Goal: Task Accomplishment & Management: Use online tool/utility

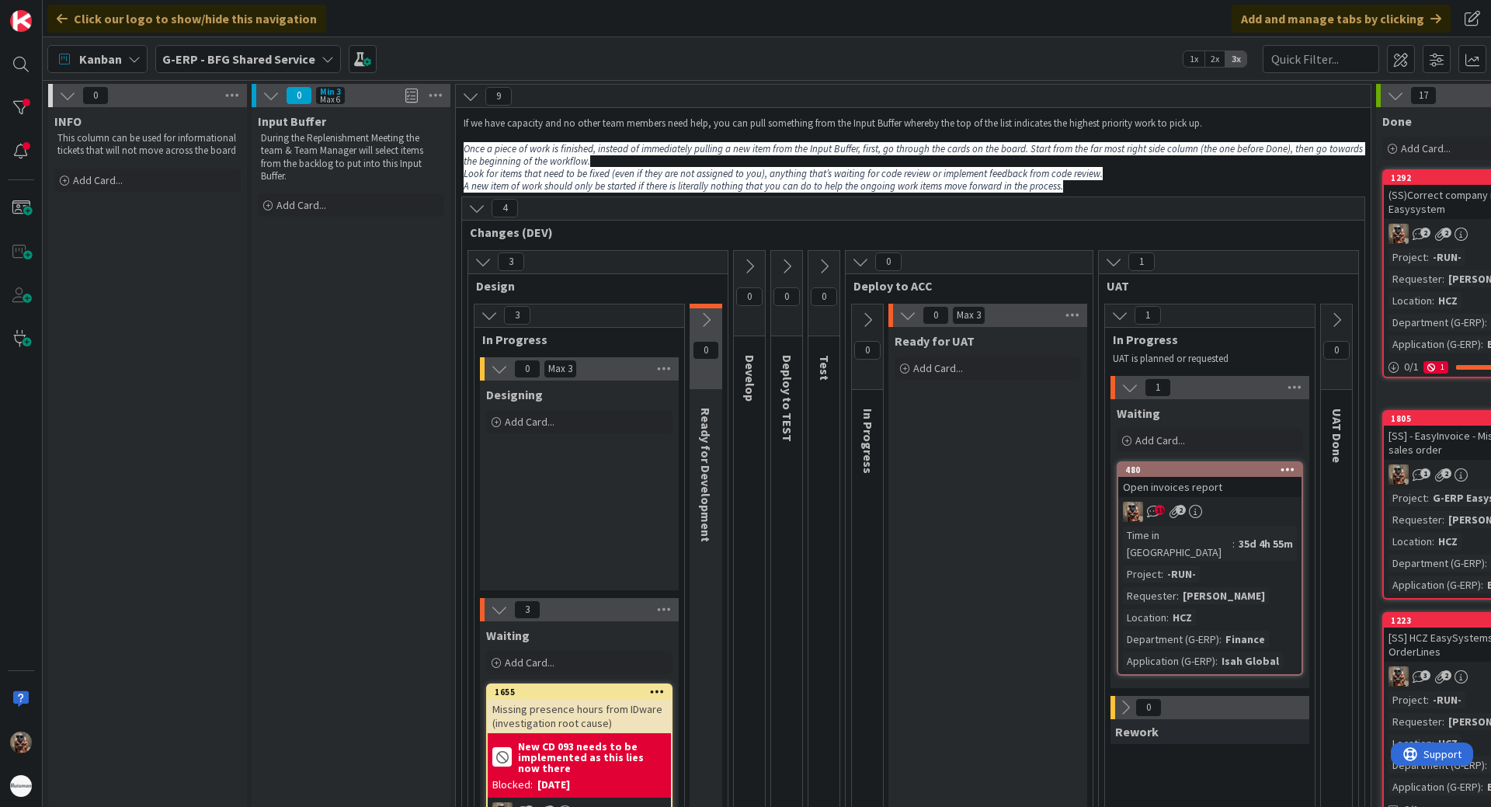
click at [242, 68] on div "G-ERP - BFG Shared Service" at bounding box center [248, 59] width 186 height 28
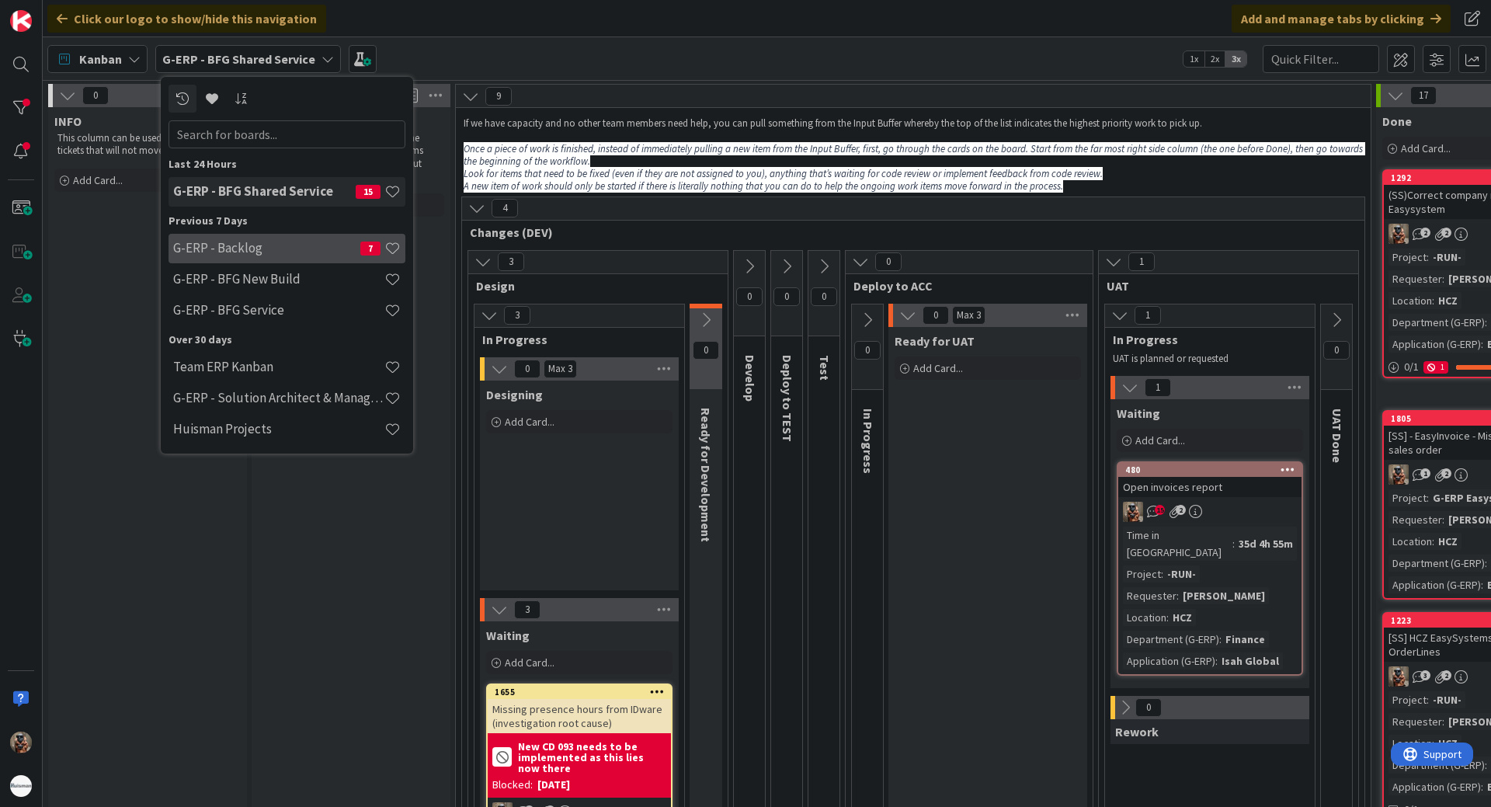
click at [242, 251] on h4 "G-ERP - Backlog" at bounding box center [266, 248] width 187 height 16
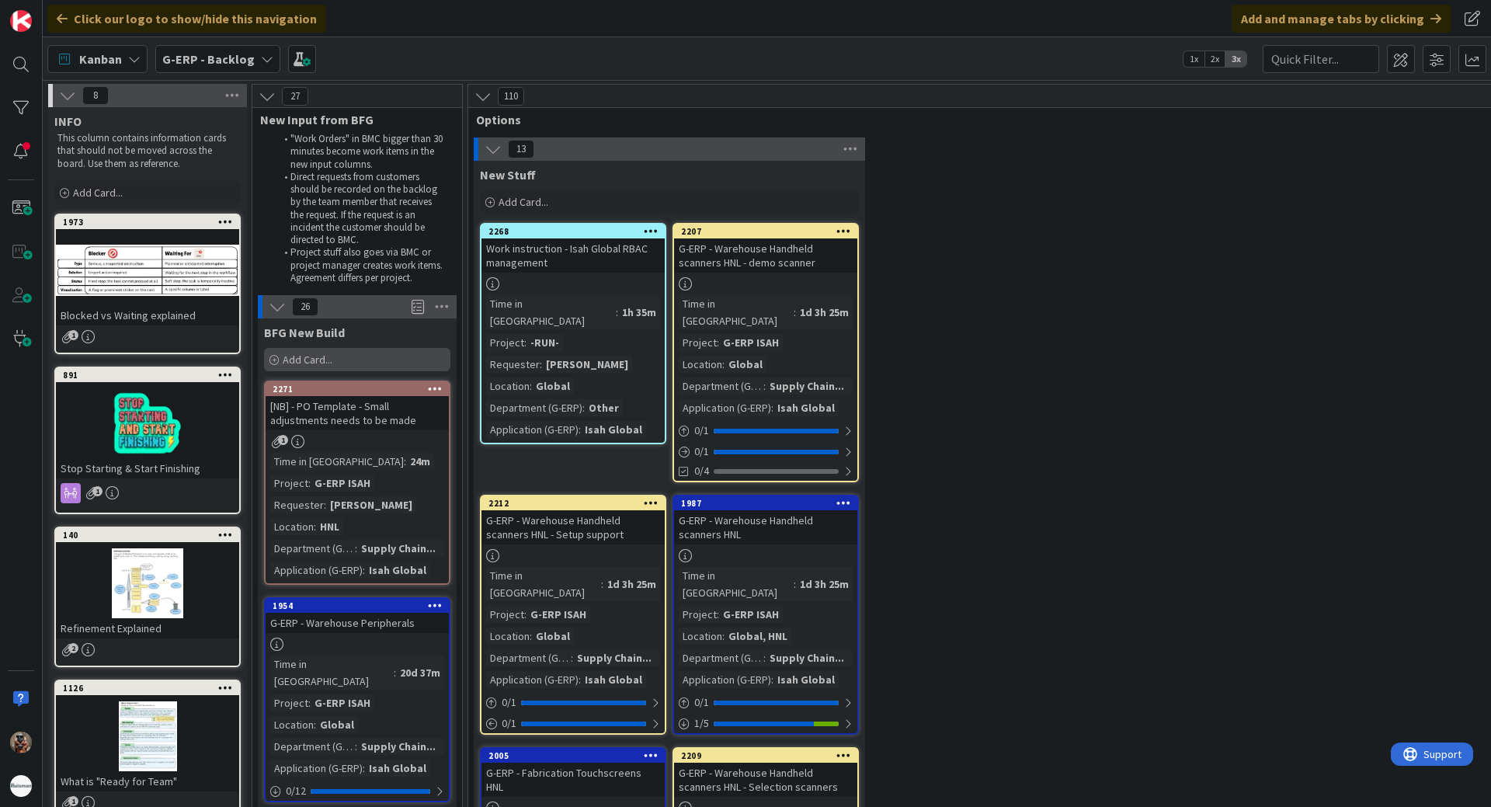
click at [290, 353] on span "Add Card..." at bounding box center [308, 360] width 50 height 14
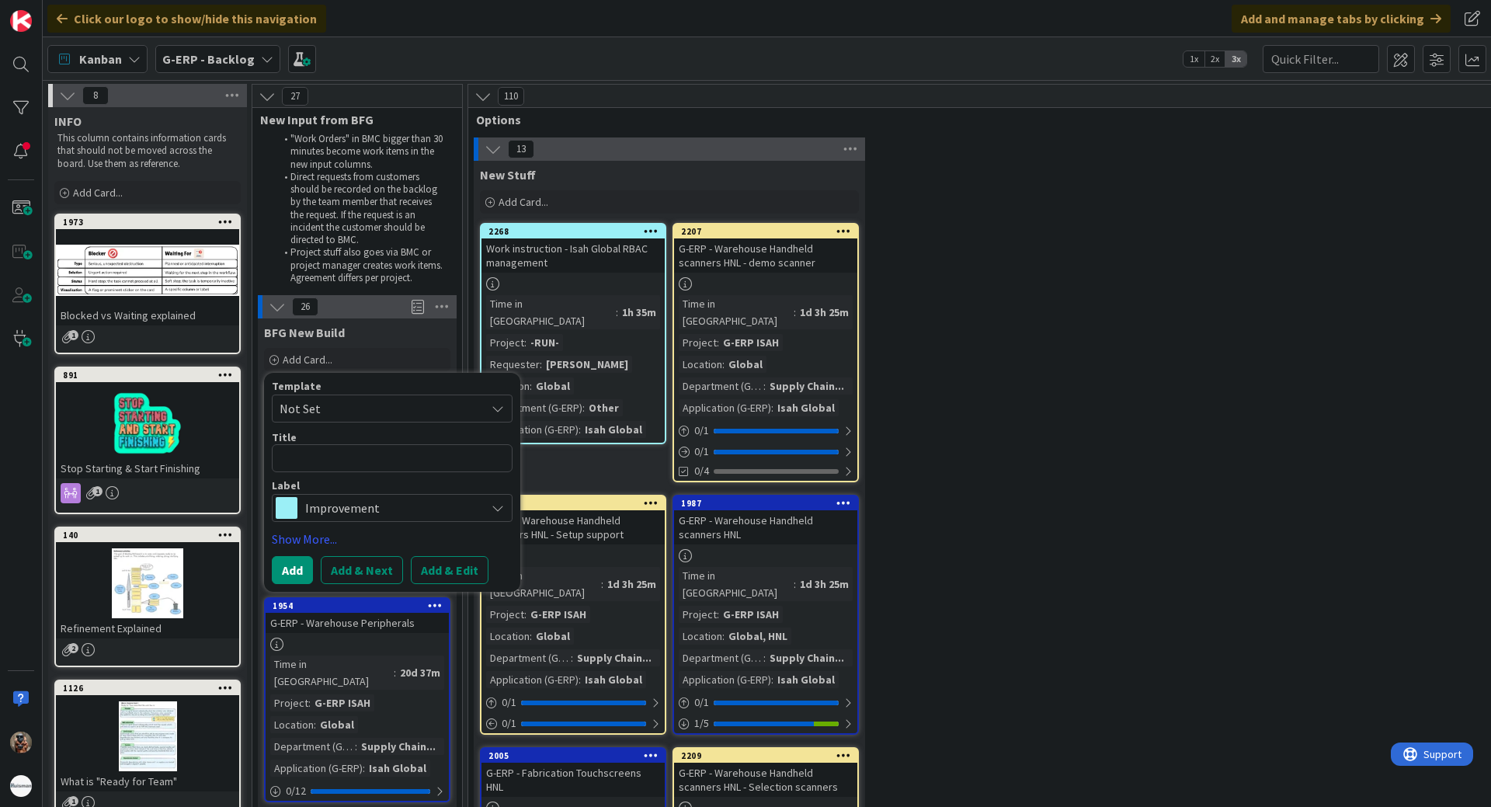
type textarea "x"
type textarea "B"
type textarea "x"
type textarea "Bu"
type textarea "x"
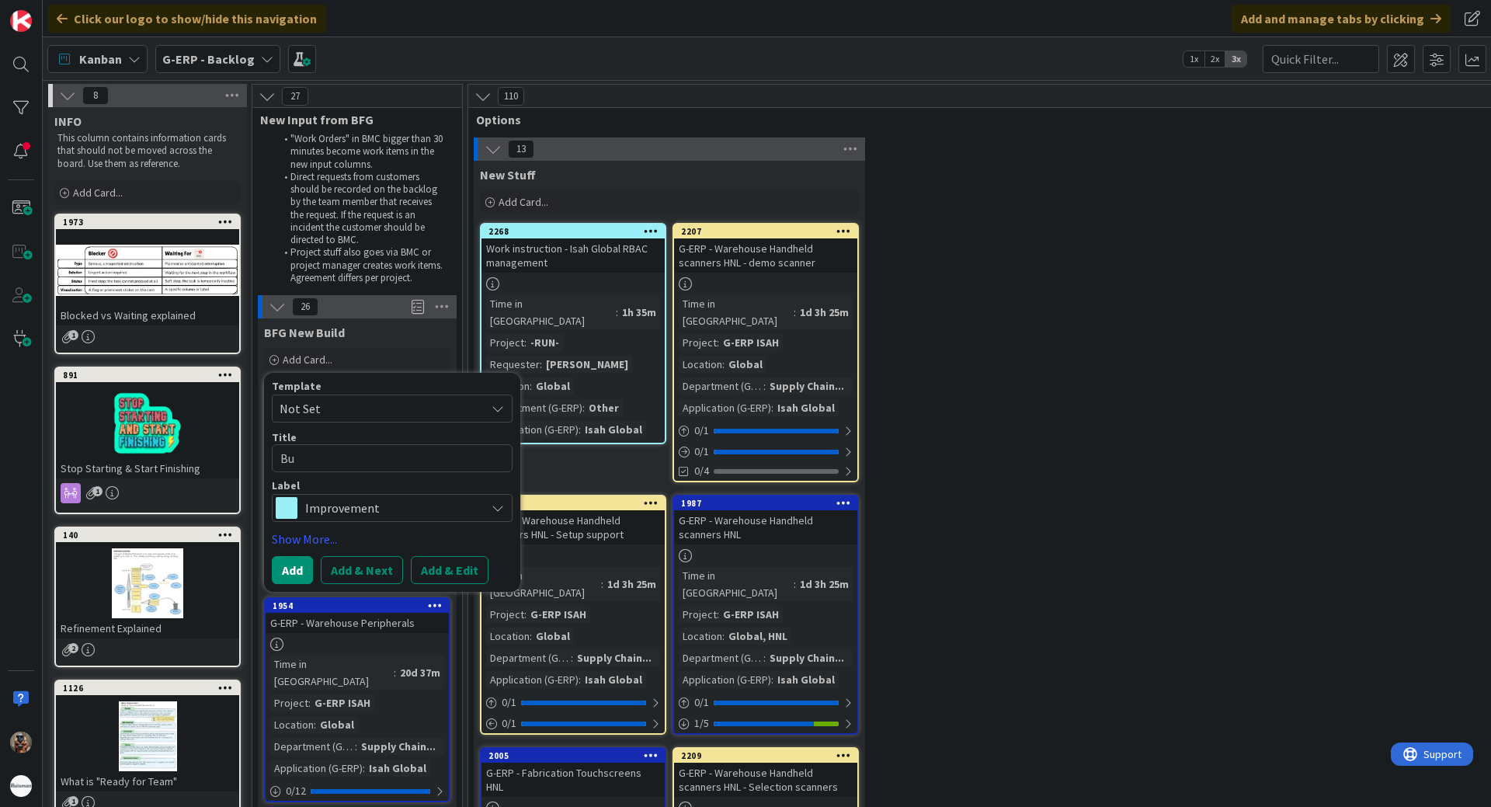
type textarea "Buy"
type textarea "x"
type textarea "Buyer"
type textarea "x"
type textarea "[PERSON_NAME]"
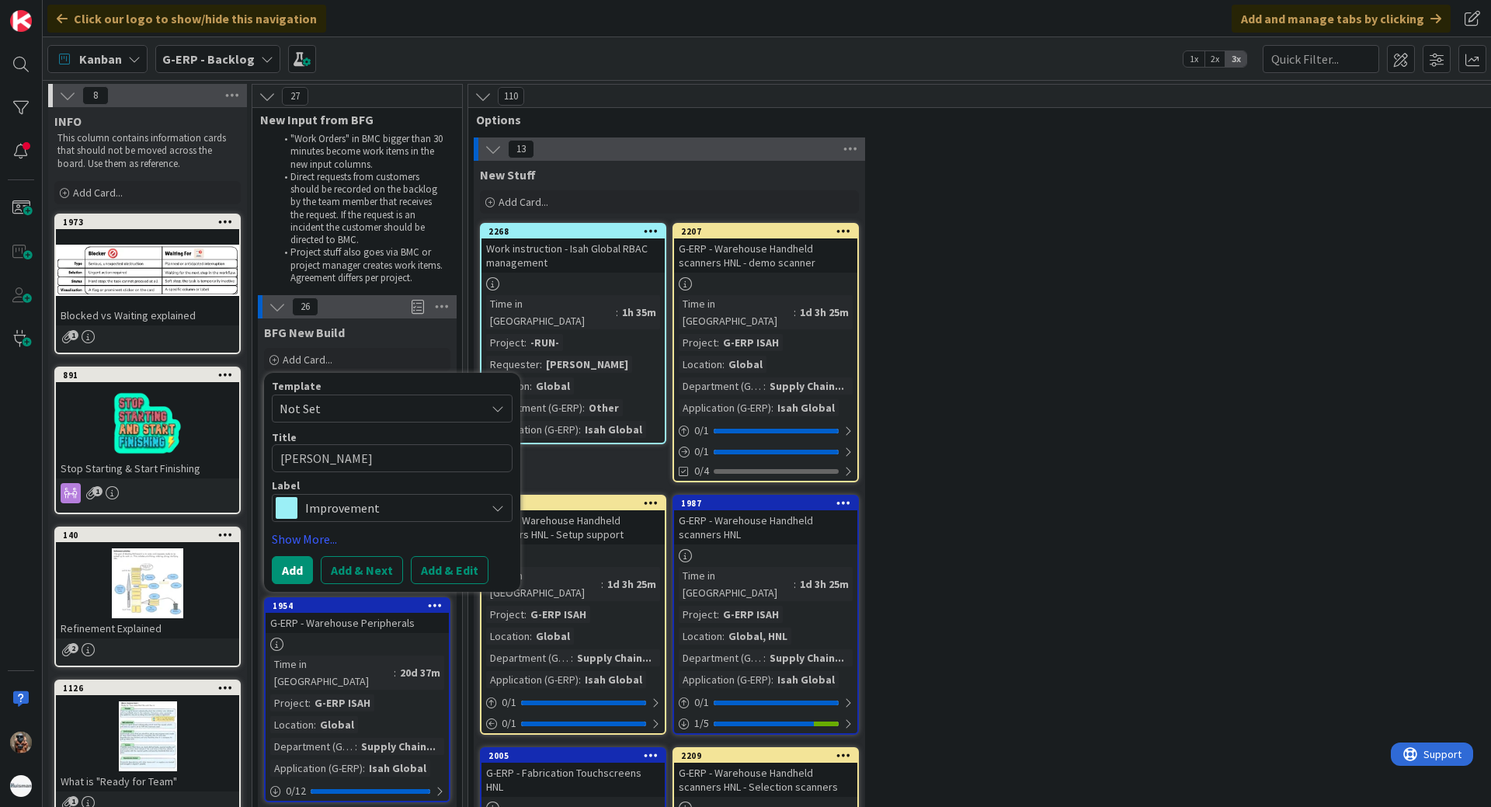
type textarea "x"
type textarea "[PERSON_NAME]"
type textarea "x"
type textarea "[PERSON_NAME]"
type textarea "x"
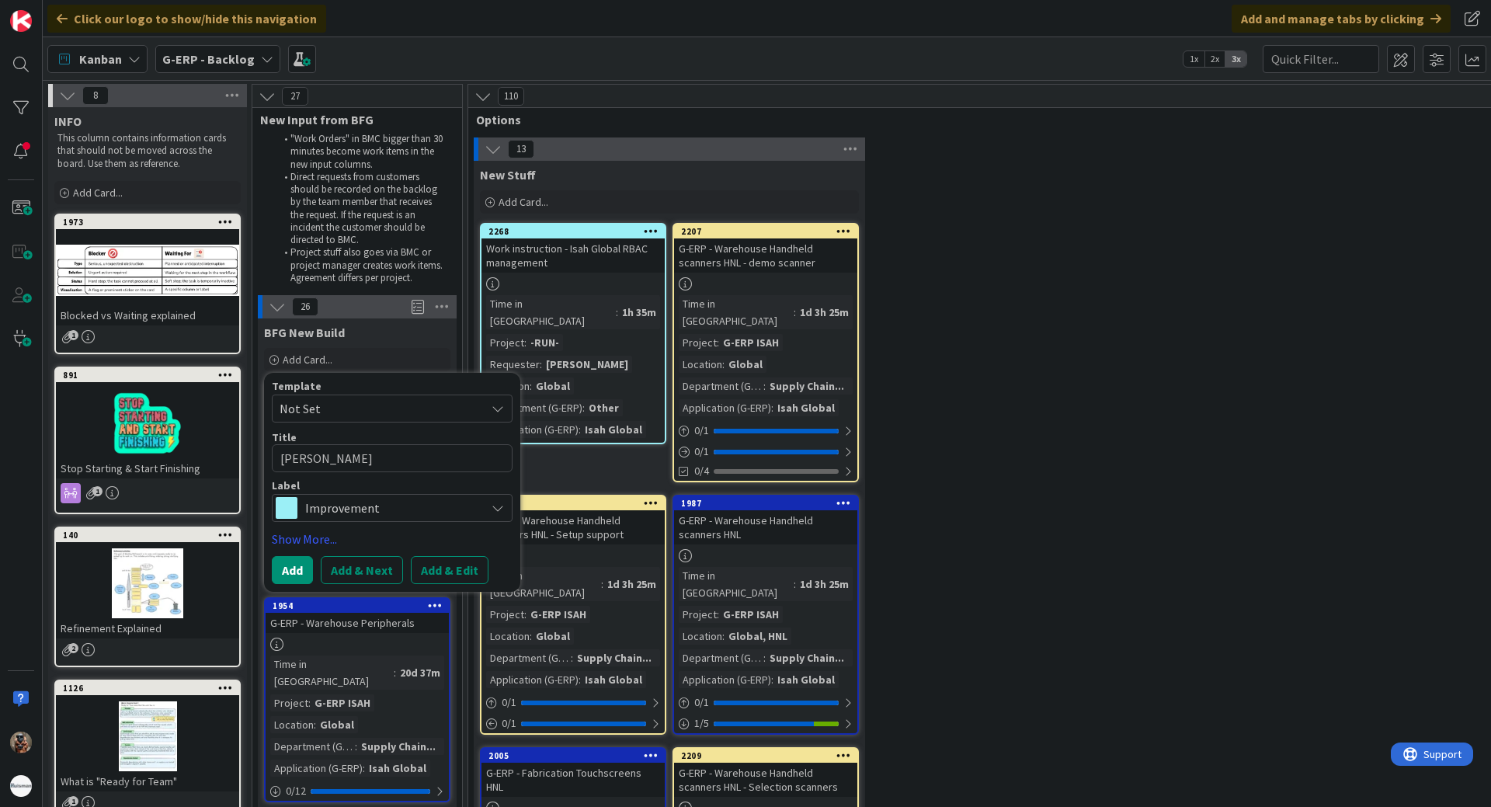
type textarea "Buyer"
type textarea "x"
type textarea "P"
type textarea "x"
type textarea "Pr"
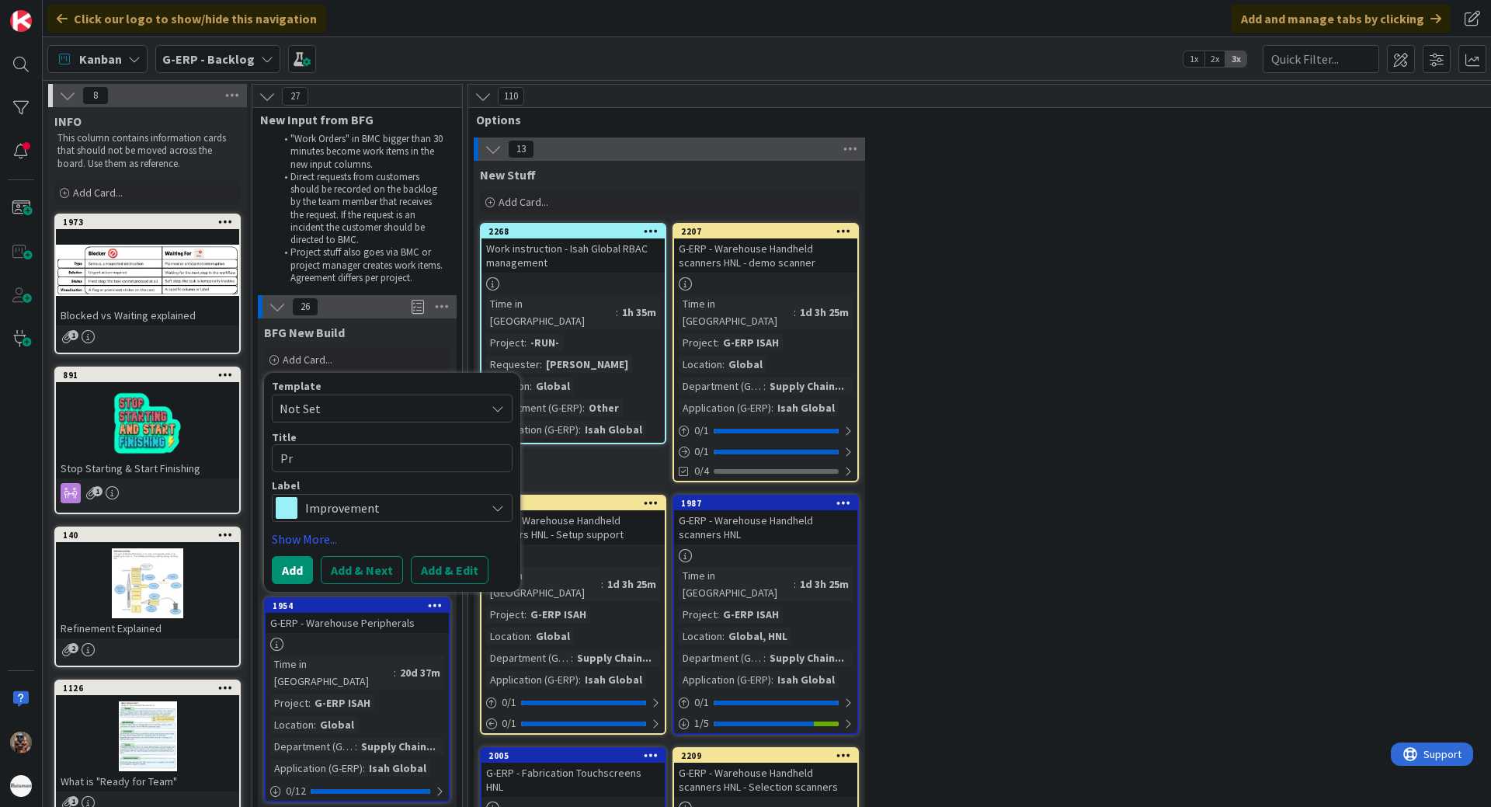
type textarea "x"
type textarea "Pro"
type textarea "x"
type textarea "Proc"
type textarea "x"
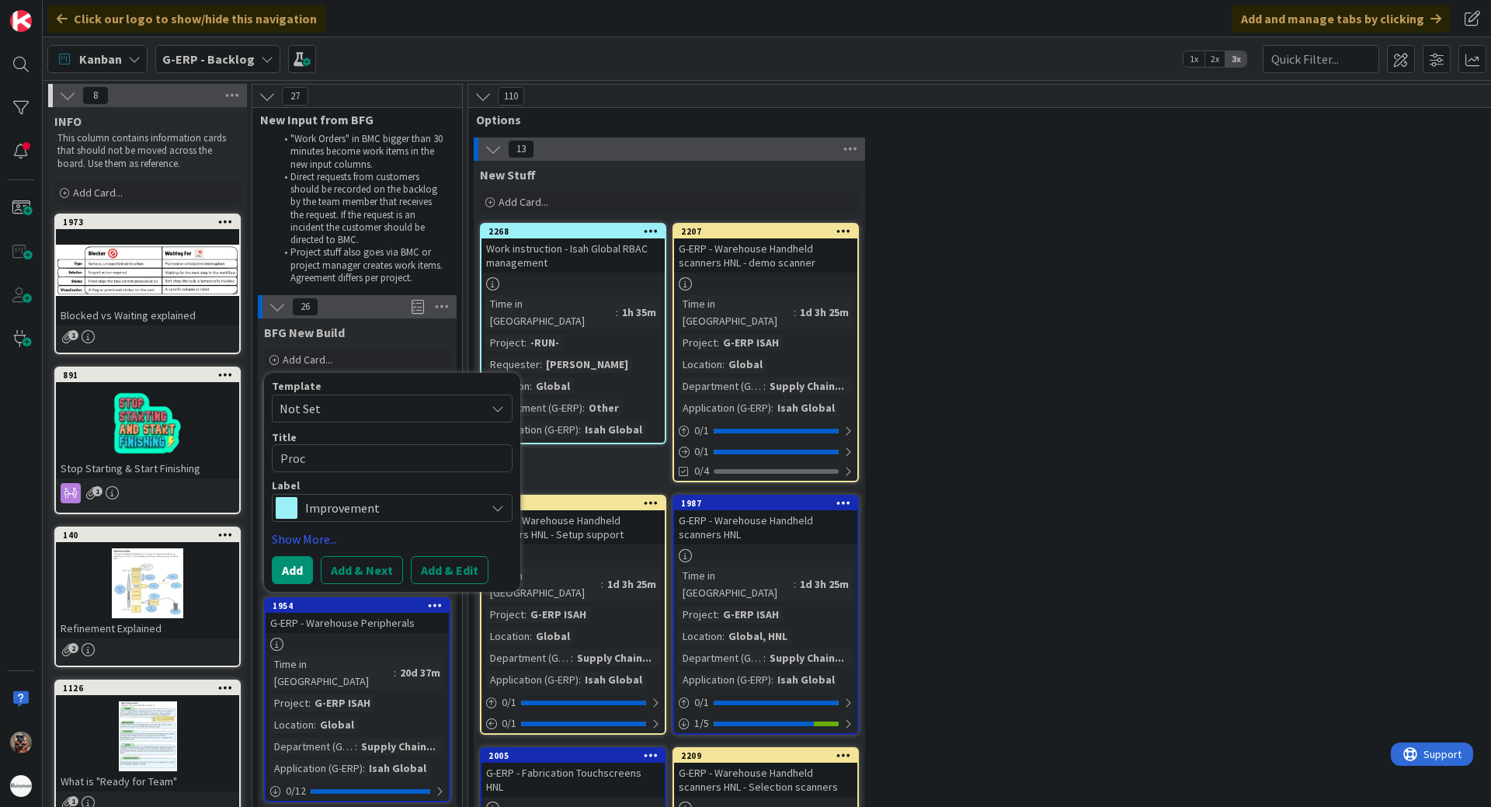
type textarea "Proce"
type textarea "x"
type textarea "Proces"
type textarea "x"
type textarea "Processi"
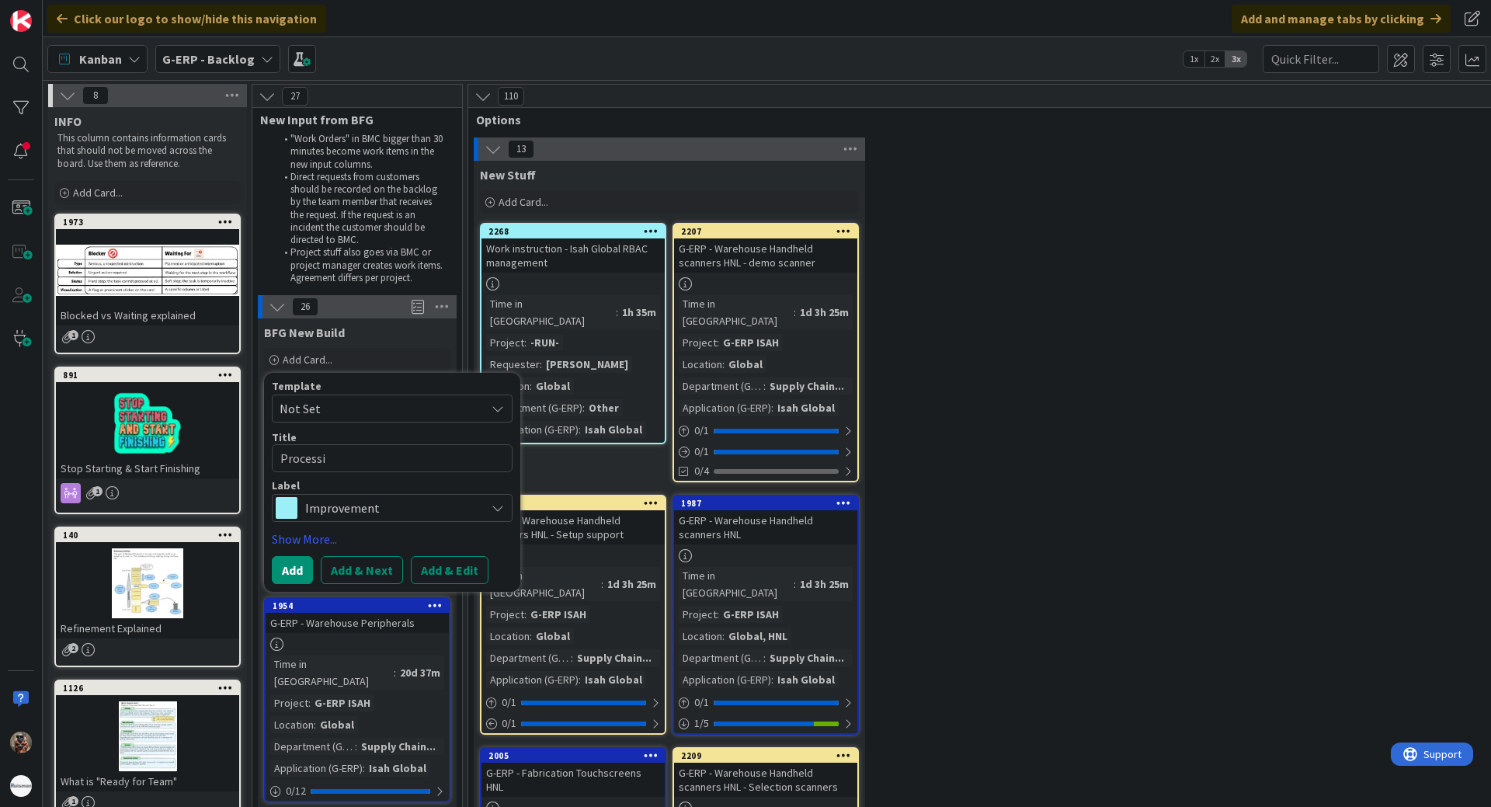
type textarea "x"
type textarea "Processing"
type textarea "x"
type textarea "Processing"
type textarea "x"
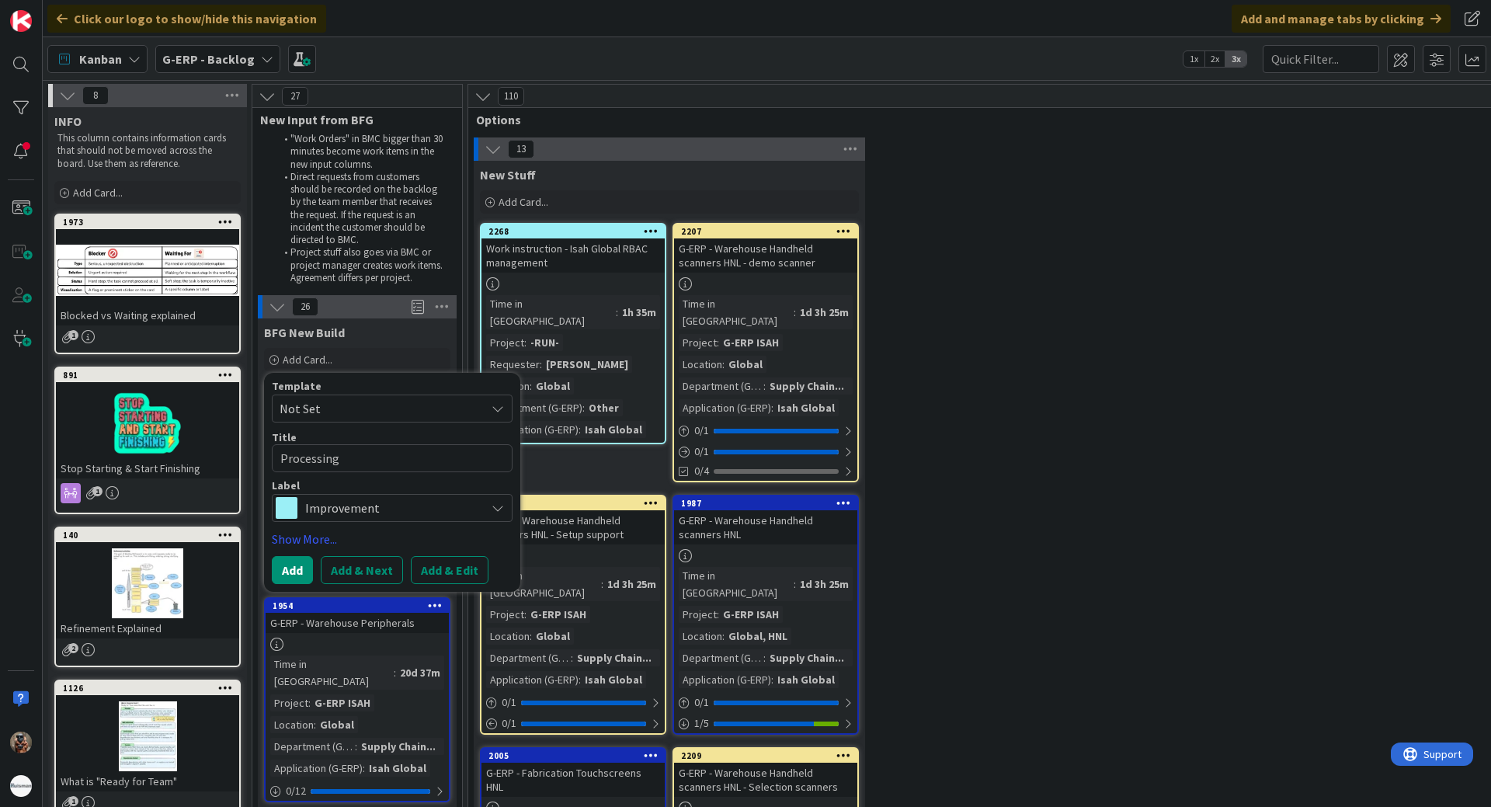
type textarea "Processing o"
type textarea "x"
type textarea "Processing of"
type textarea "x"
type textarea "Processing of"
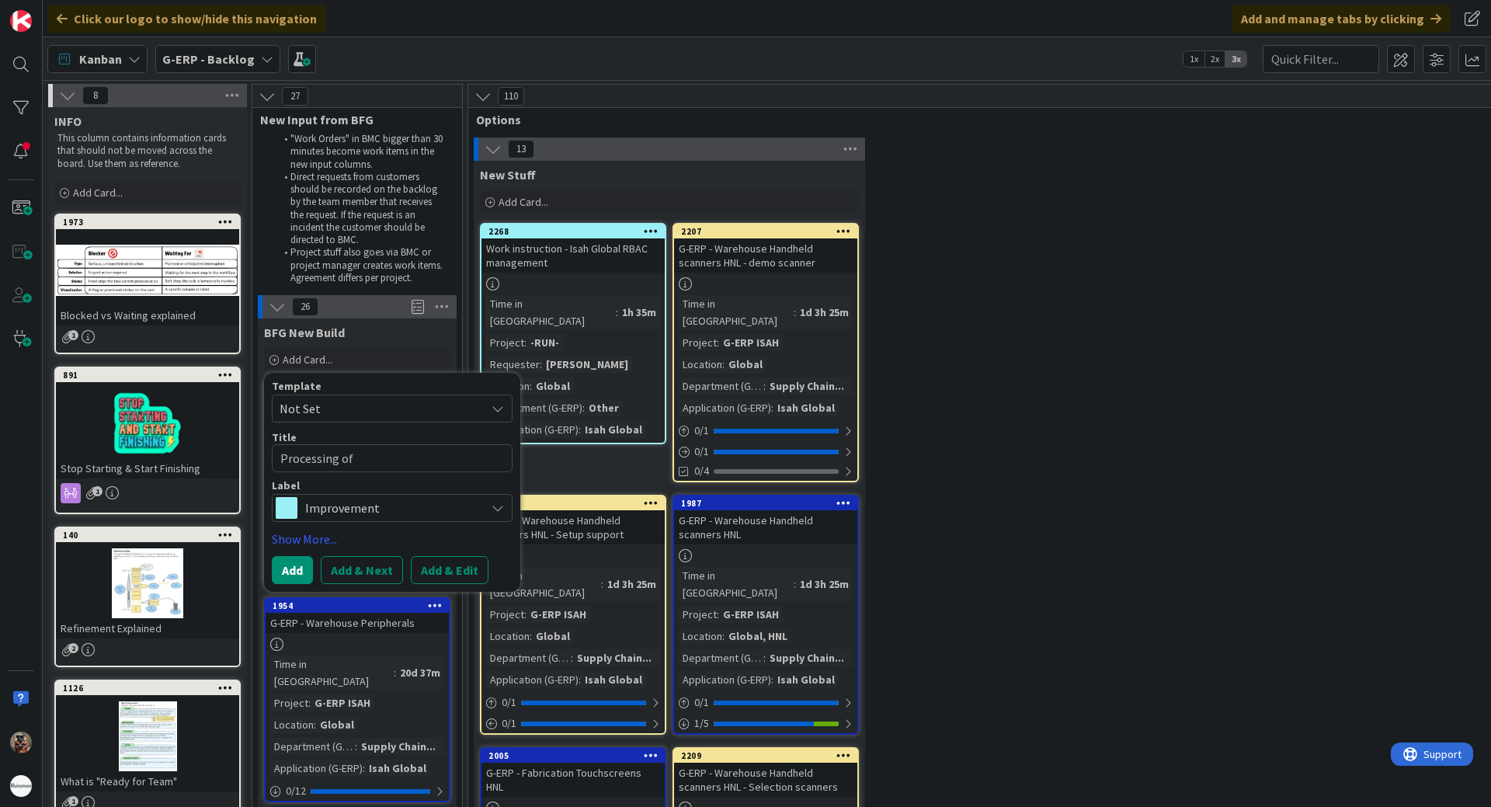
type textarea "x"
type textarea "Processing of c"
type textarea "x"
type textarea "Processing of co"
type textarea "x"
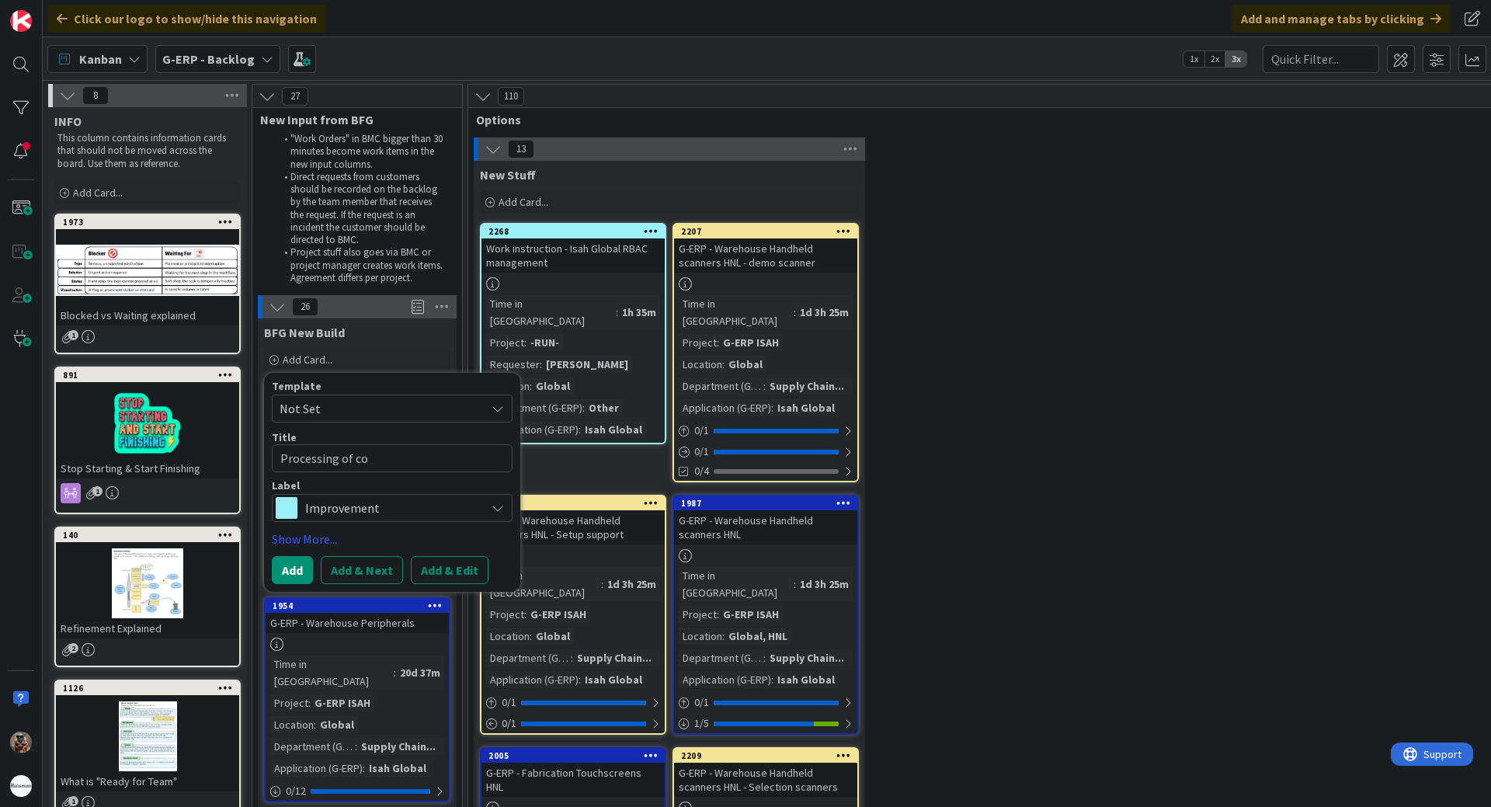
type textarea "Processing of cos"
type textarea "x"
type textarea "Processing of cost"
type textarea "x"
type textarea "Processing of costs"
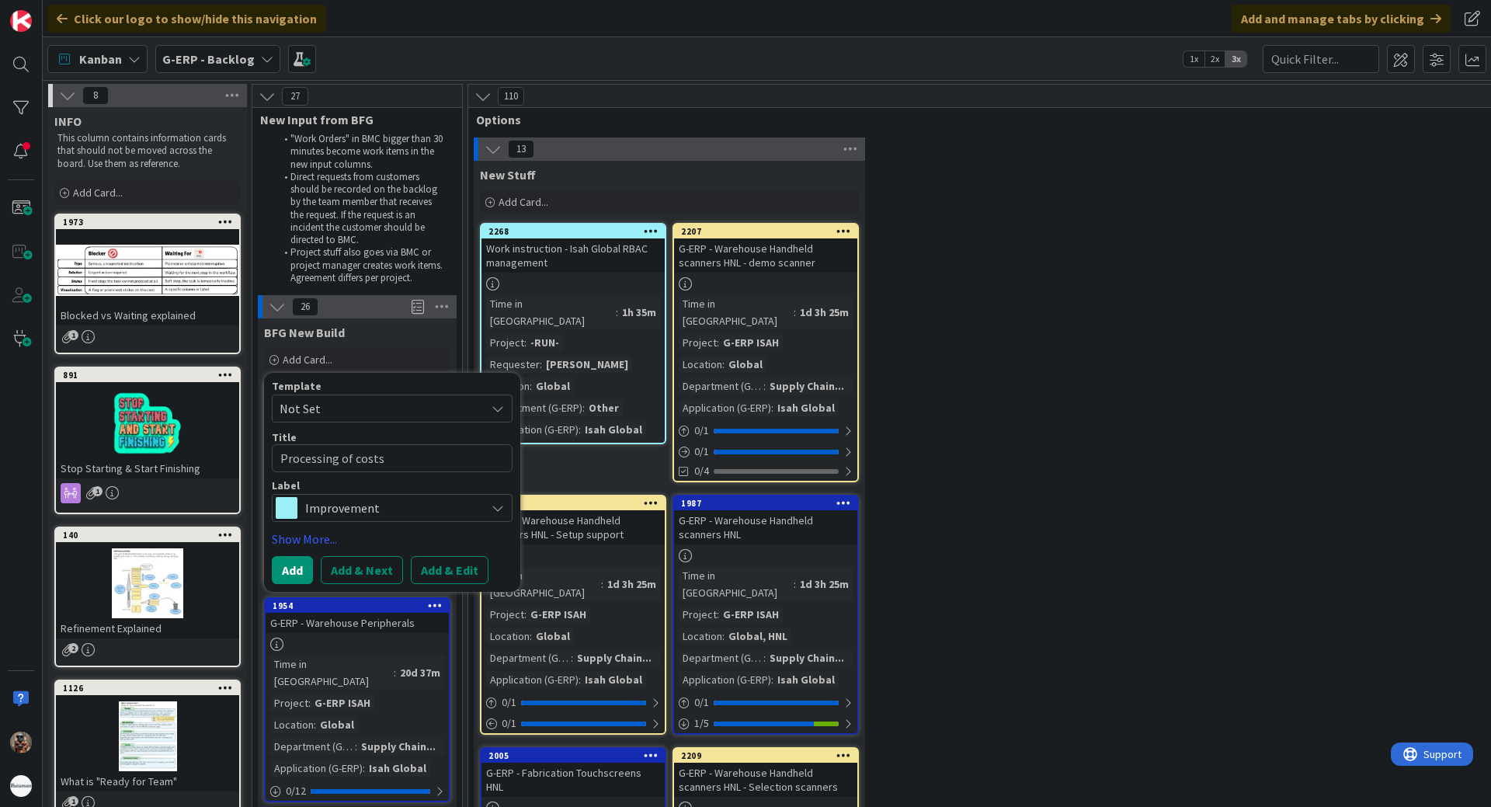
type textarea "x"
type textarea "Processing of costs"
type textarea "x"
type textarea "Processing of costs a"
type textarea "x"
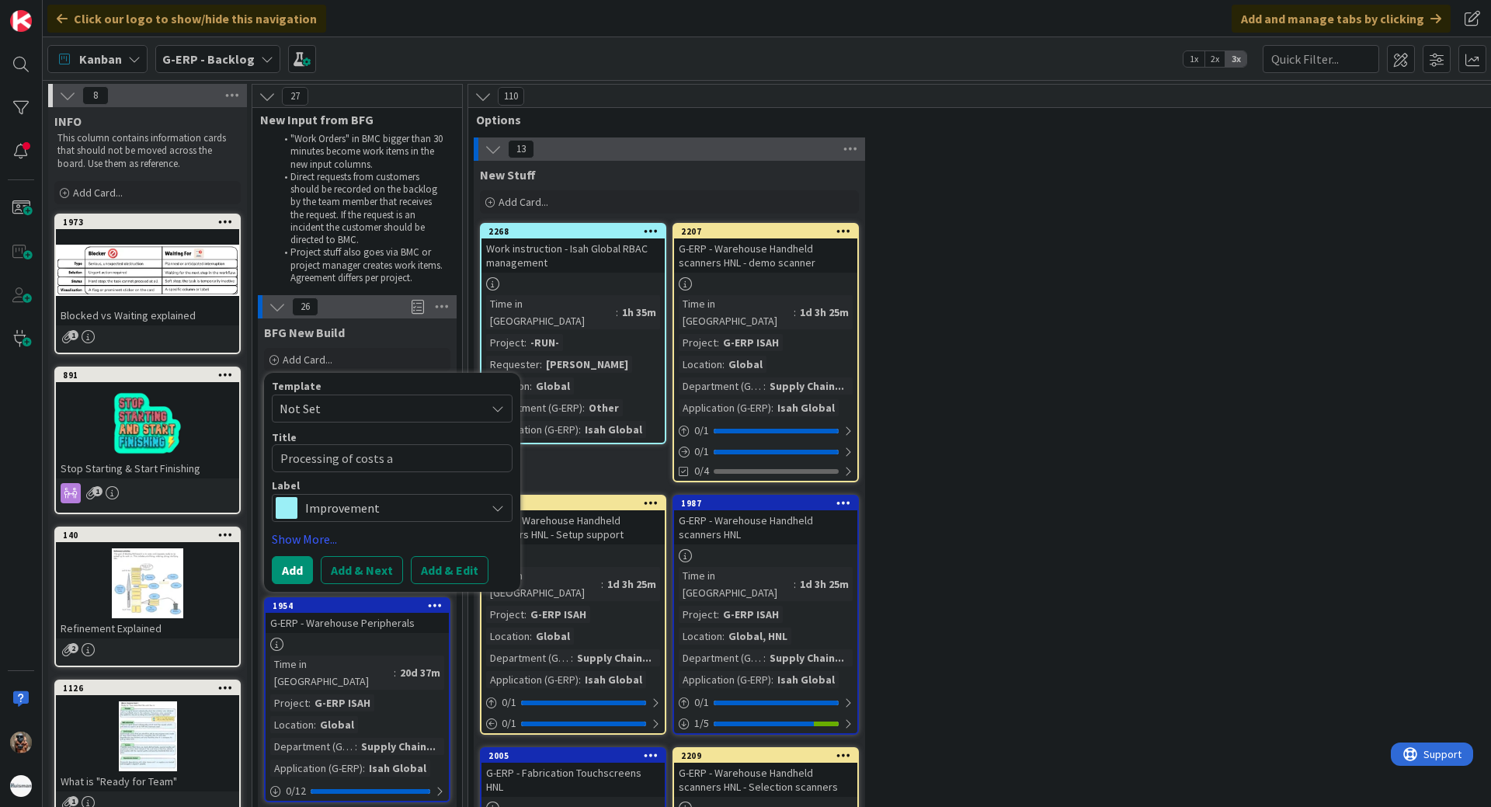
type textarea "Processing of costs an"
type textarea "x"
type textarea "Processing of costs and"
type textarea "x"
type textarea "Processing of costs and"
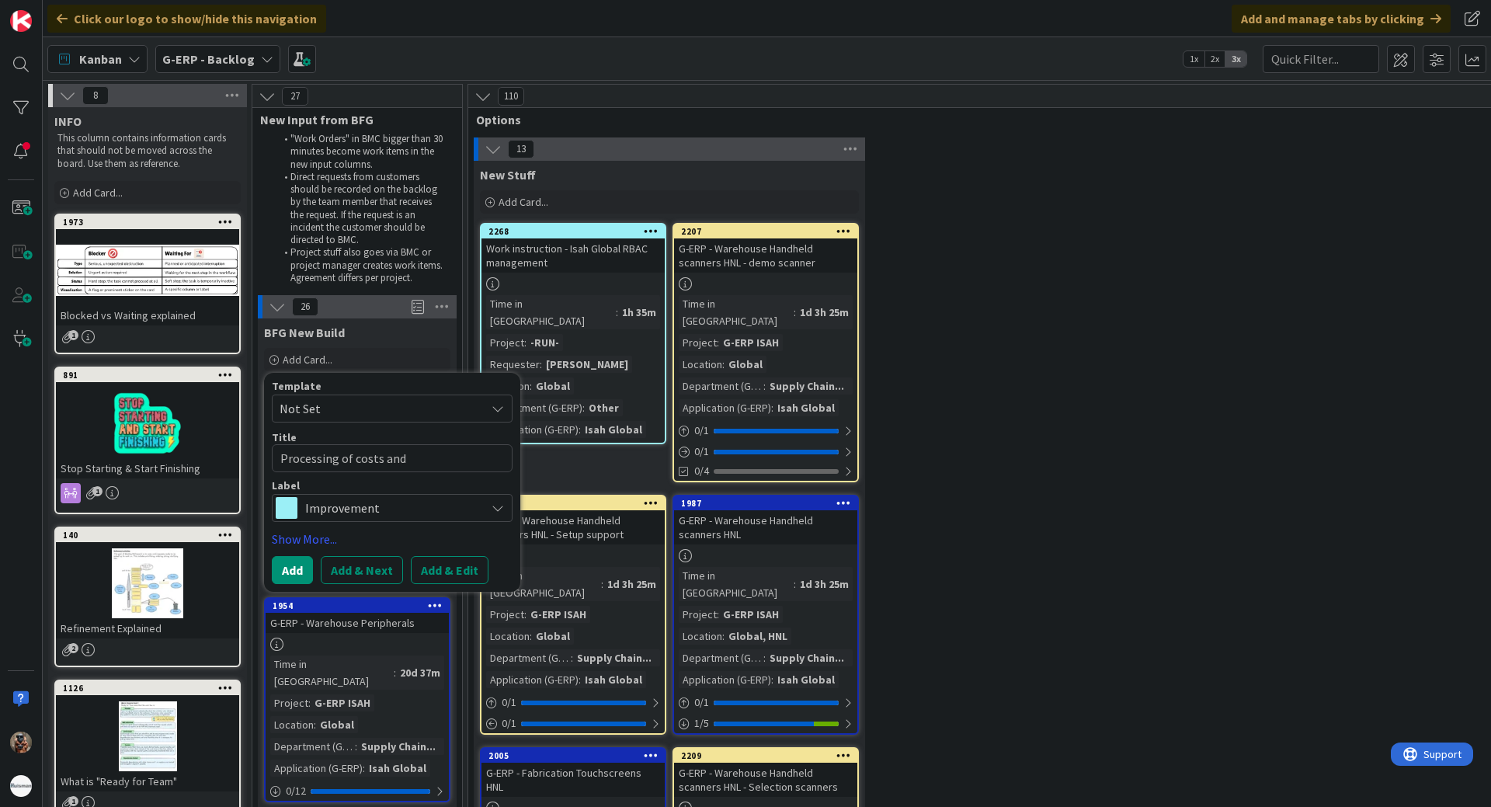
type textarea "x"
type textarea "Processing of costs and s"
type textarea "x"
type textarea "Processing of costs and se"
type textarea "x"
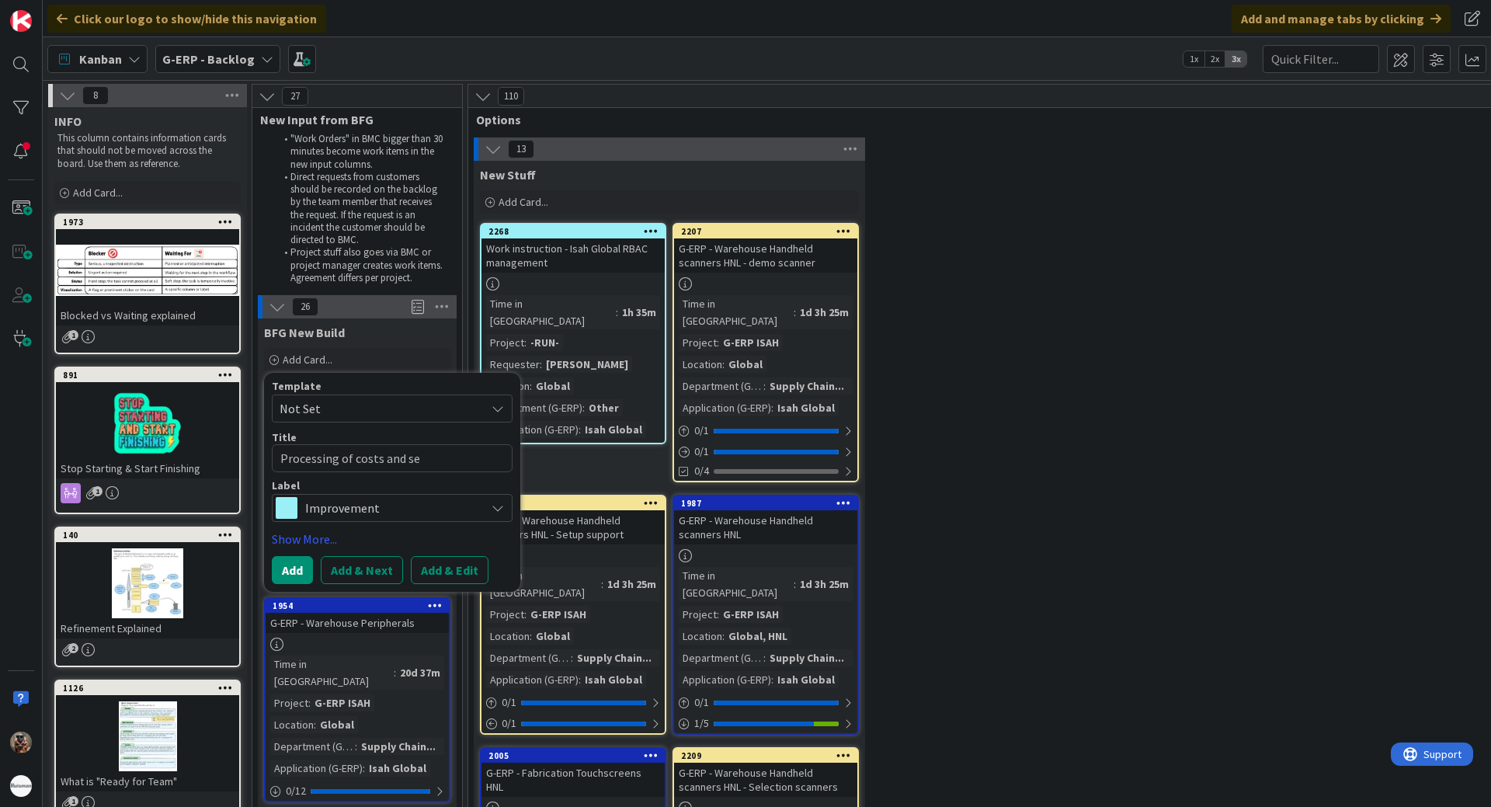
type textarea "Processing of costs and ser"
type textarea "x"
type textarea "Processing of costs and serv"
type textarea "x"
type textarea "Processing of costs and servi"
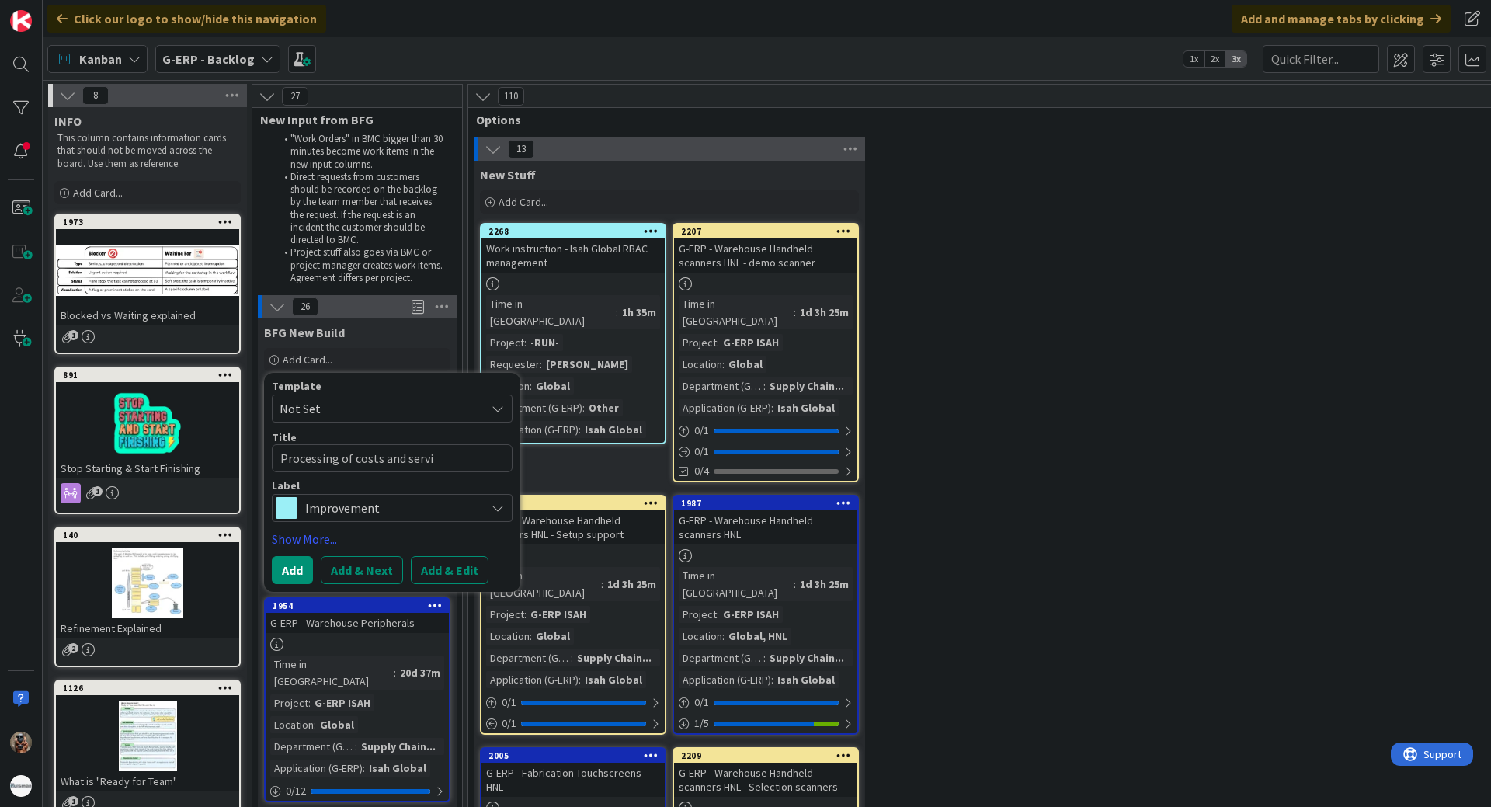
type textarea "x"
type textarea "Processing of costs and servic"
type textarea "x"
type textarea "Processing of costs and service"
type textarea "x"
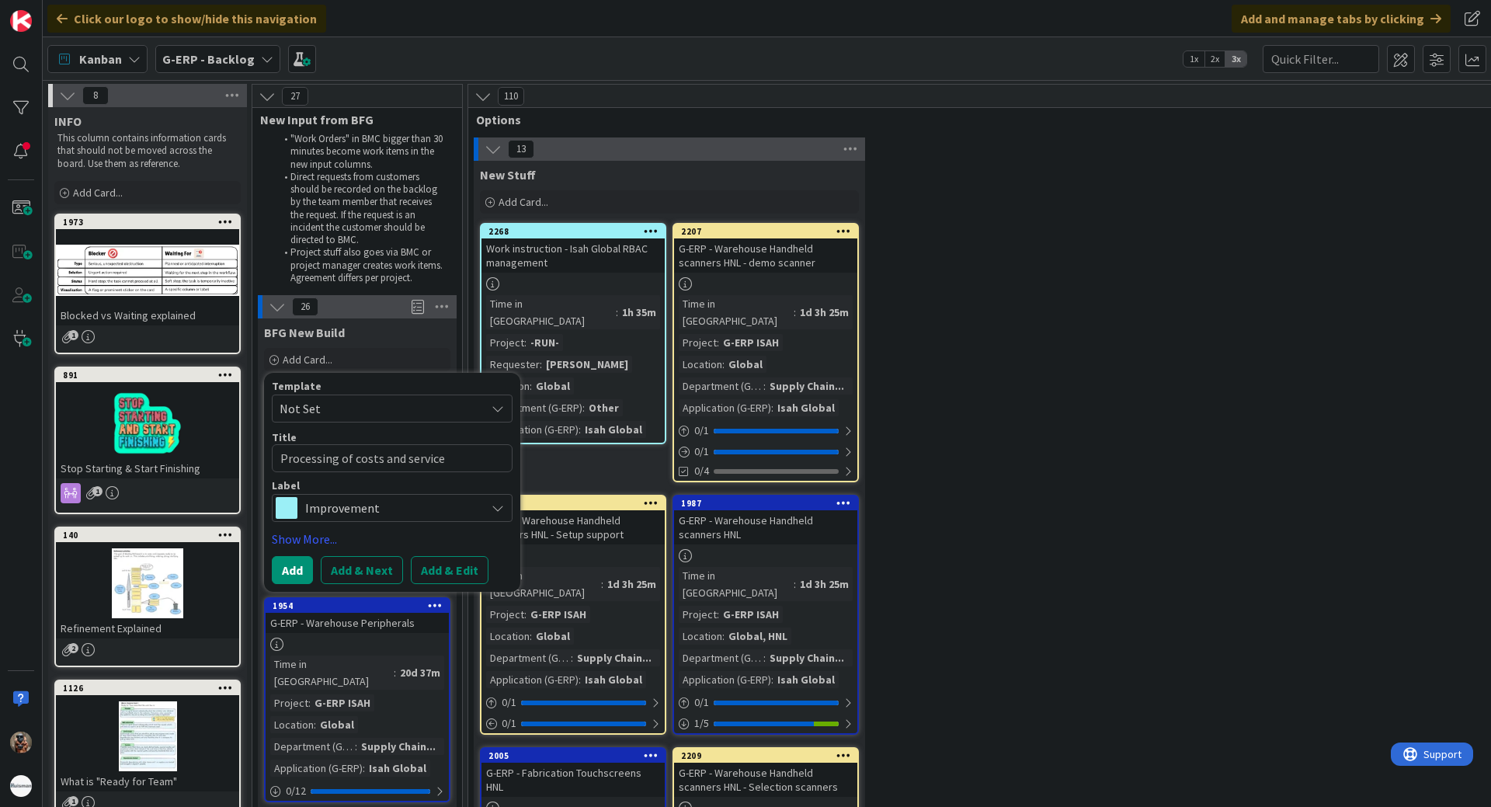
type textarea "Processing of costs and services"
type textarea "x"
type textarea "Processing of costs and services"
type textarea "x"
type textarea "Processing of costs and services by"
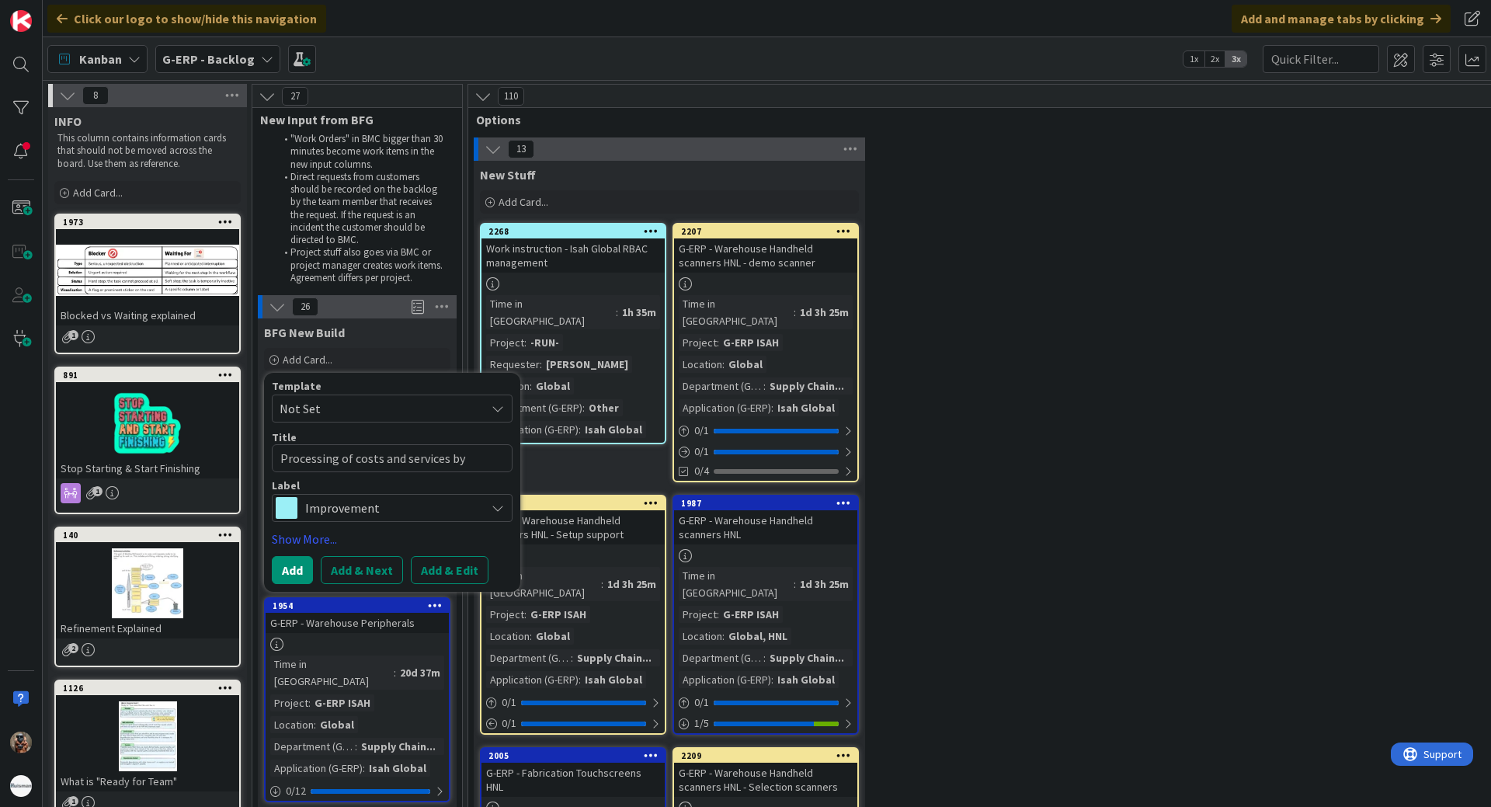
type textarea "x"
type textarea "Processing of costs and services by"
type textarea "x"
type textarea "Processing of costs and services by b"
type textarea "x"
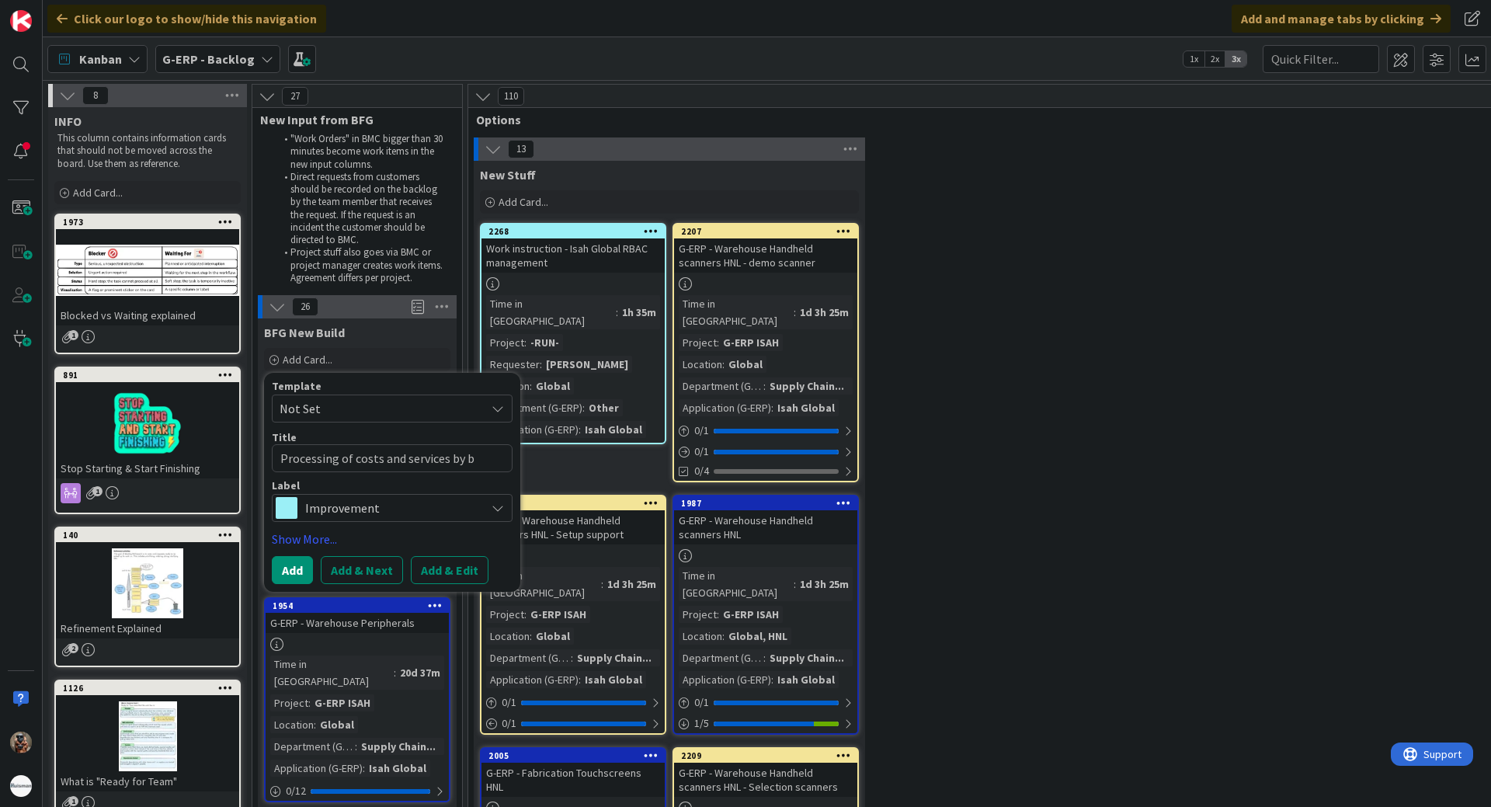
type textarea "Processing of costs and services by bu"
type textarea "x"
type textarea "Processing of costs and services by buy"
type textarea "x"
type textarea "Processing of costs and services by buye"
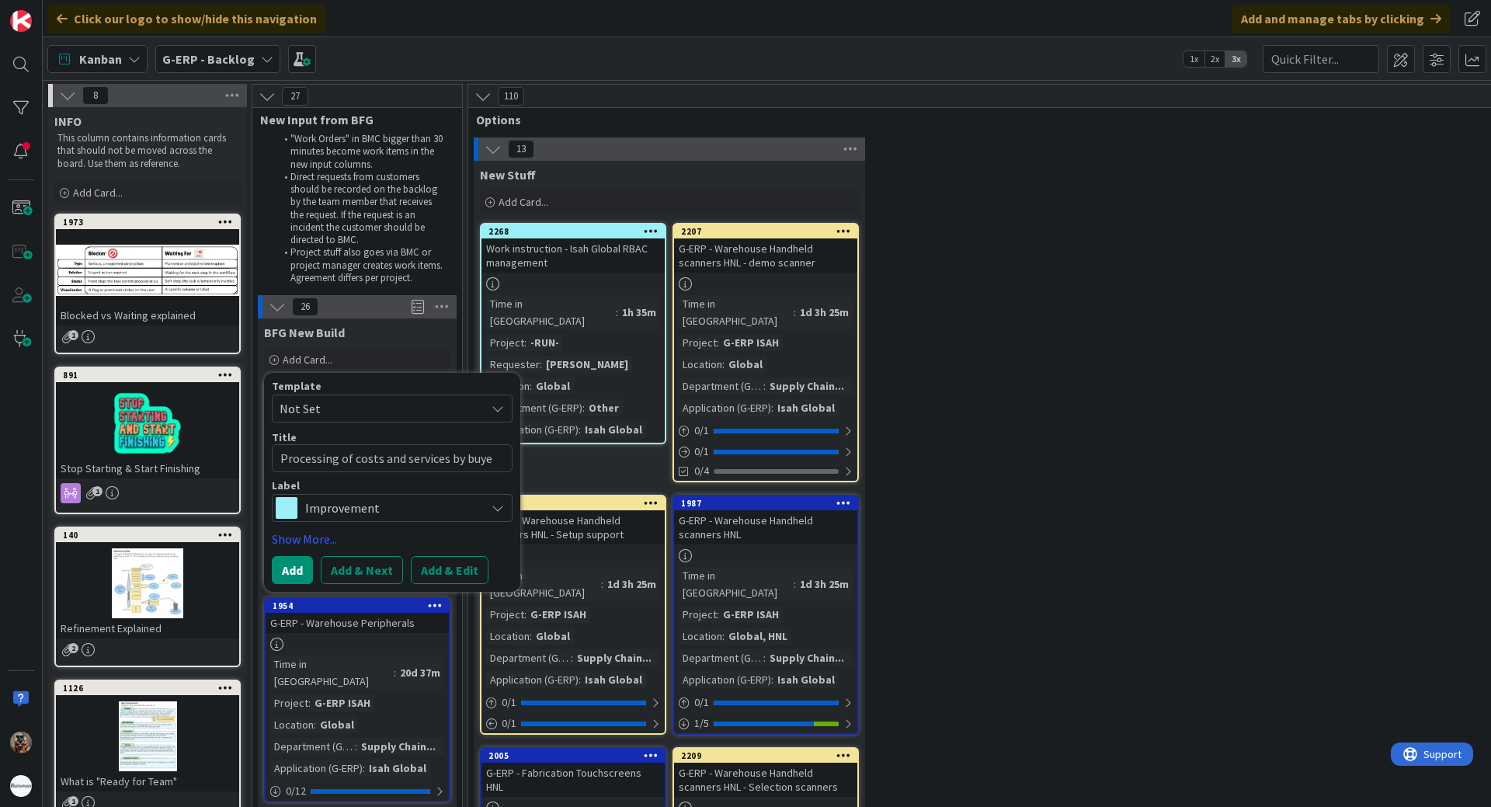
type textarea "x"
type textarea "Processing of costs and services by buyer"
click at [406, 511] on span "Improvement" at bounding box center [391, 508] width 172 height 22
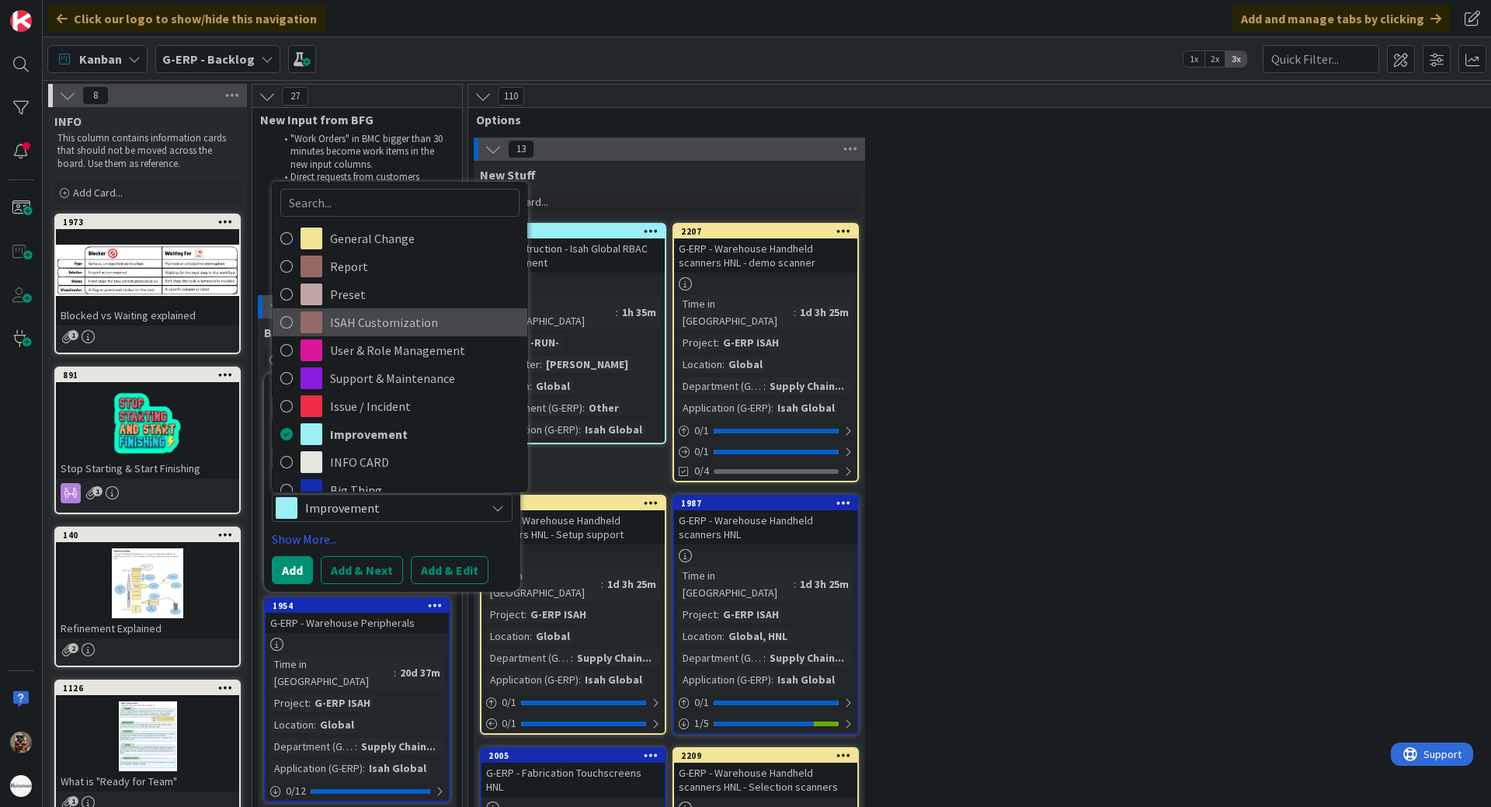
scroll to position [5, 0]
click at [397, 322] on span "ISAH Customization" at bounding box center [425, 325] width 190 height 23
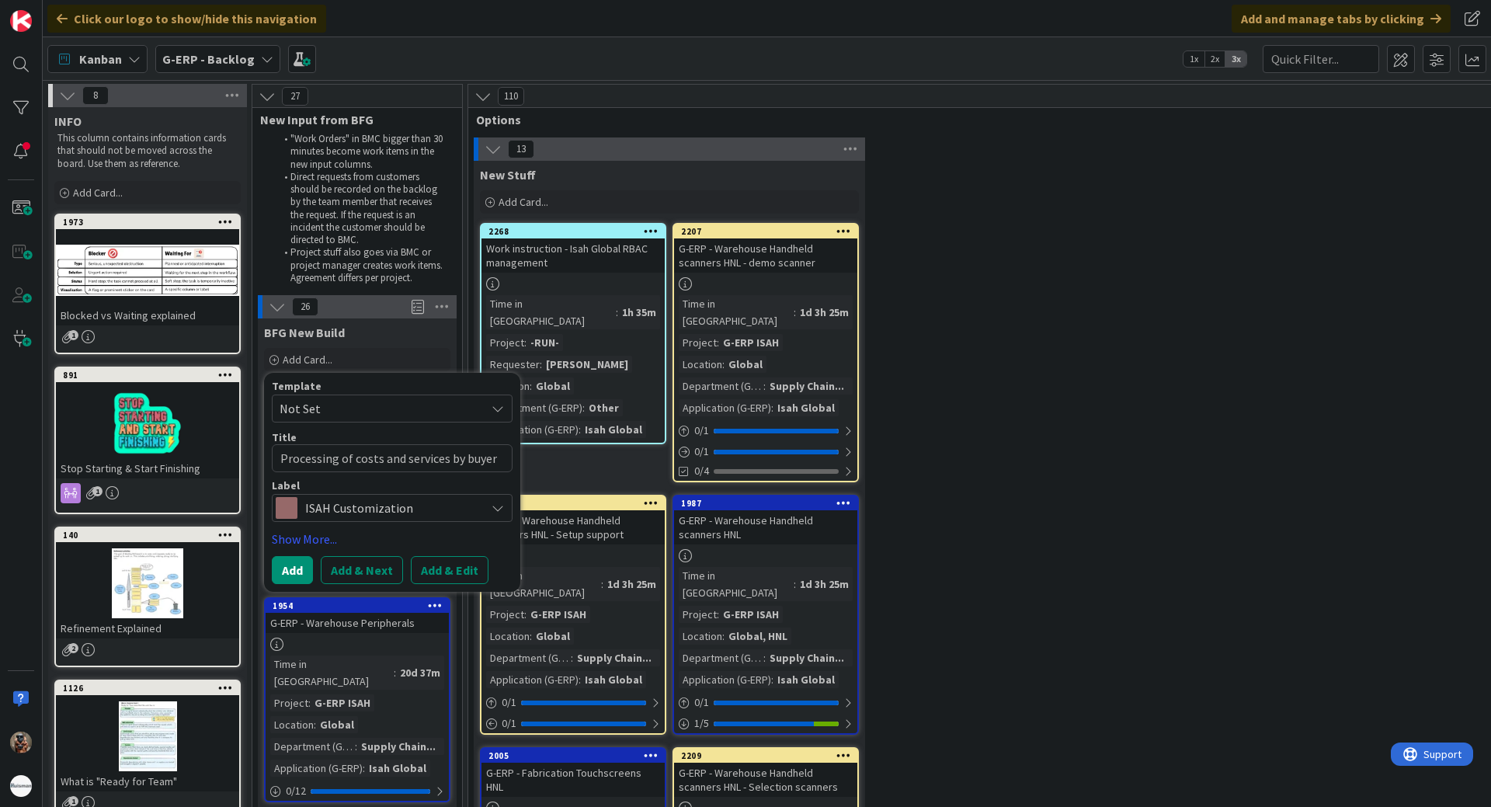
click at [340, 403] on span "Not Set" at bounding box center [377, 408] width 194 height 20
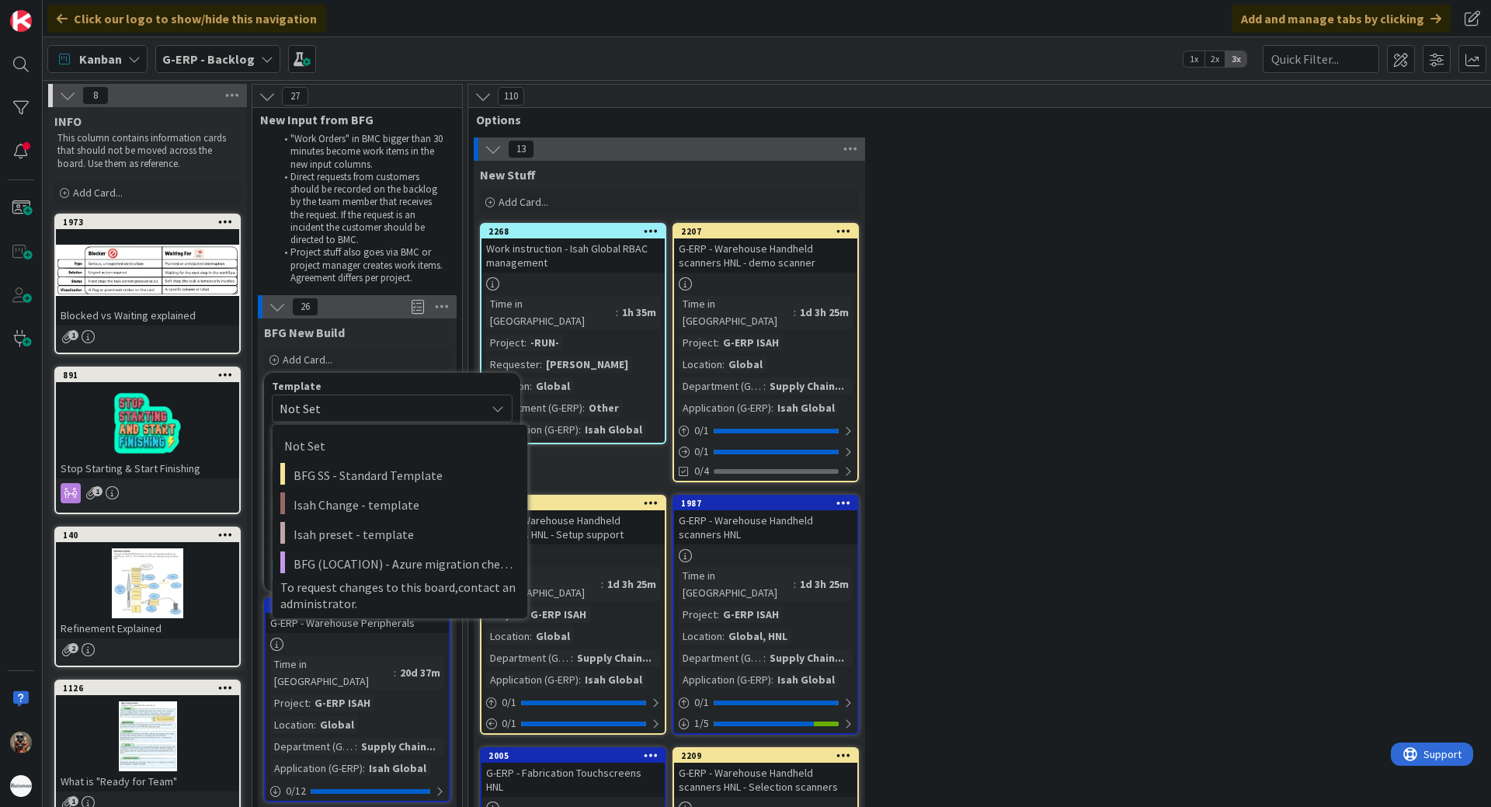
click at [340, 403] on span "Not Set" at bounding box center [377, 408] width 194 height 20
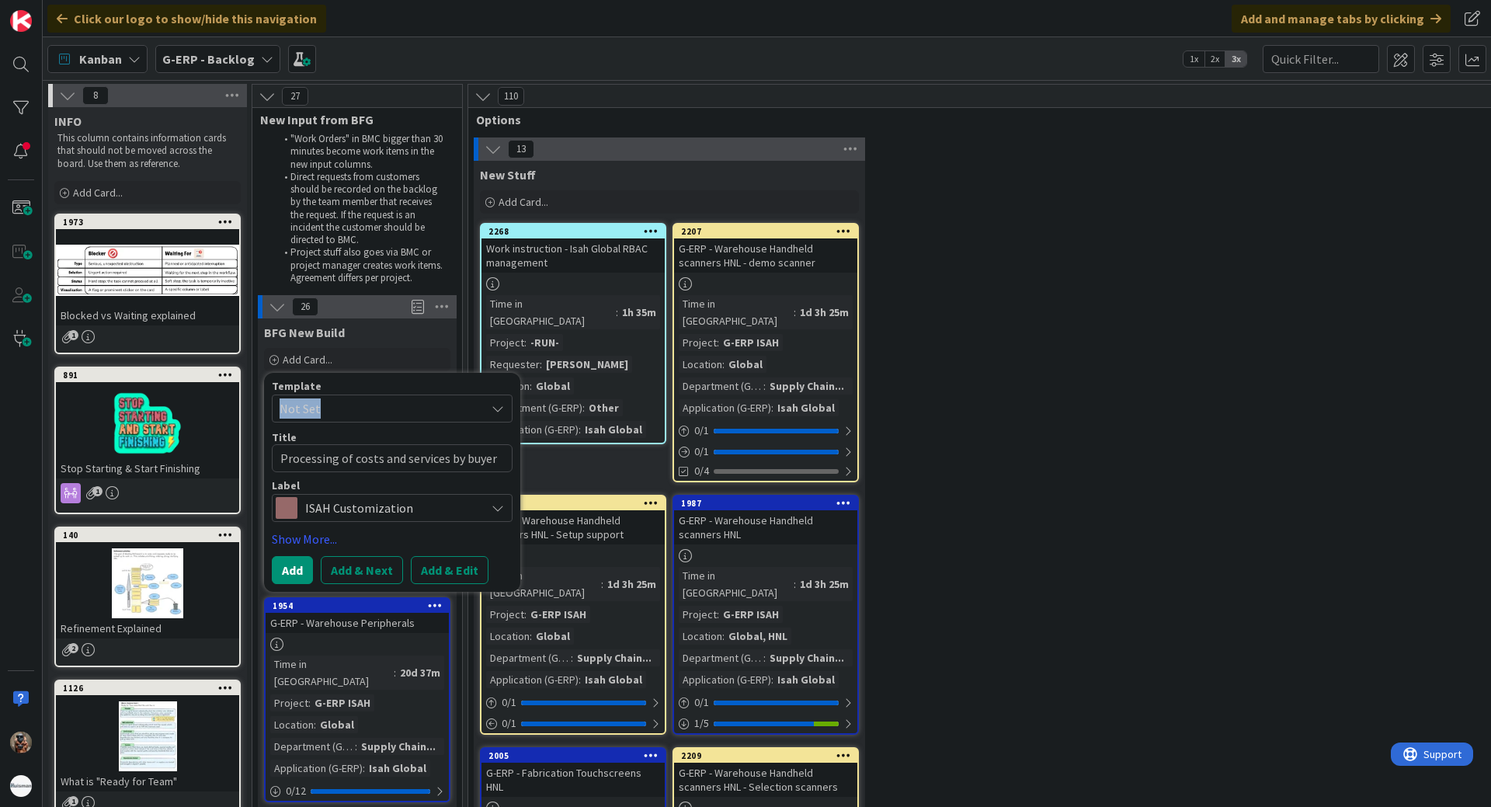
click at [340, 403] on span "Not Set" at bounding box center [377, 408] width 194 height 20
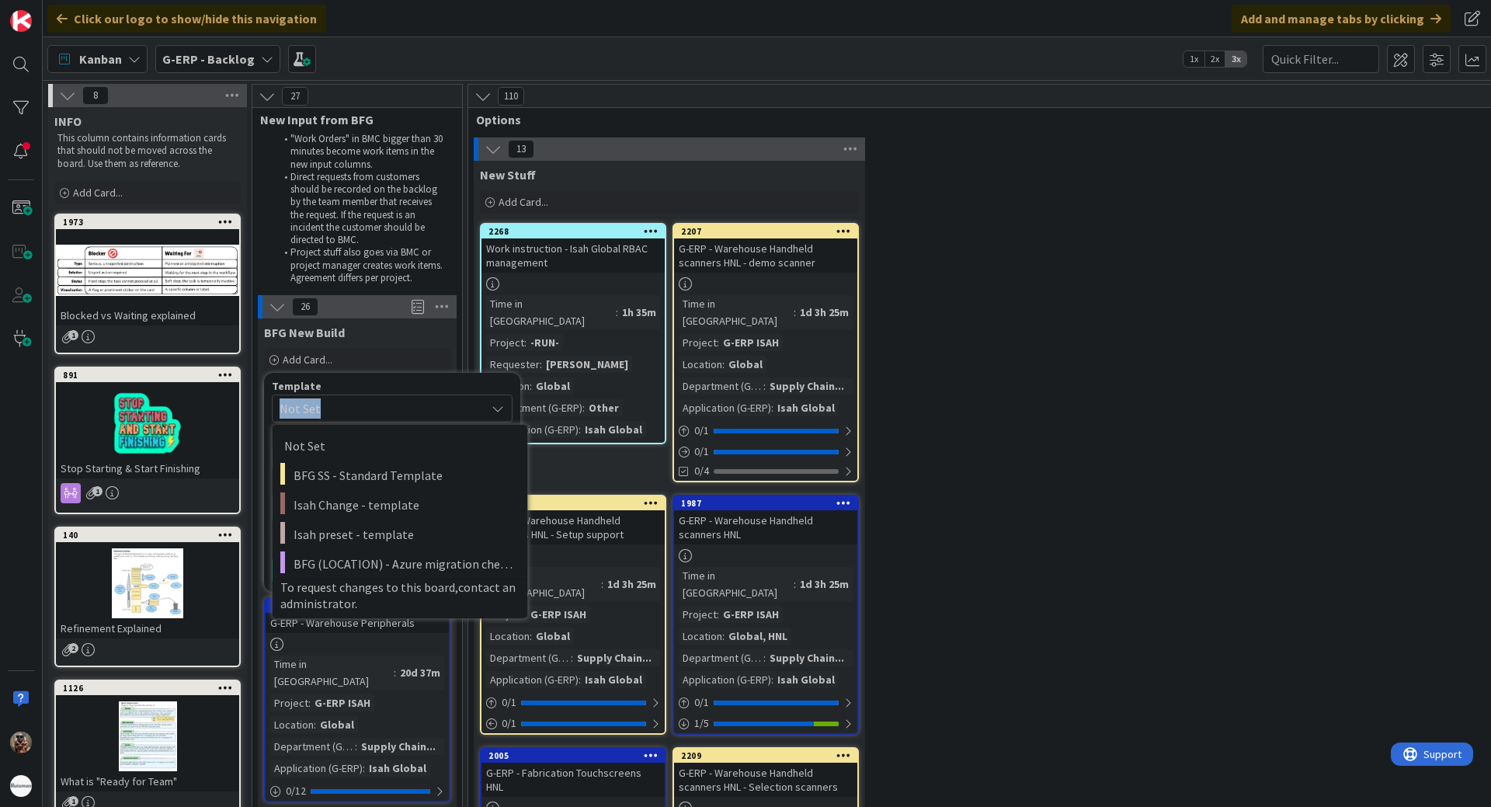
click at [339, 407] on span "Not Set" at bounding box center [377, 408] width 194 height 20
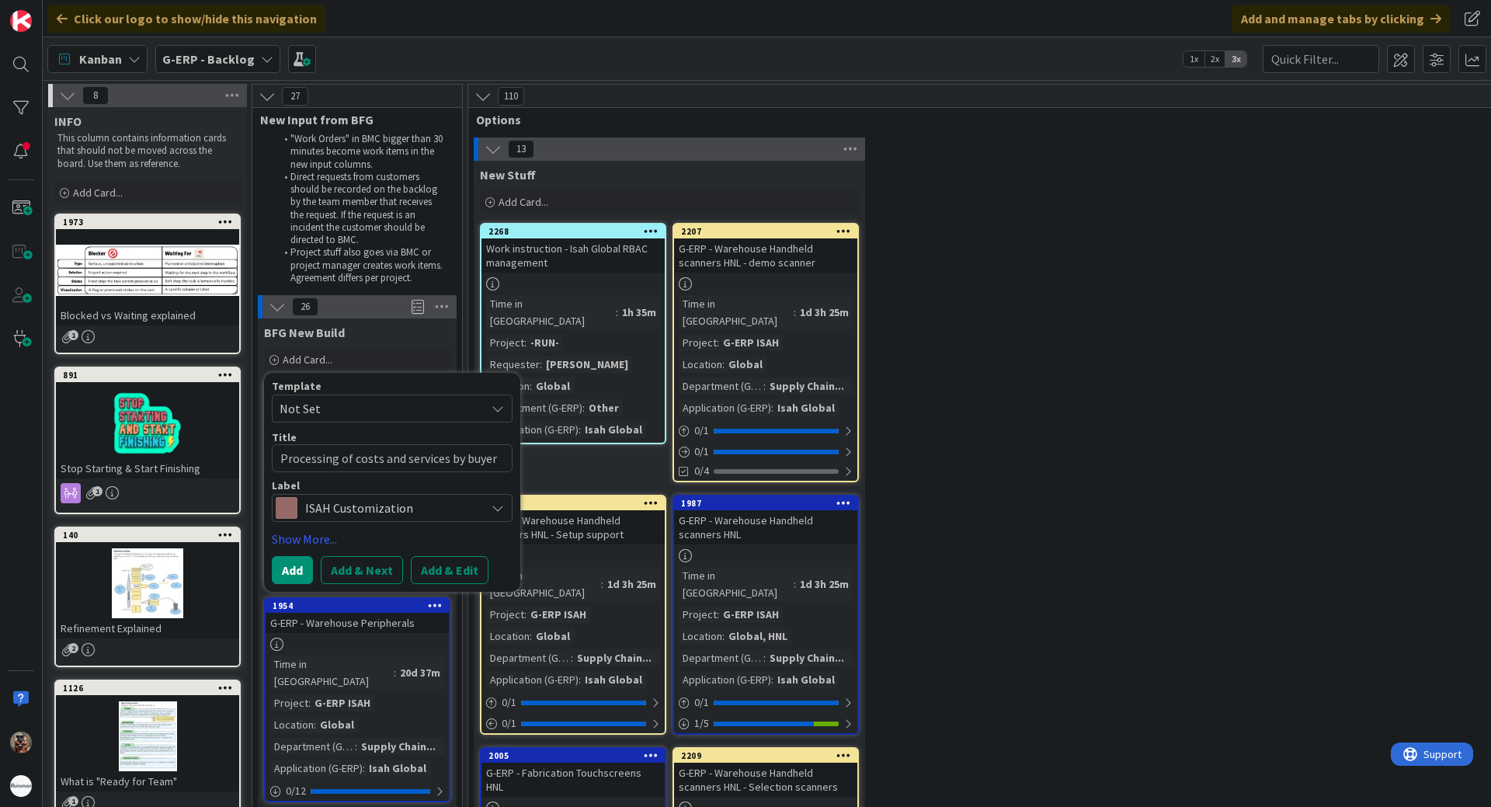
click at [364, 506] on span "ISAH Customization" at bounding box center [391, 508] width 172 height 22
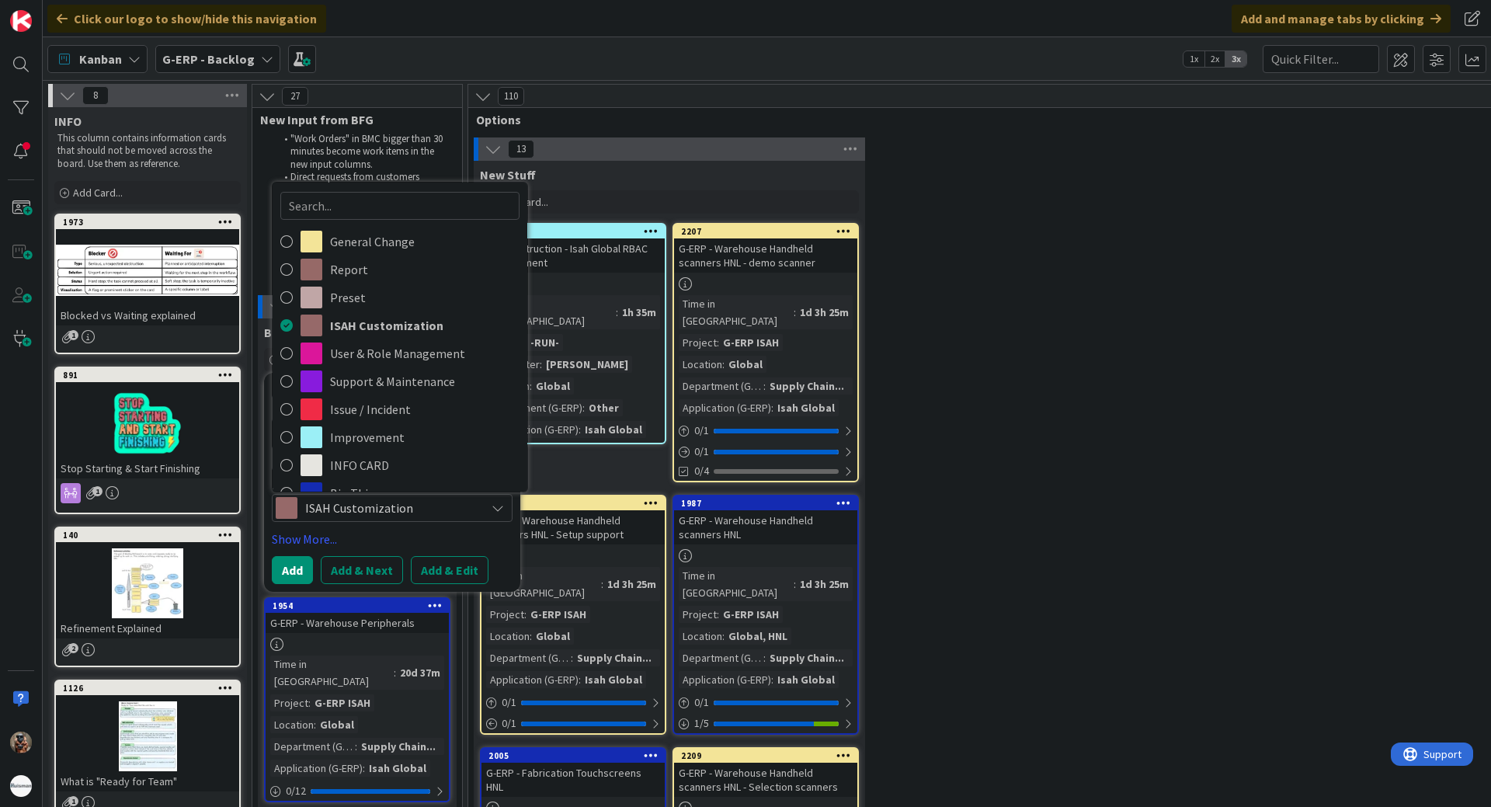
click at [438, 503] on span "ISAH Customization" at bounding box center [391, 508] width 172 height 22
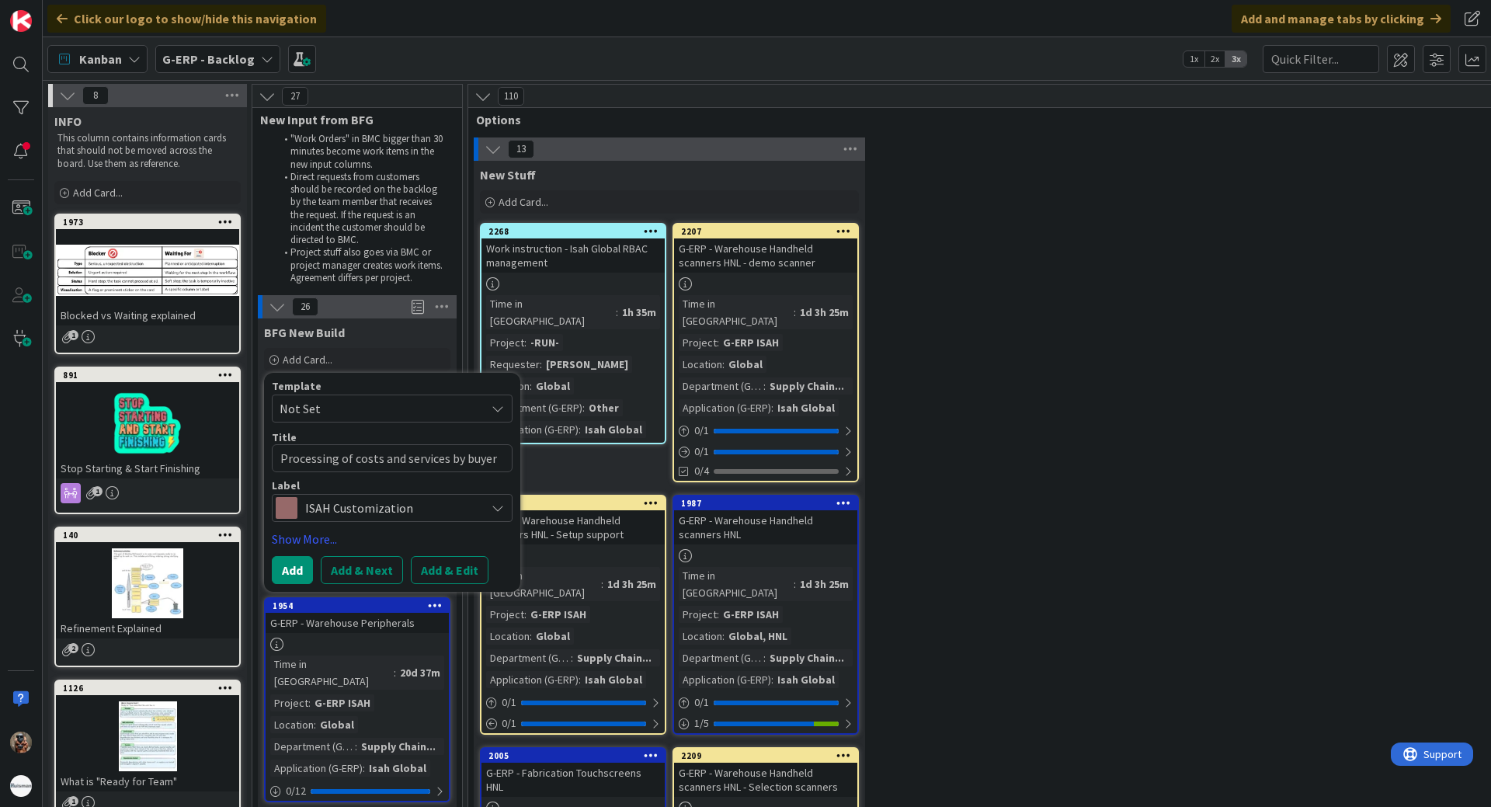
click at [412, 410] on span "Not Set" at bounding box center [377, 408] width 194 height 20
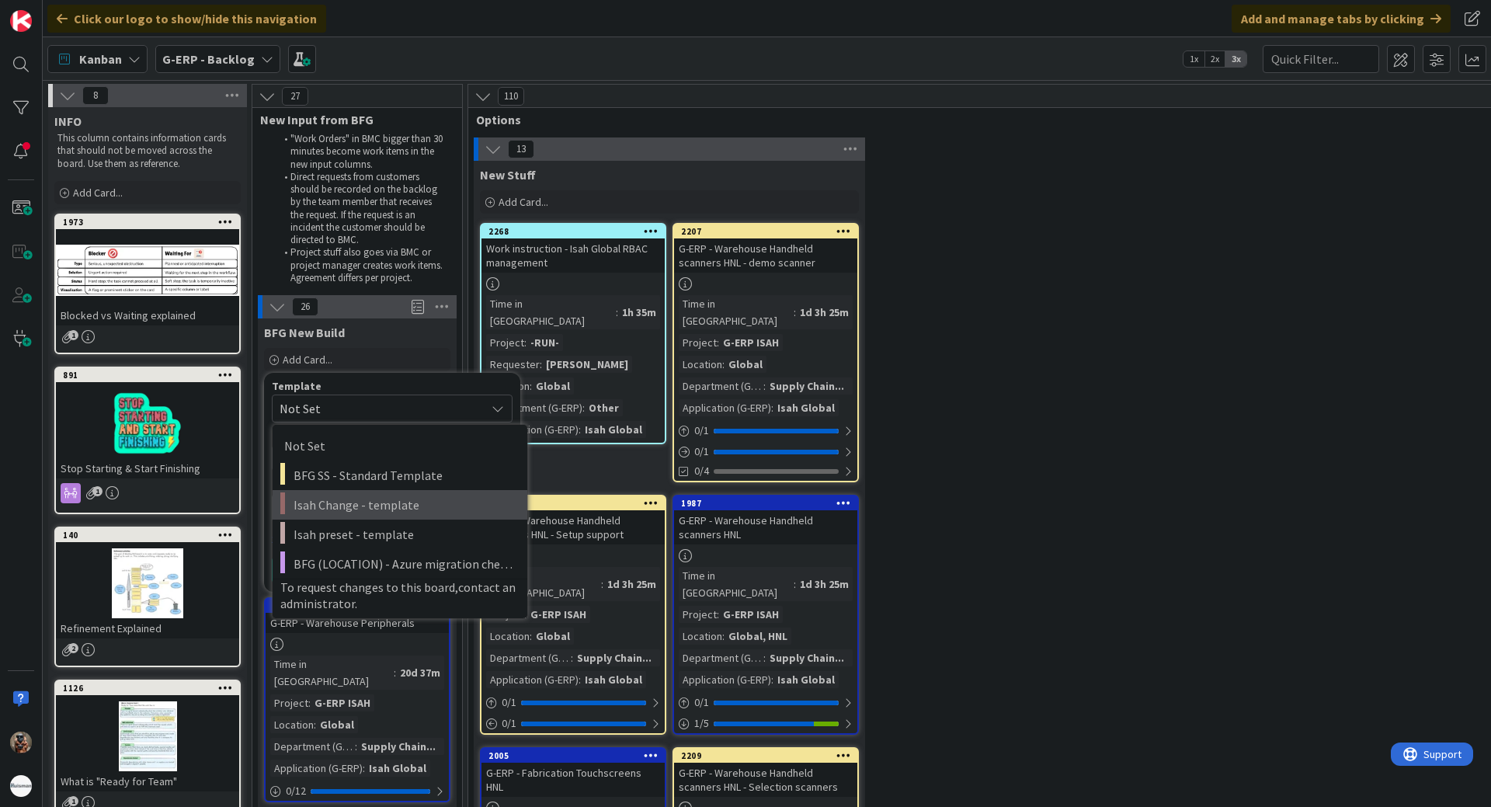
click at [387, 511] on span "Isah Change - template" at bounding box center [405, 505] width 222 height 20
type textarea "x"
type textarea "Isah Change - template"
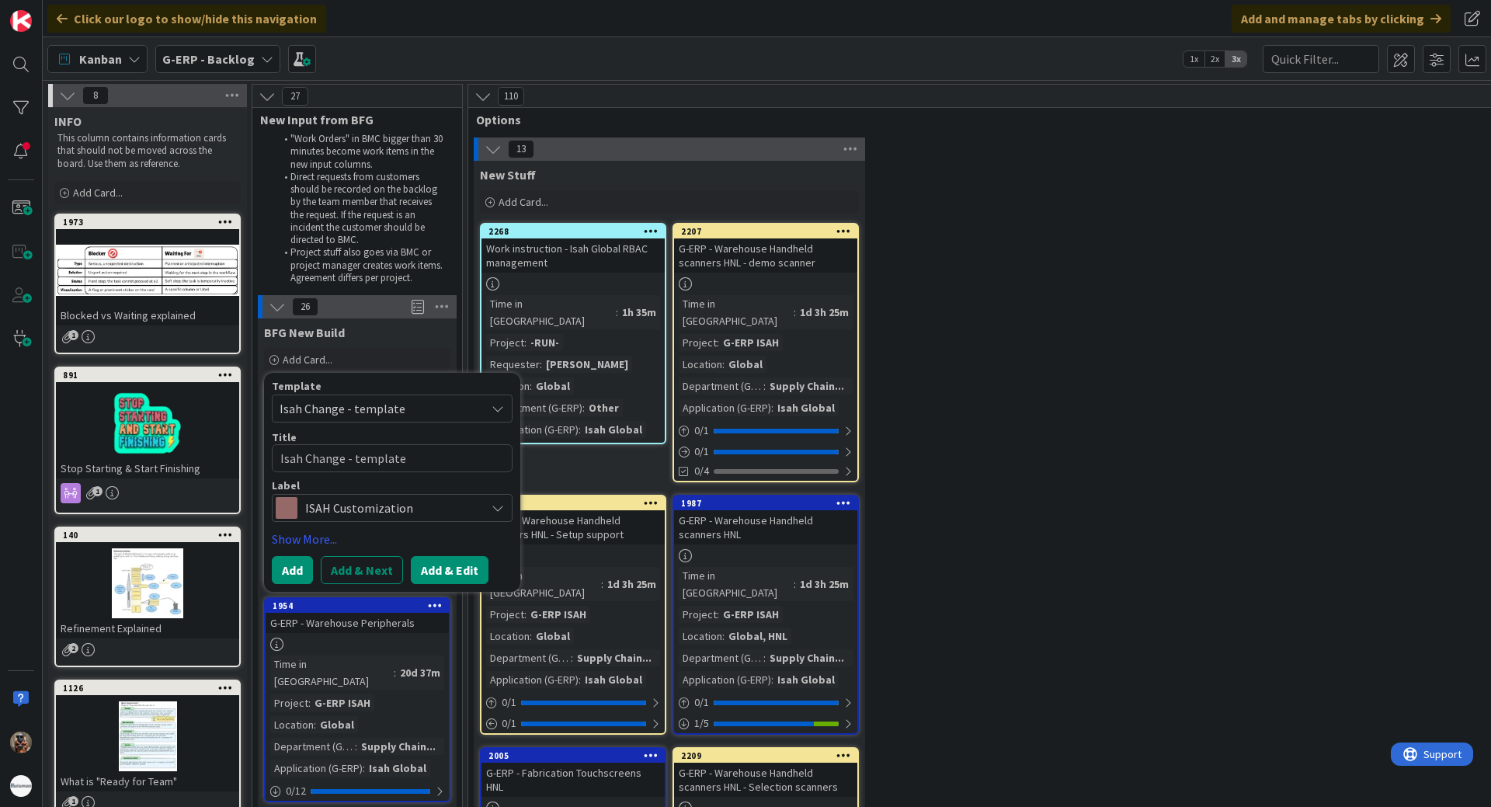
click at [421, 576] on button "Add & Edit" at bounding box center [450, 570] width 78 height 28
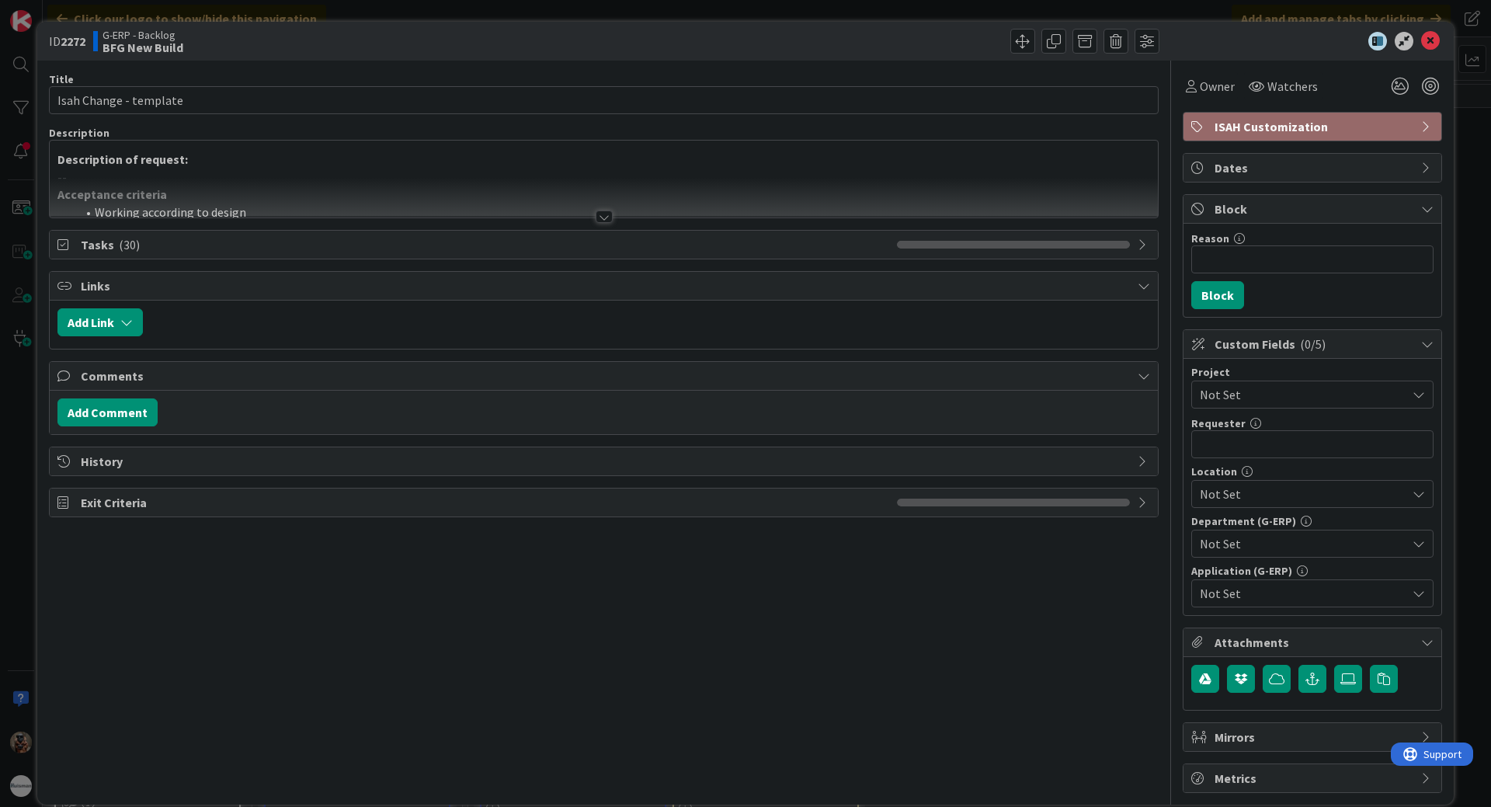
click at [508, 204] on div at bounding box center [604, 198] width 1108 height 40
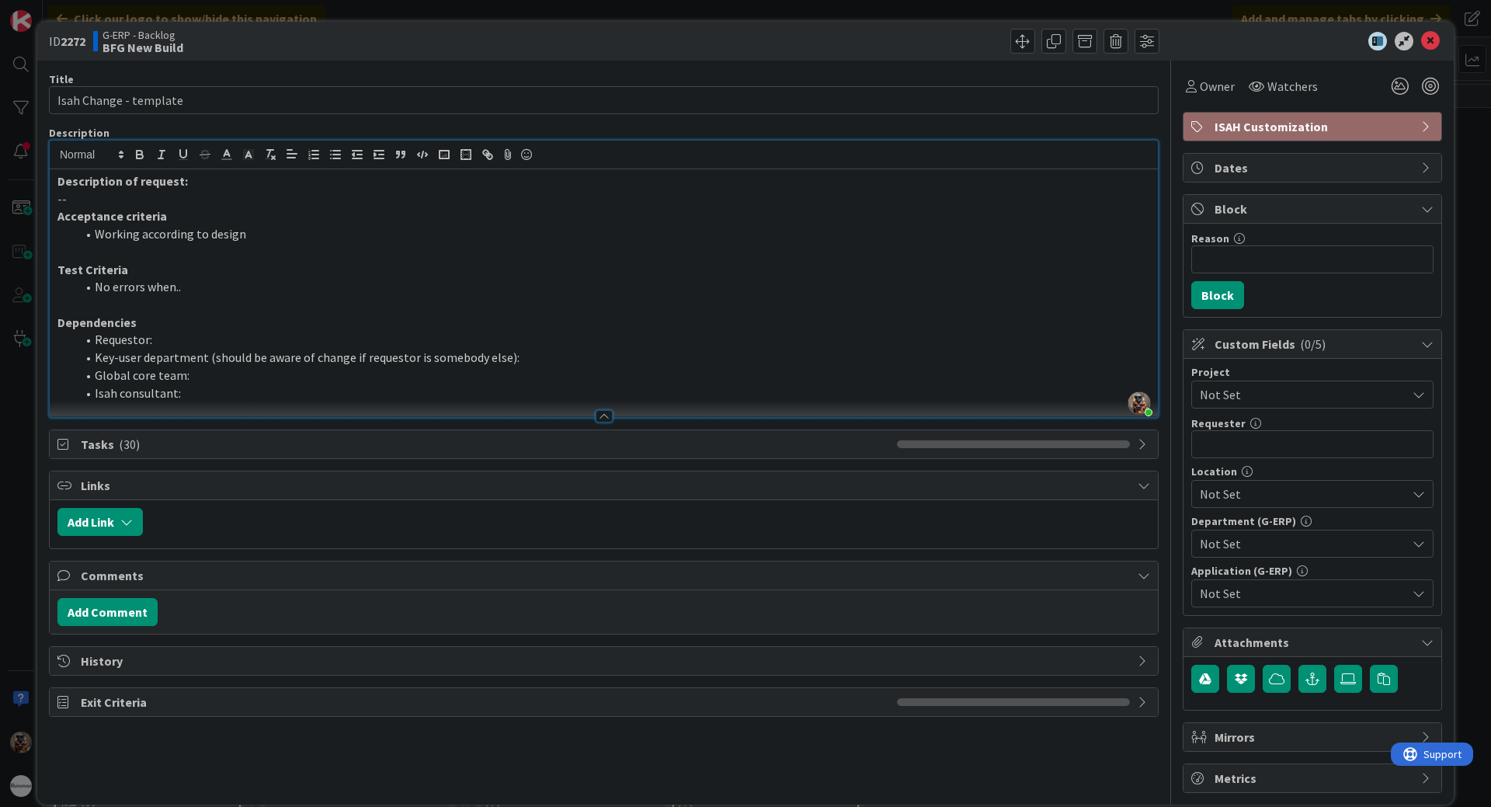
click at [367, 192] on p "--" at bounding box center [603, 199] width 1093 height 18
click at [245, 202] on p "--" at bounding box center [603, 199] width 1093 height 18
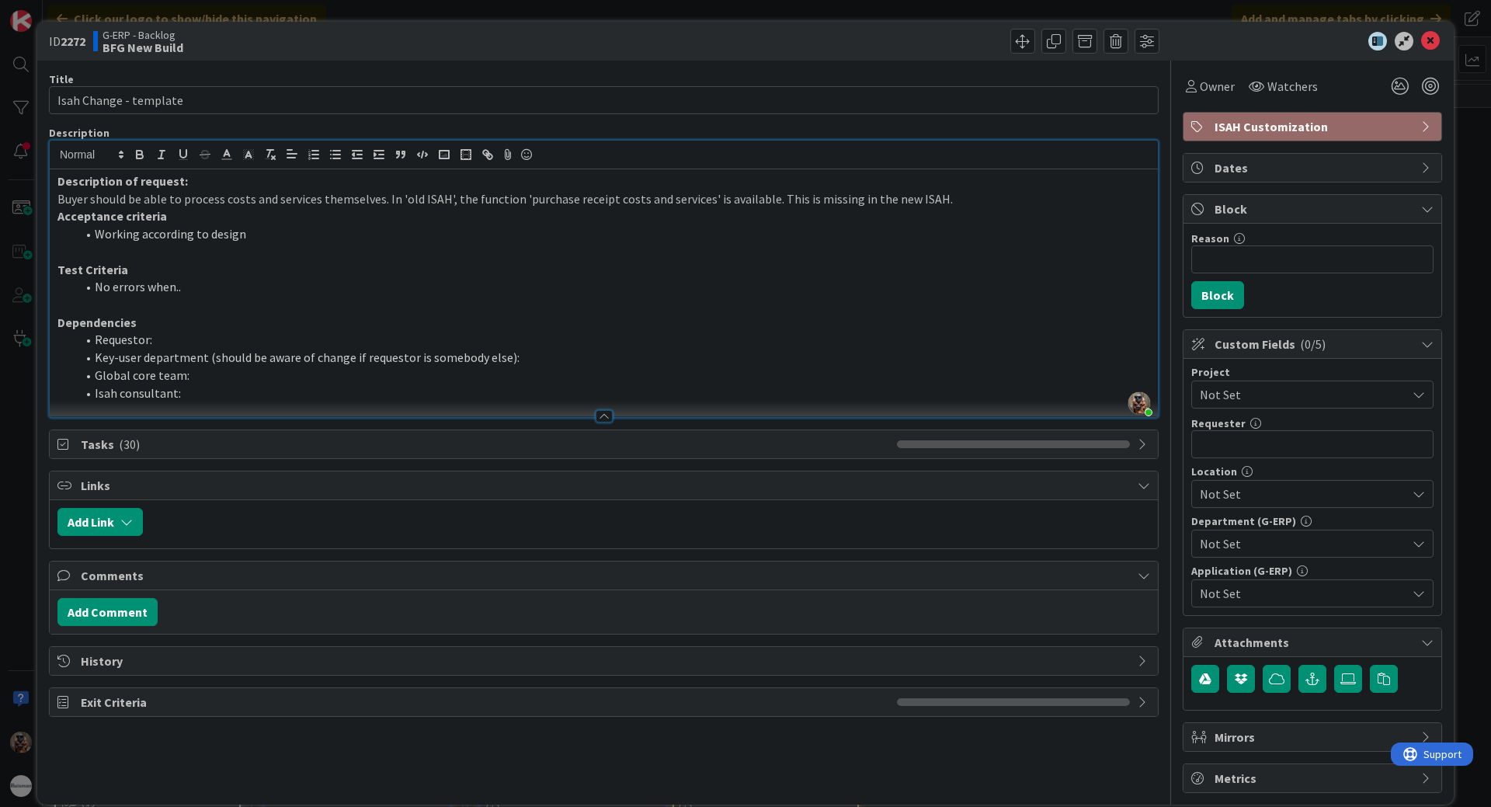
click at [1330, 402] on span "Not Set" at bounding box center [1299, 395] width 199 height 22
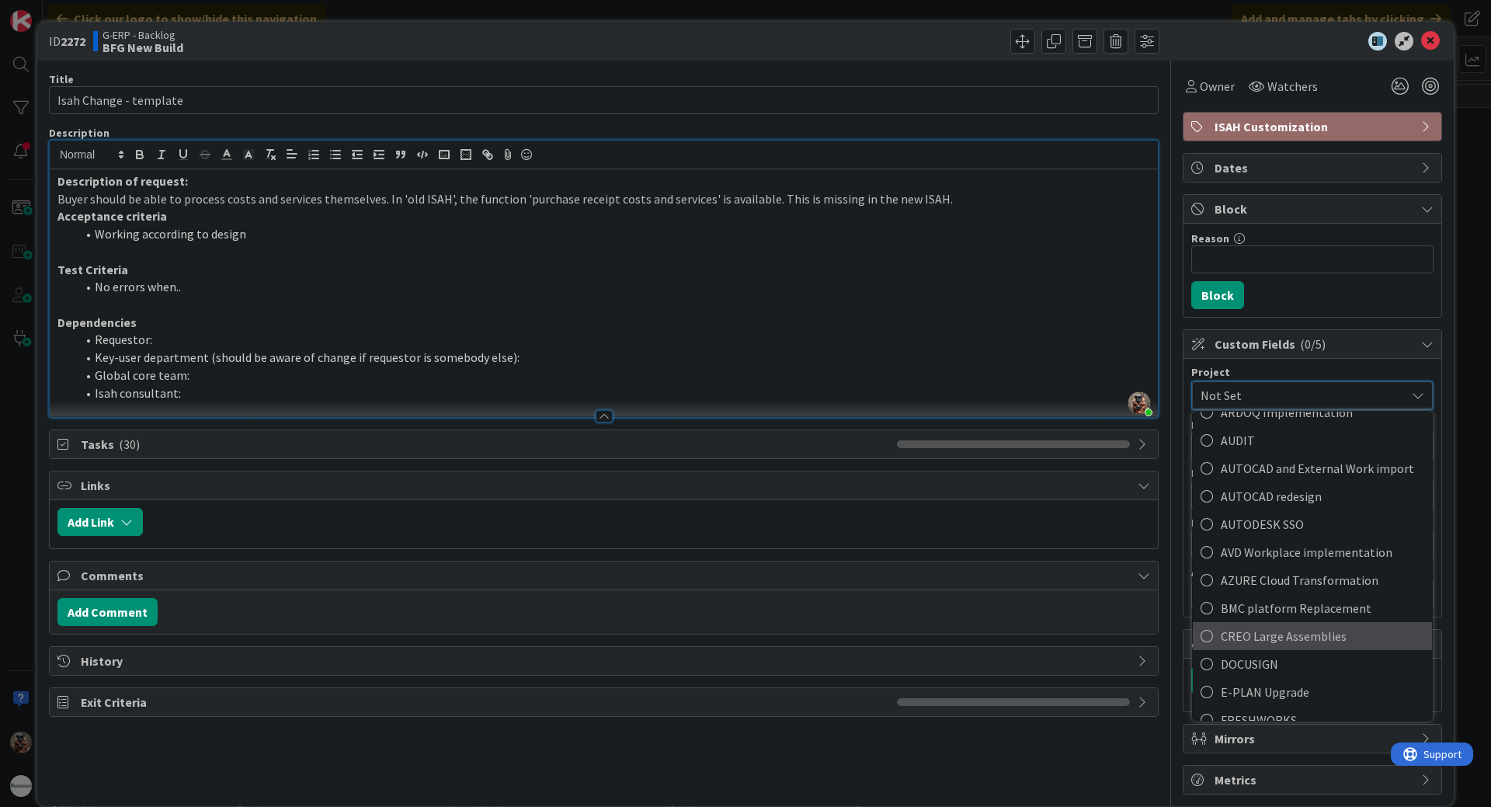
scroll to position [311, 0]
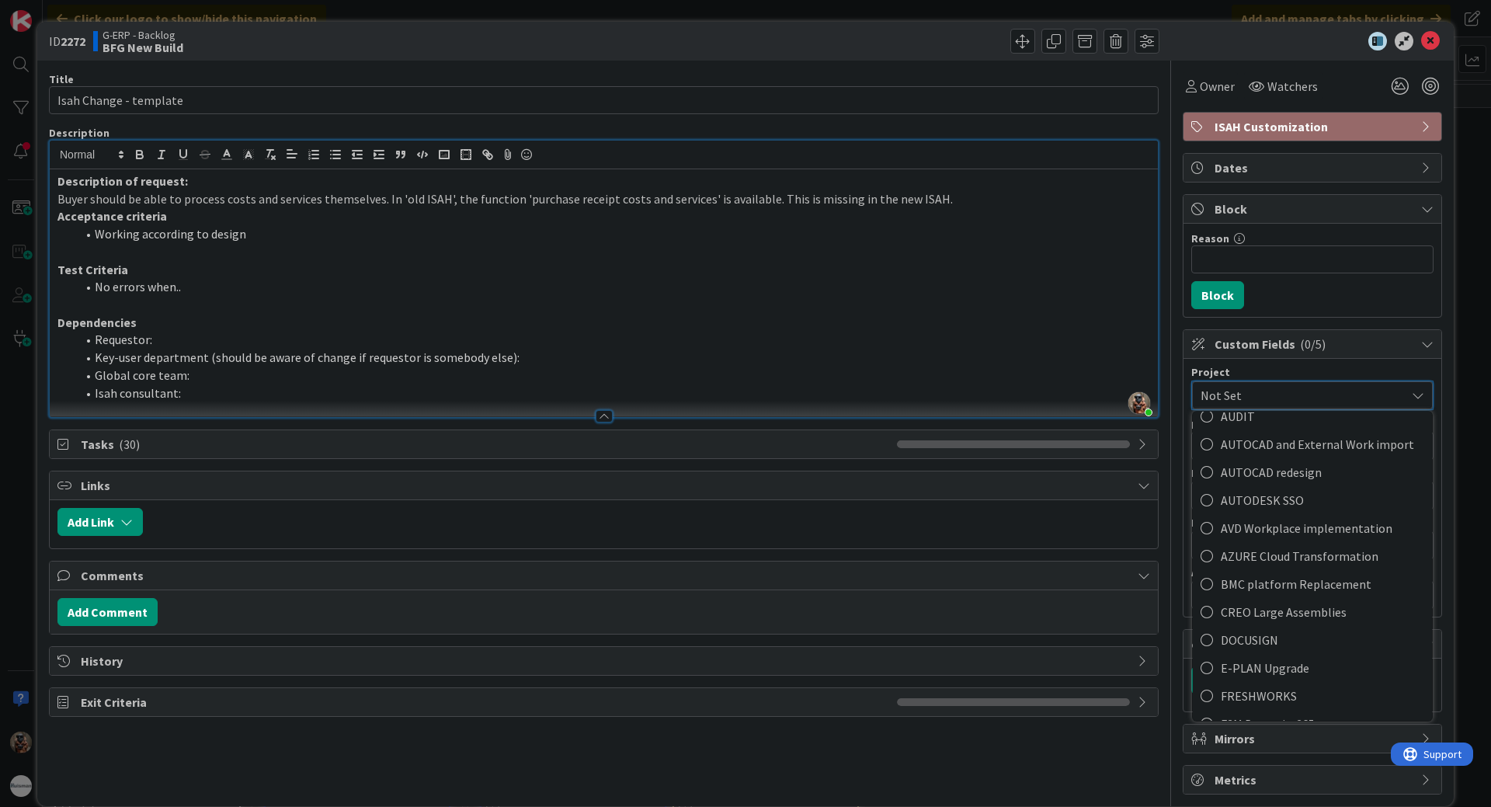
click at [1255, 395] on span "Not Set" at bounding box center [1299, 396] width 197 height 22
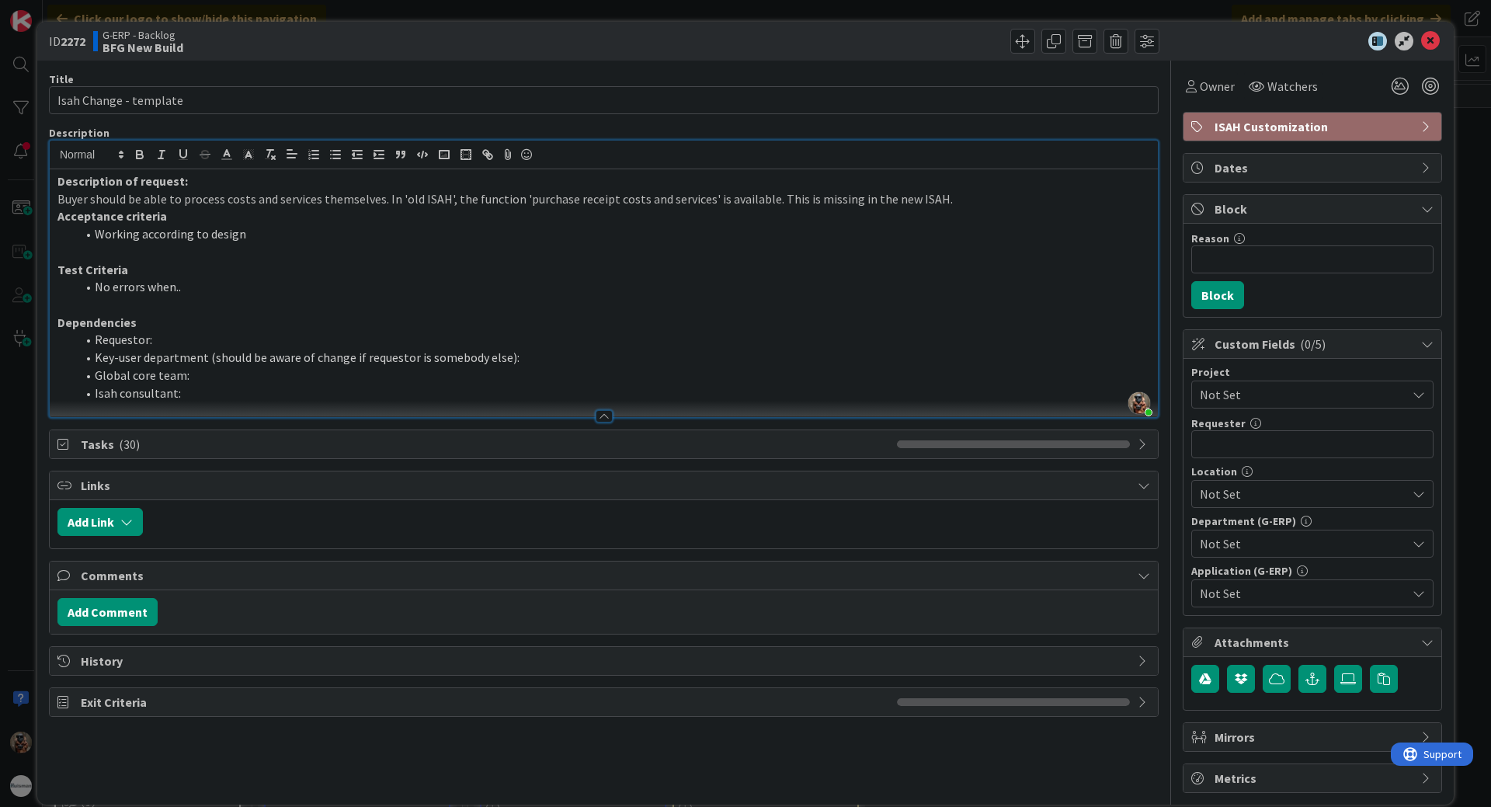
click at [1255, 404] on div "Not Set" at bounding box center [1313, 395] width 242 height 28
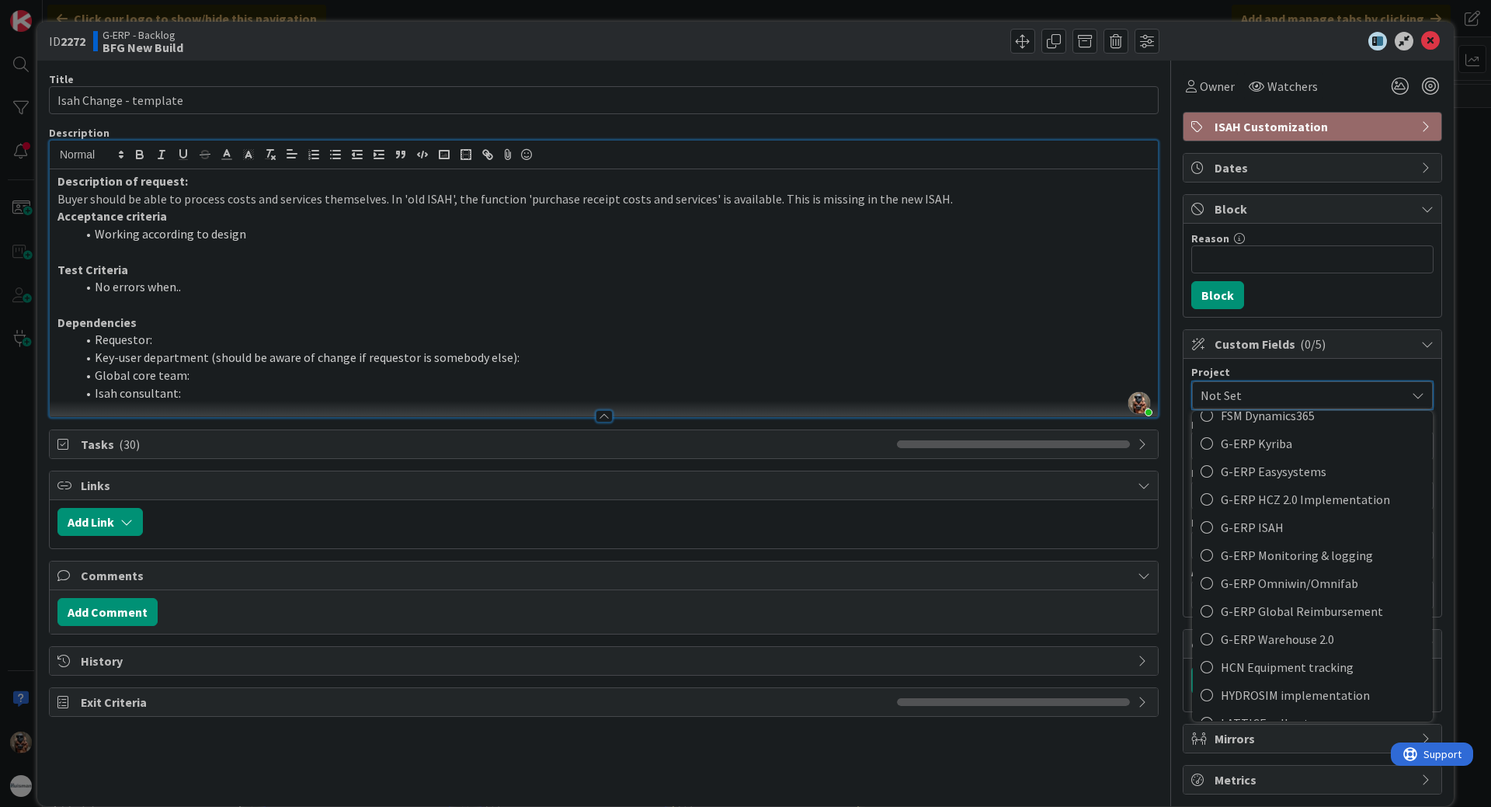
scroll to position [621, 0]
click at [1221, 527] on span "G-ERP ISAH" at bounding box center [1323, 524] width 204 height 23
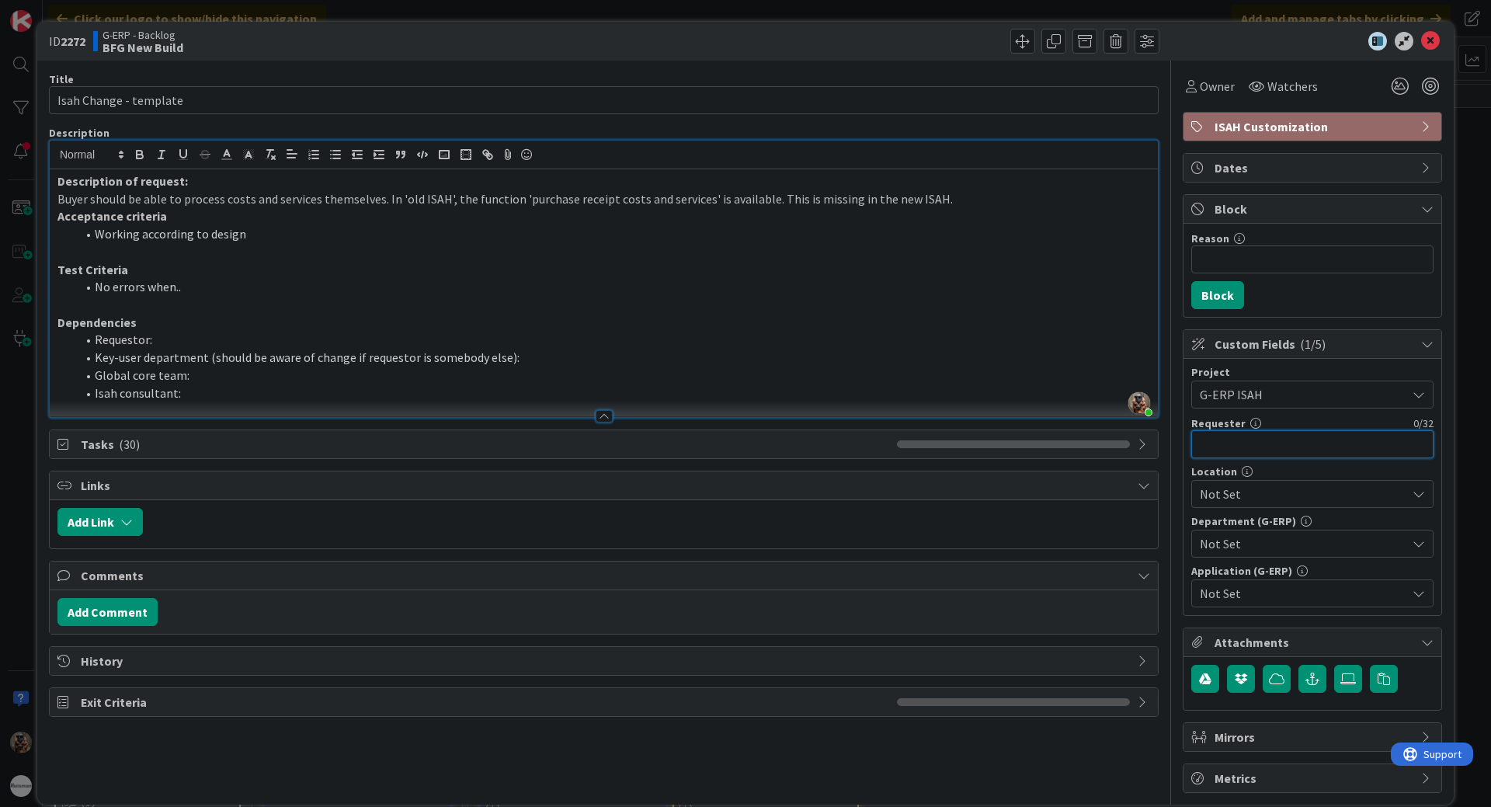
click at [1225, 442] on input "text" at bounding box center [1313, 444] width 242 height 28
type input "[PERSON_NAME]"
click at [1251, 496] on span "Not Set" at bounding box center [1303, 494] width 207 height 19
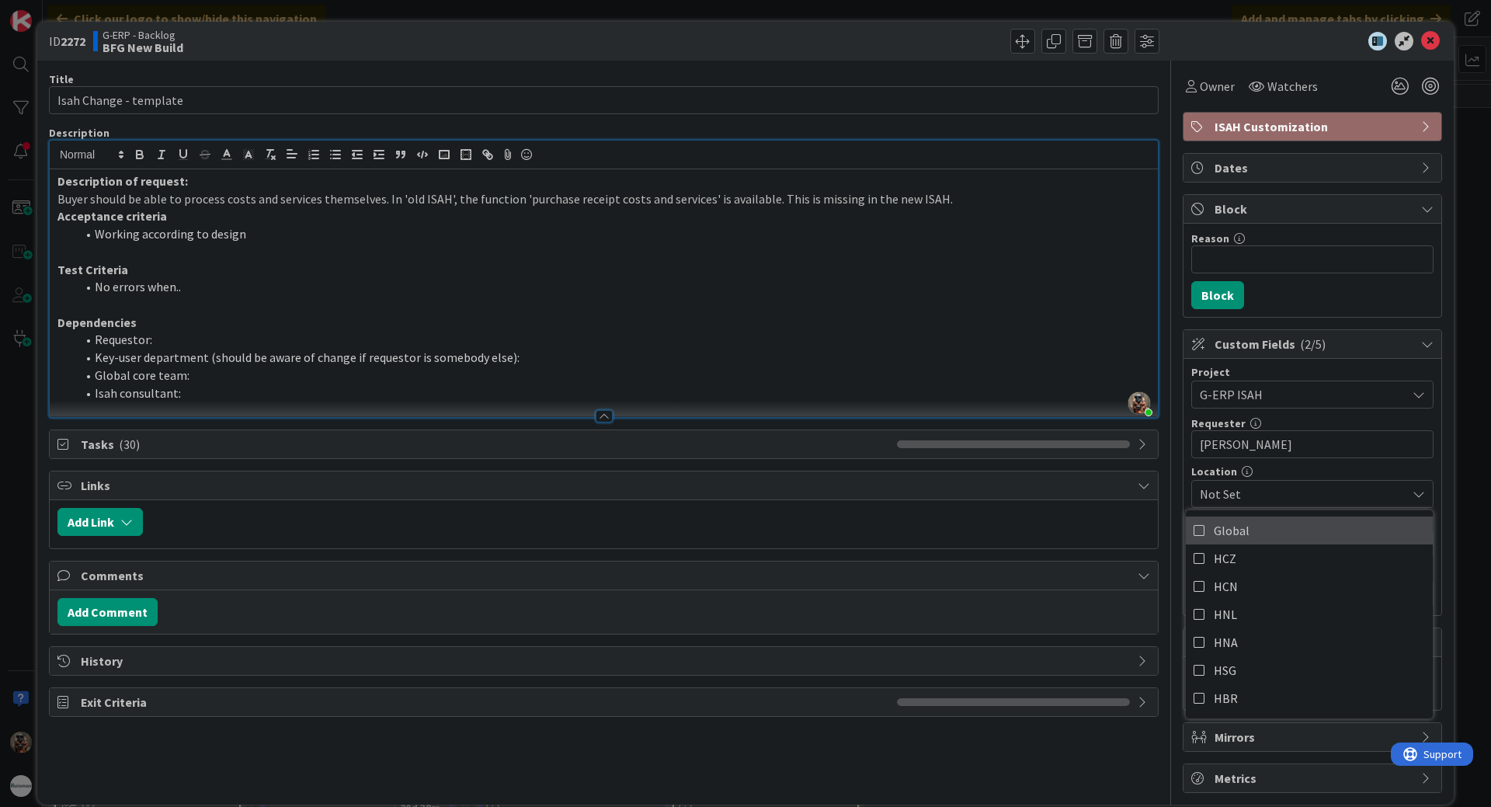
click at [1241, 535] on link "Global" at bounding box center [1309, 531] width 247 height 28
click at [1282, 499] on span "Global" at bounding box center [1303, 494] width 207 height 19
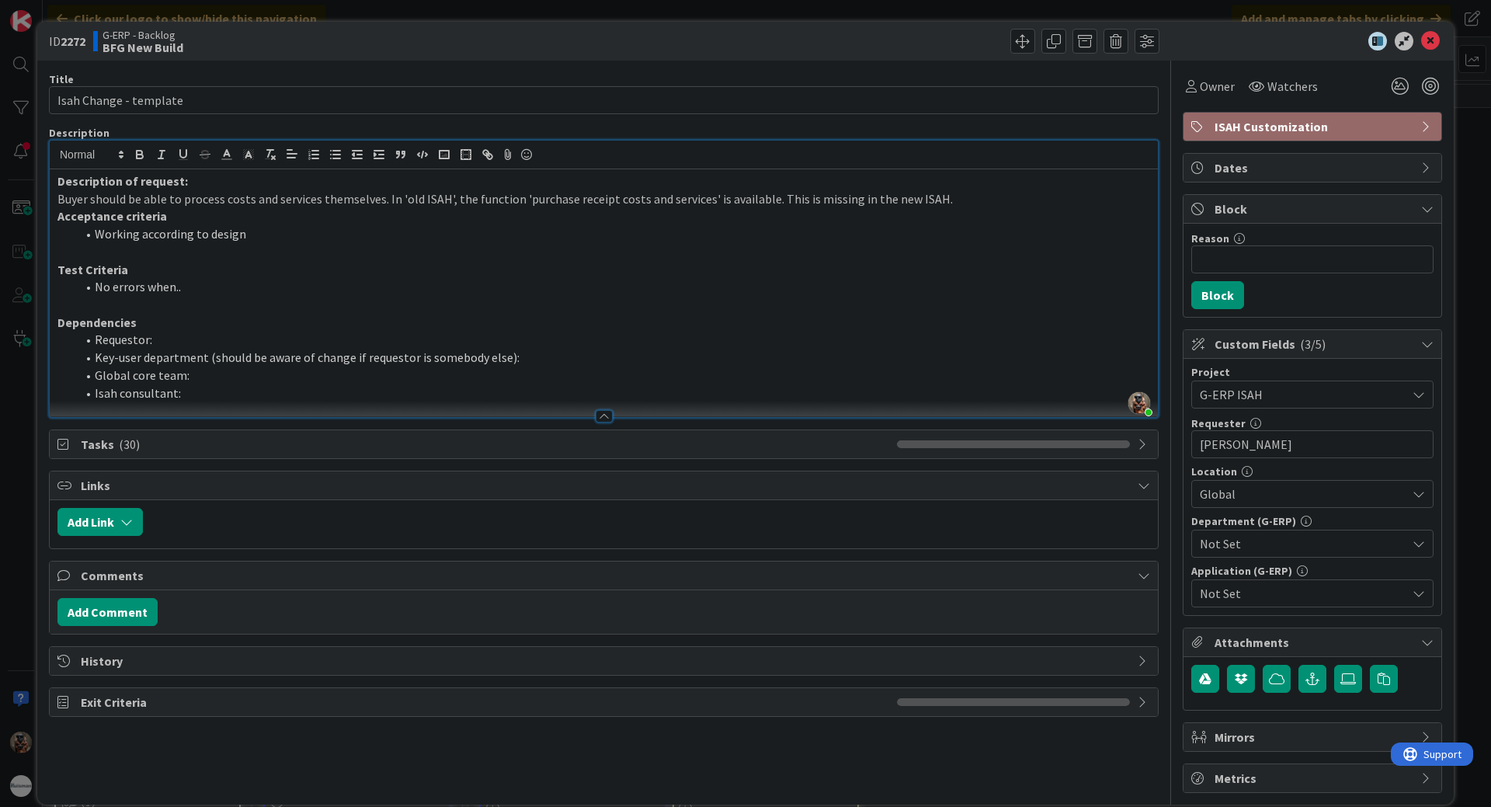
click at [1275, 546] on span "Not Set" at bounding box center [1303, 543] width 207 height 19
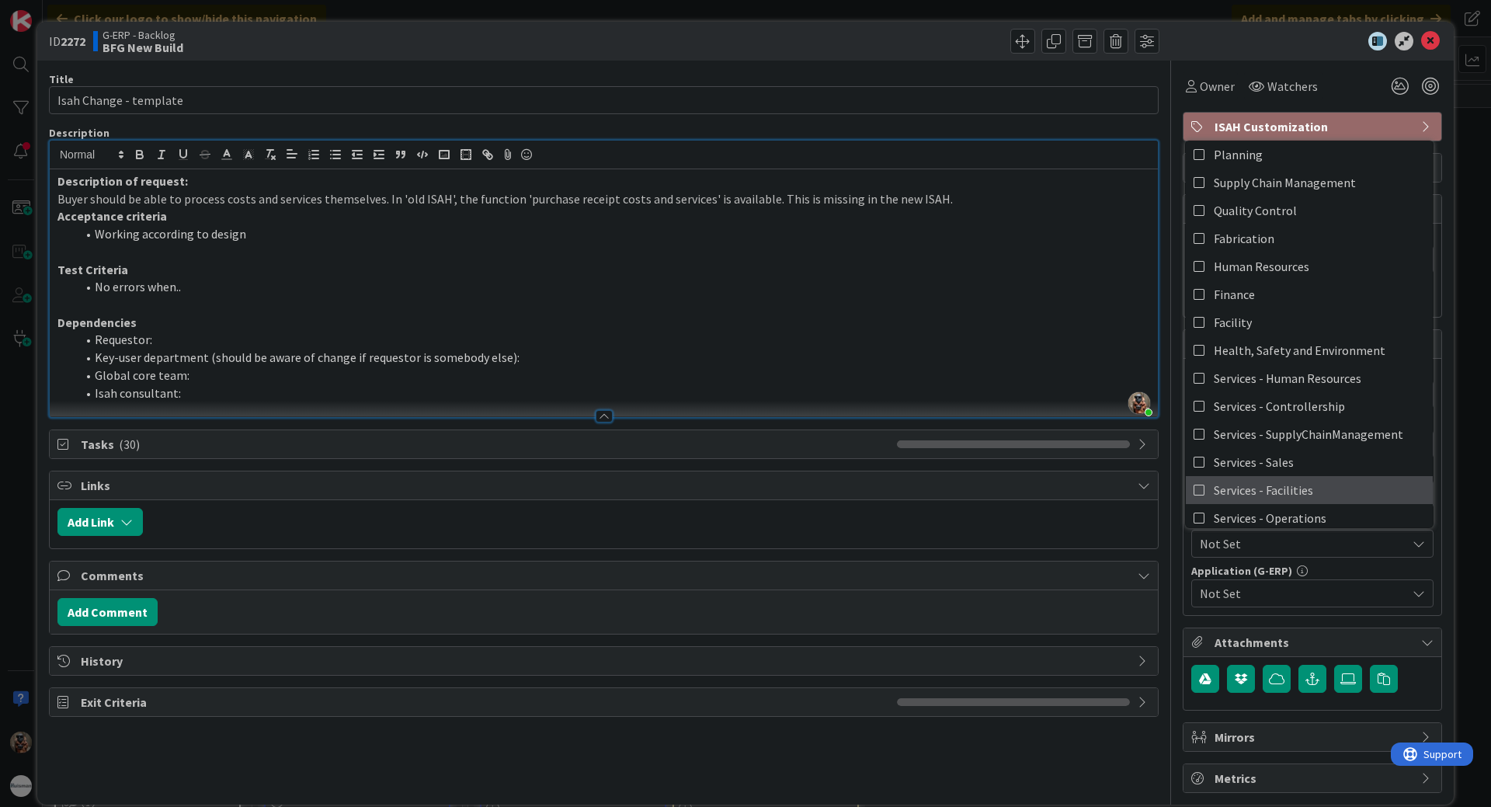
scroll to position [0, 0]
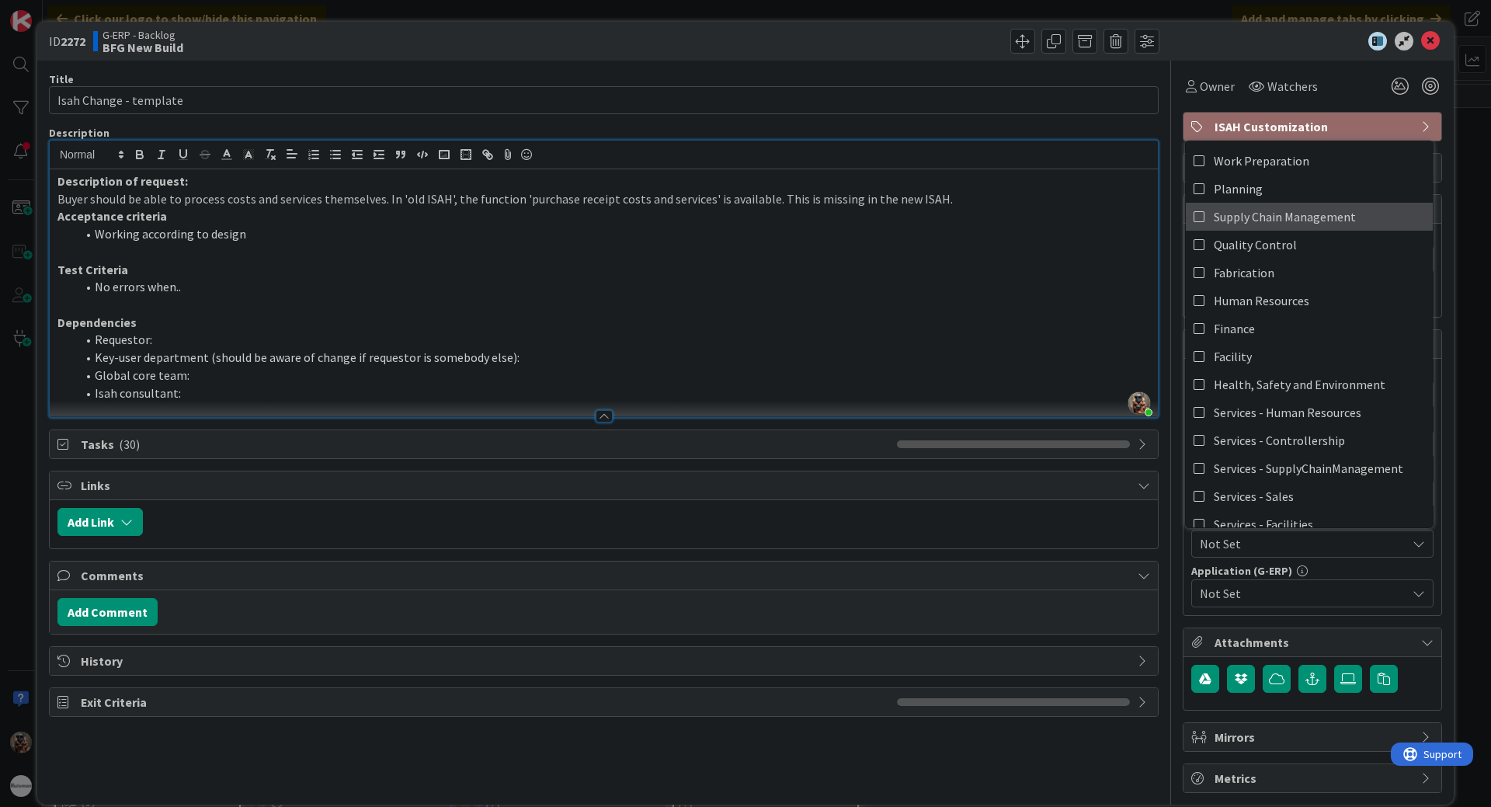
click at [1270, 228] on link "Supply Chain Management" at bounding box center [1309, 217] width 247 height 28
click at [1214, 224] on span "Supply Chain Management" at bounding box center [1285, 216] width 142 height 23
click at [1258, 330] on link "Finance" at bounding box center [1309, 329] width 247 height 28
click at [1352, 541] on span "Finance" at bounding box center [1303, 543] width 207 height 19
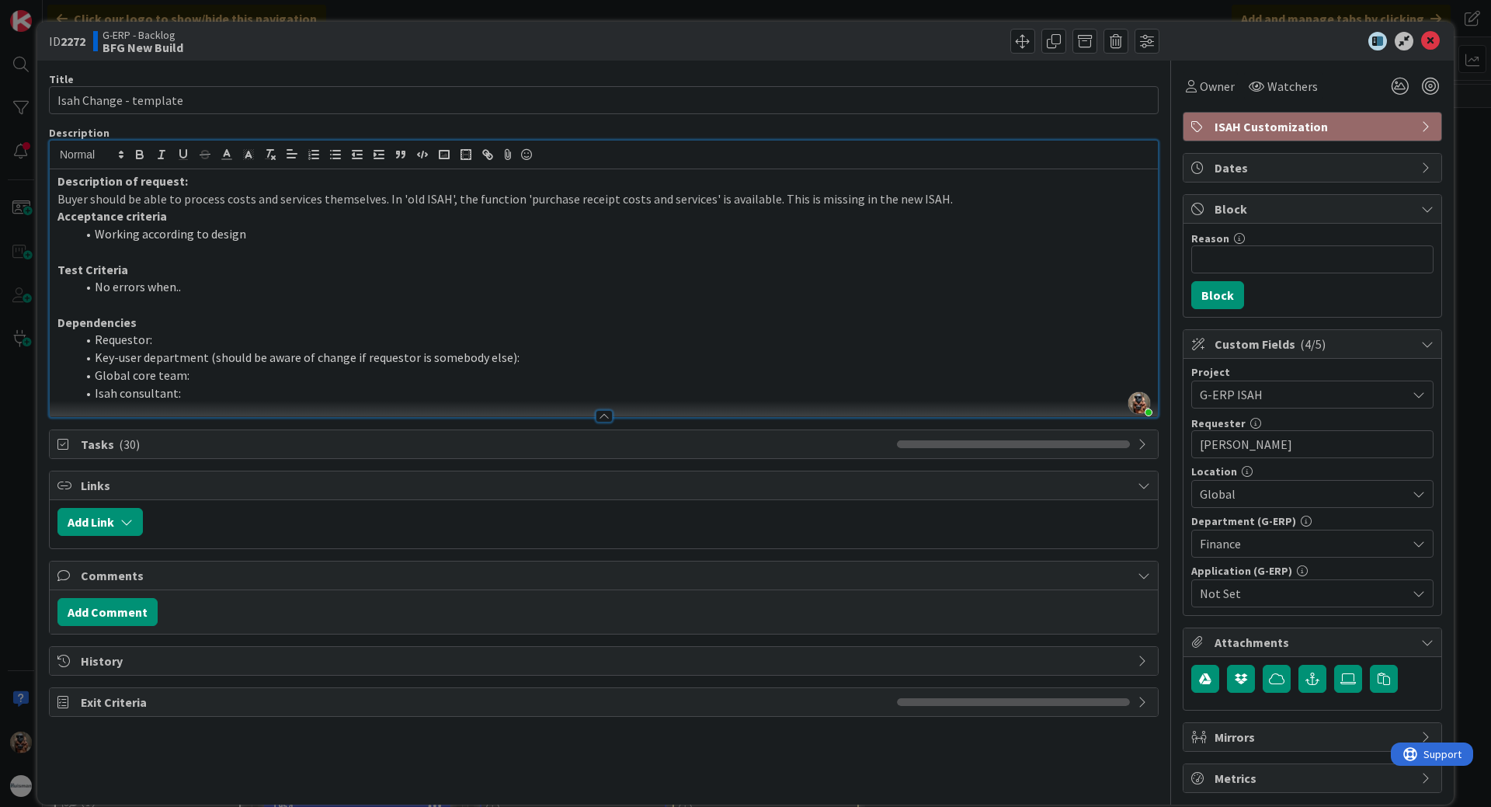
click at [1312, 604] on div "Not Set" at bounding box center [1313, 593] width 242 height 28
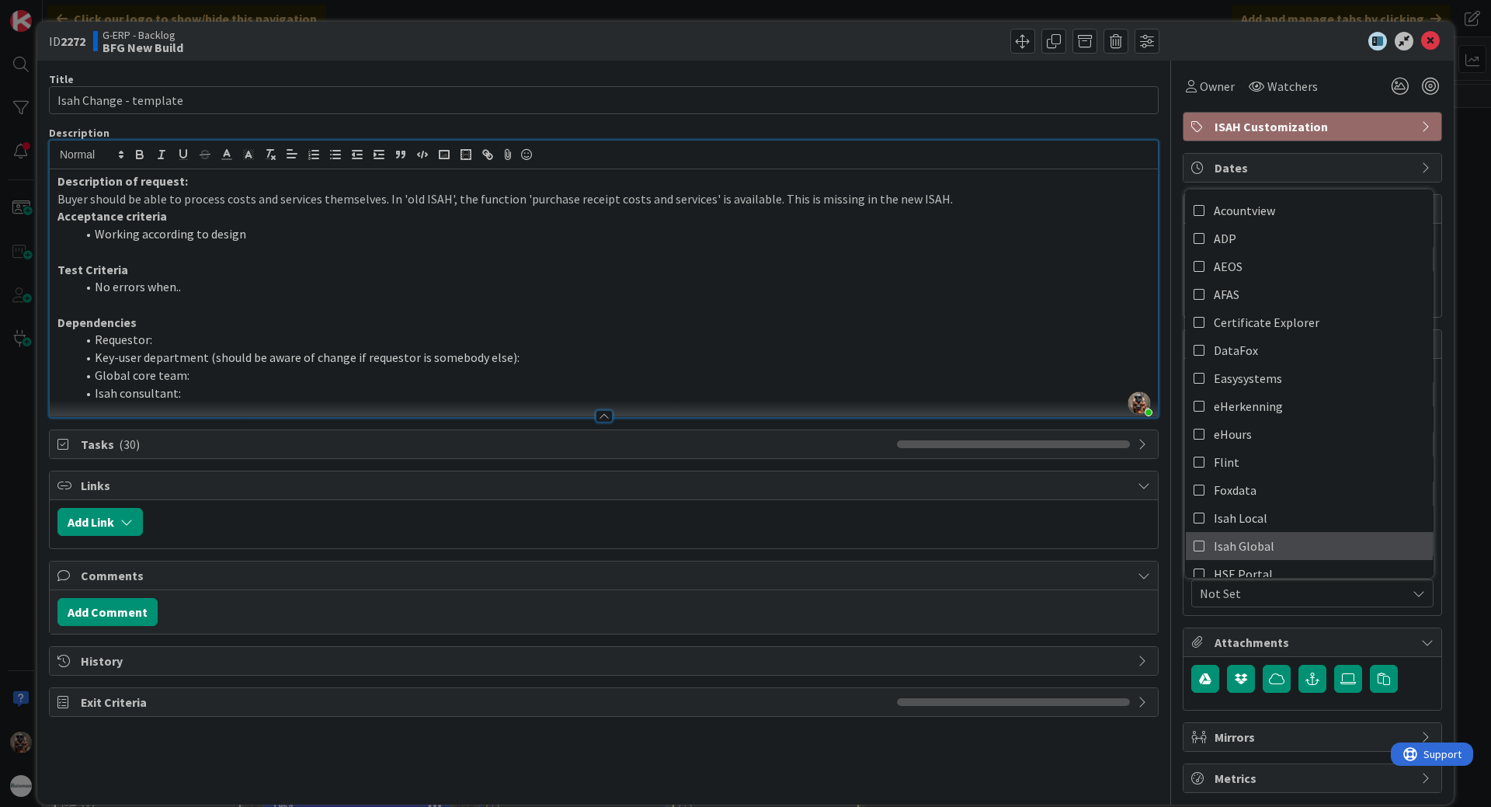
scroll to position [78, 0]
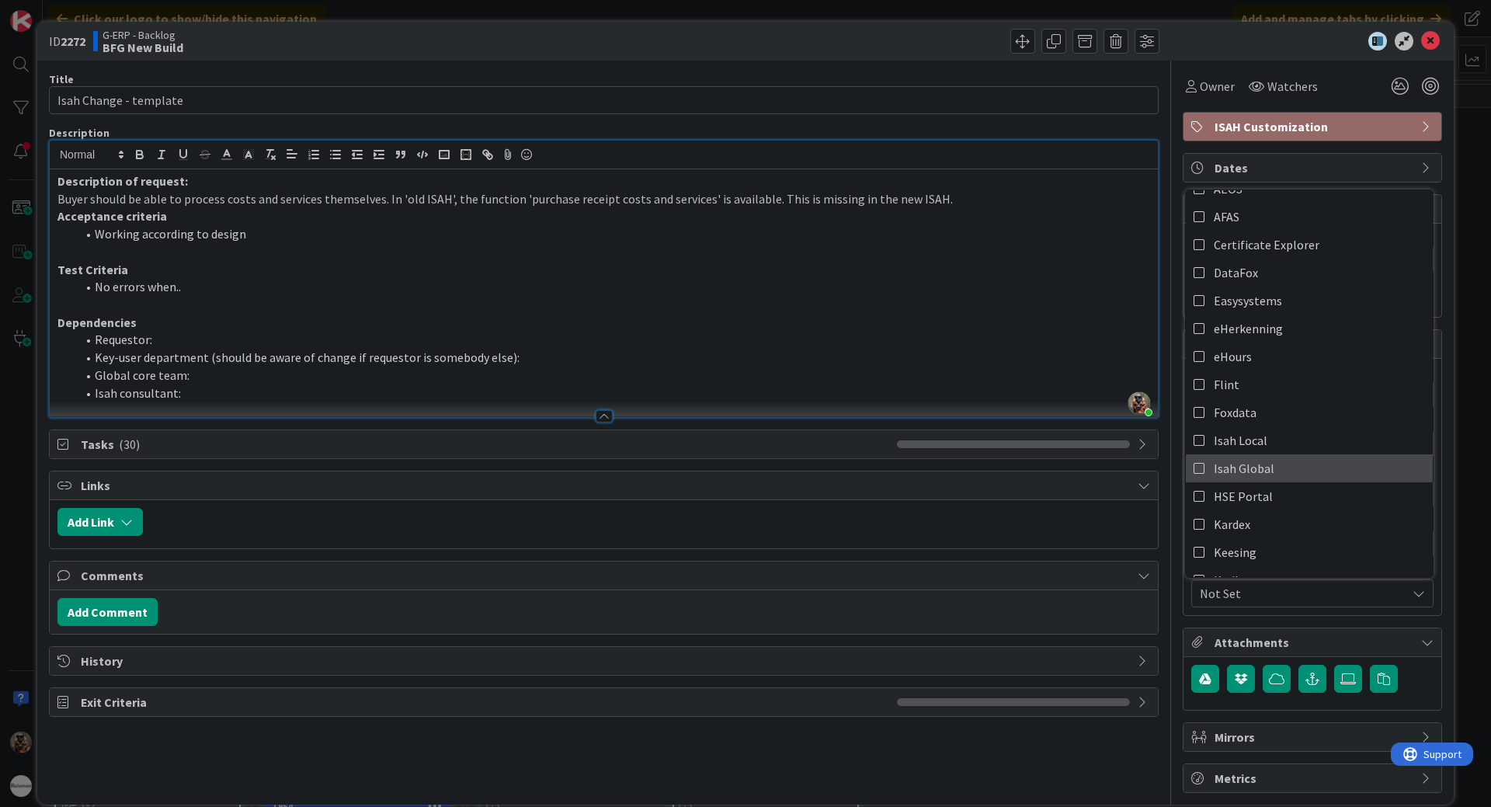
click at [1263, 477] on link "Isah Global" at bounding box center [1309, 468] width 247 height 28
click at [1261, 591] on span "Isah Global" at bounding box center [1303, 593] width 207 height 19
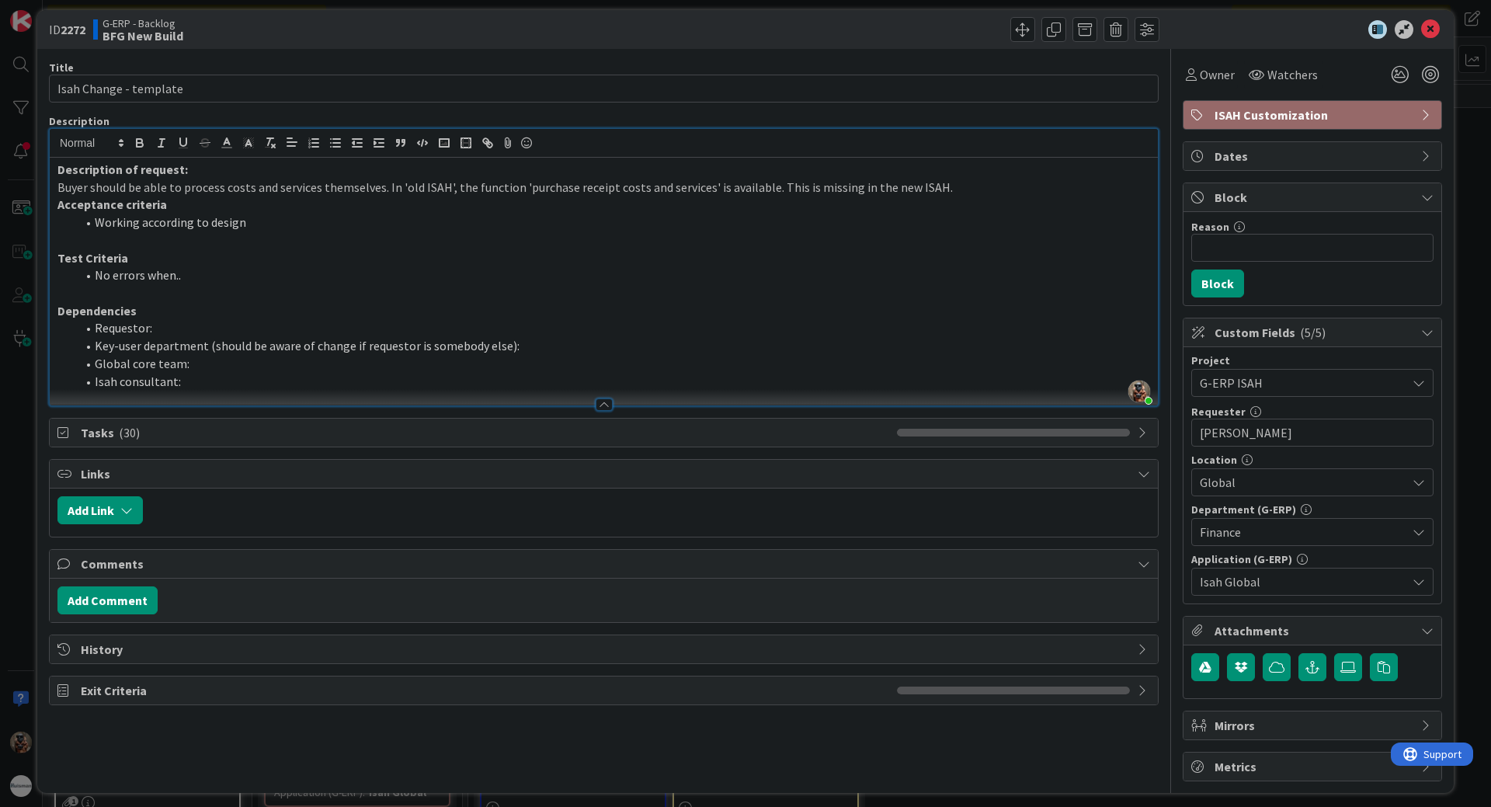
scroll to position [19, 0]
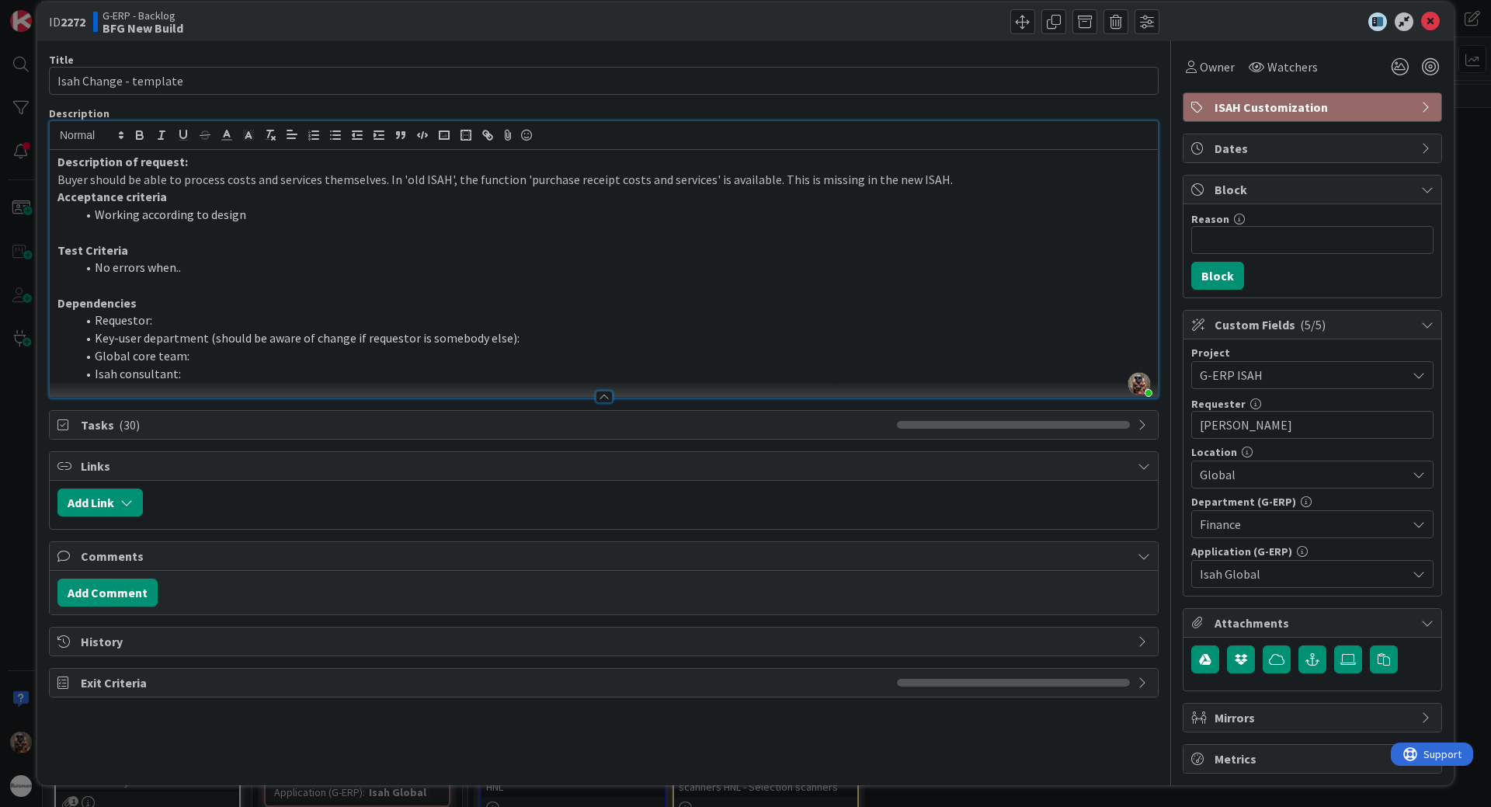
click at [1015, 180] on p "Buyer should be able to process costs and services themselves. In 'old ISAH', t…" at bounding box center [603, 180] width 1093 height 18
click at [1306, 656] on icon "button" at bounding box center [1313, 659] width 14 height 12
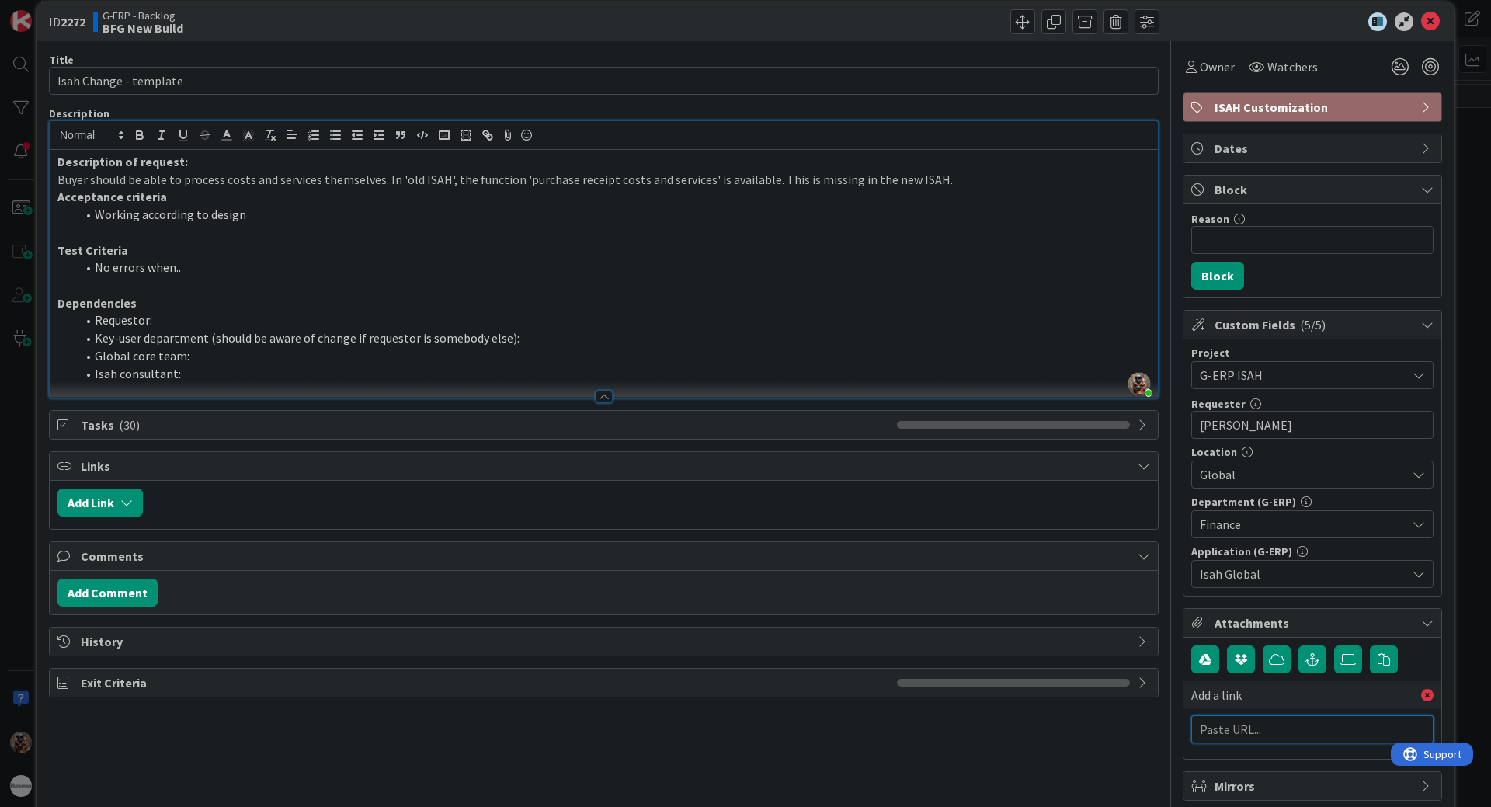
click at [1268, 733] on input "text" at bounding box center [1313, 729] width 242 height 28
type input "B"
paste input "[URL][PERSON_NAME][DOMAIN_NAME]"
type input "[URL][PERSON_NAME][DOMAIN_NAME]"
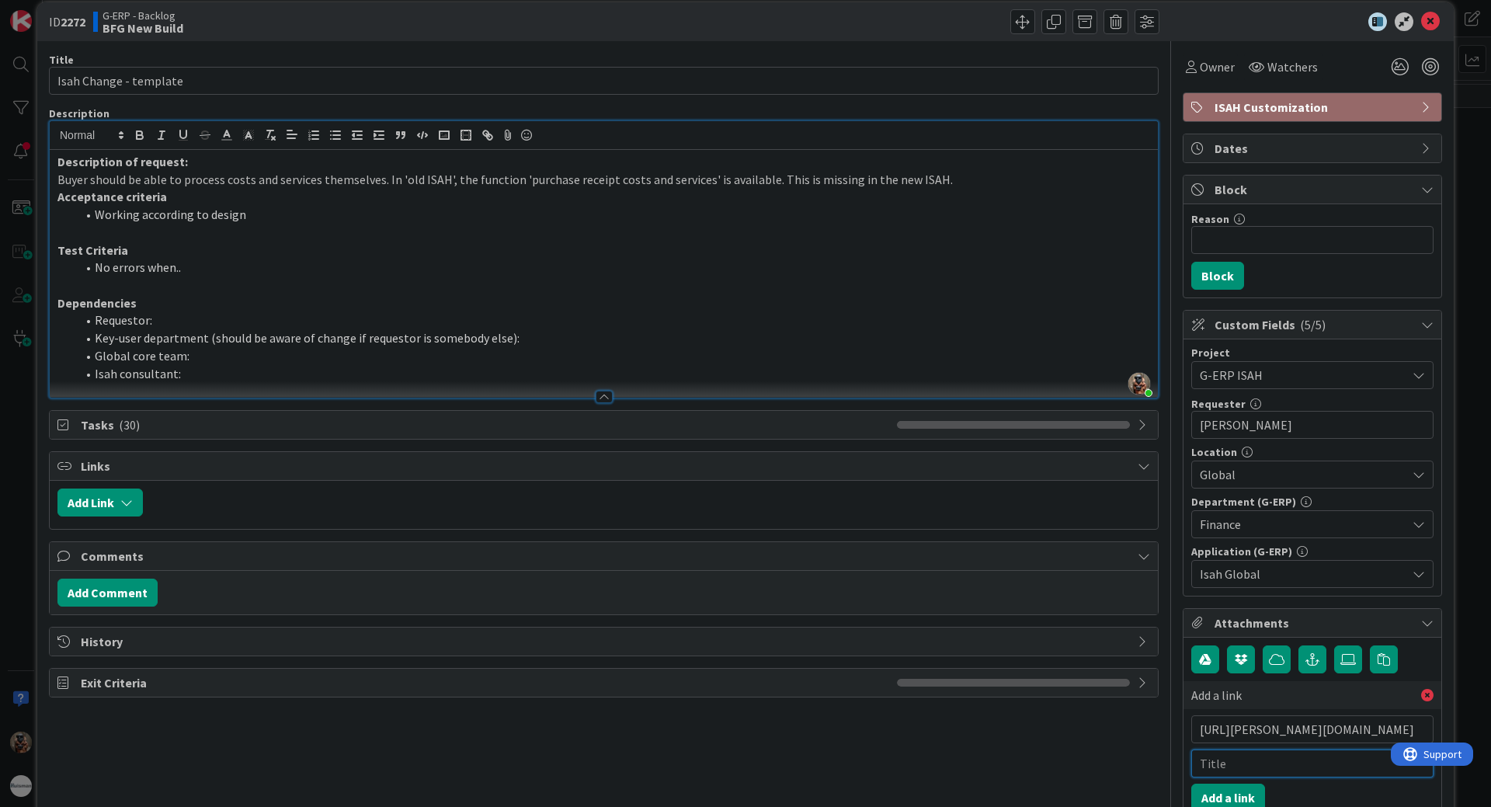
scroll to position [0, 0]
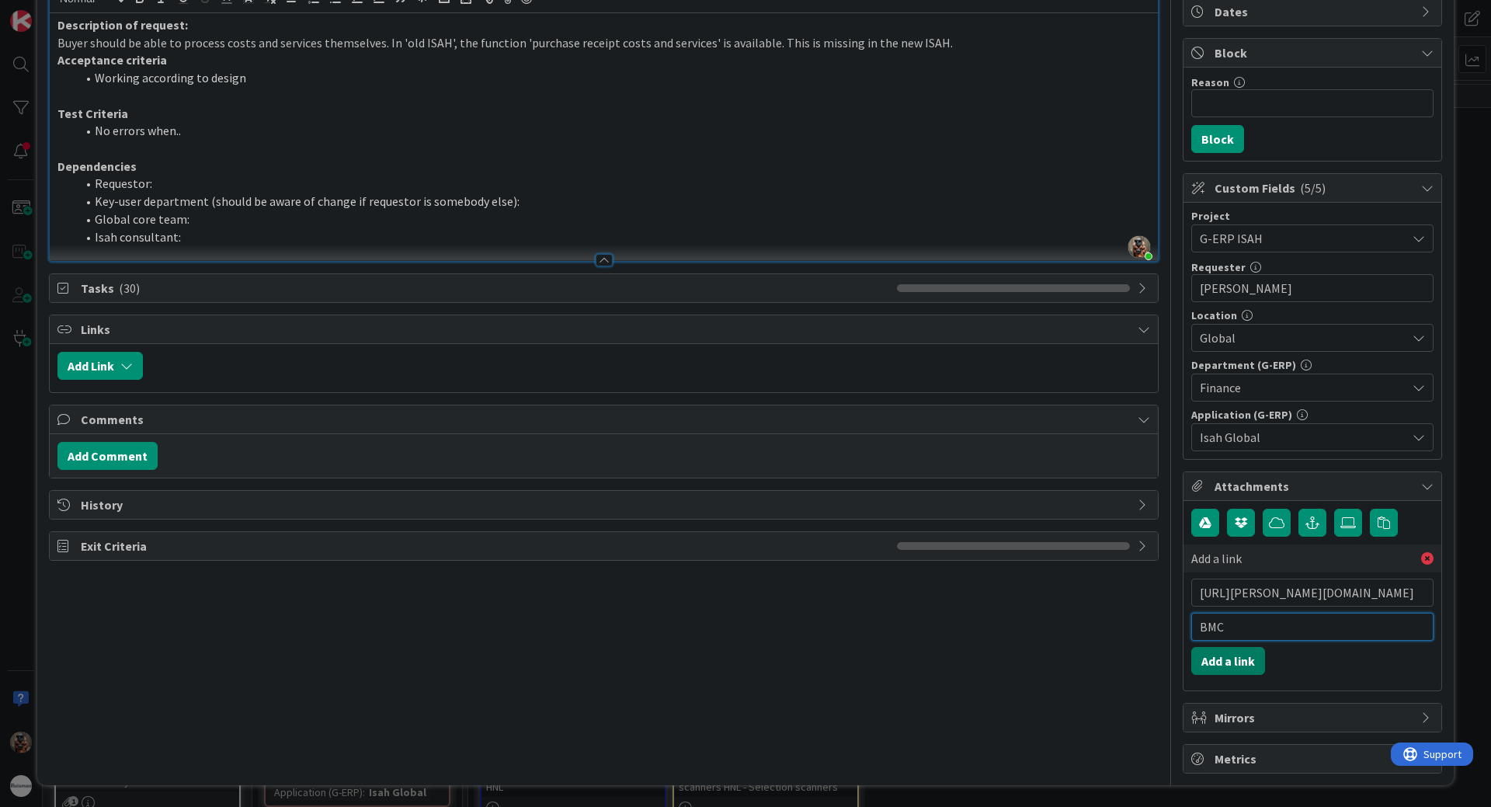
type input "BMC"
click at [1237, 663] on button "Add a link" at bounding box center [1229, 661] width 74 height 28
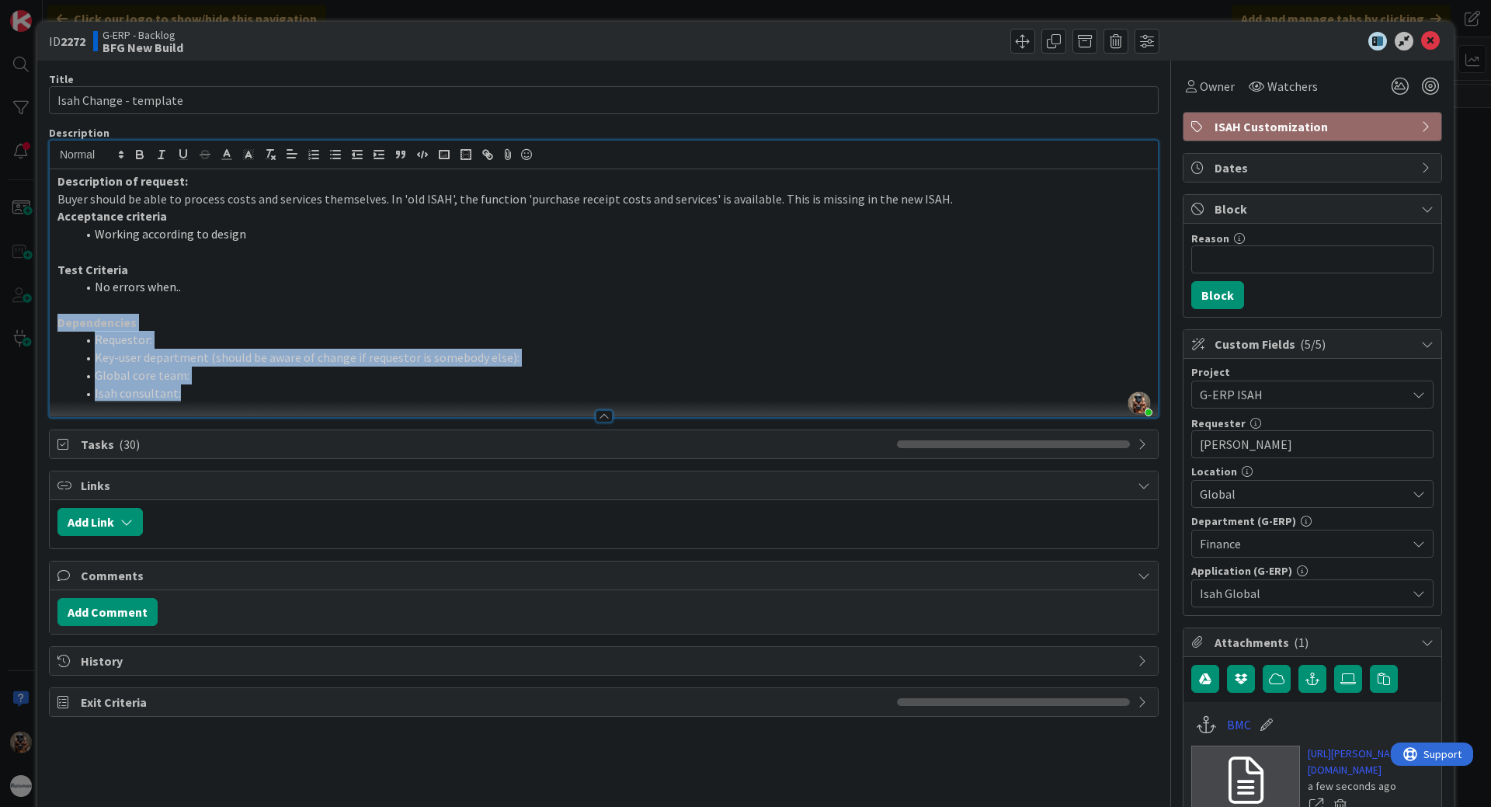
drag, startPoint x: 298, startPoint y: 393, endPoint x: 37, endPoint y: 324, distance: 270.0
click at [37, 324] on div "ID 2272 G-ERP - Backlog BFG New Build Title 22 / 128 Isah Change - template Des…" at bounding box center [745, 475] width 1417 height 907
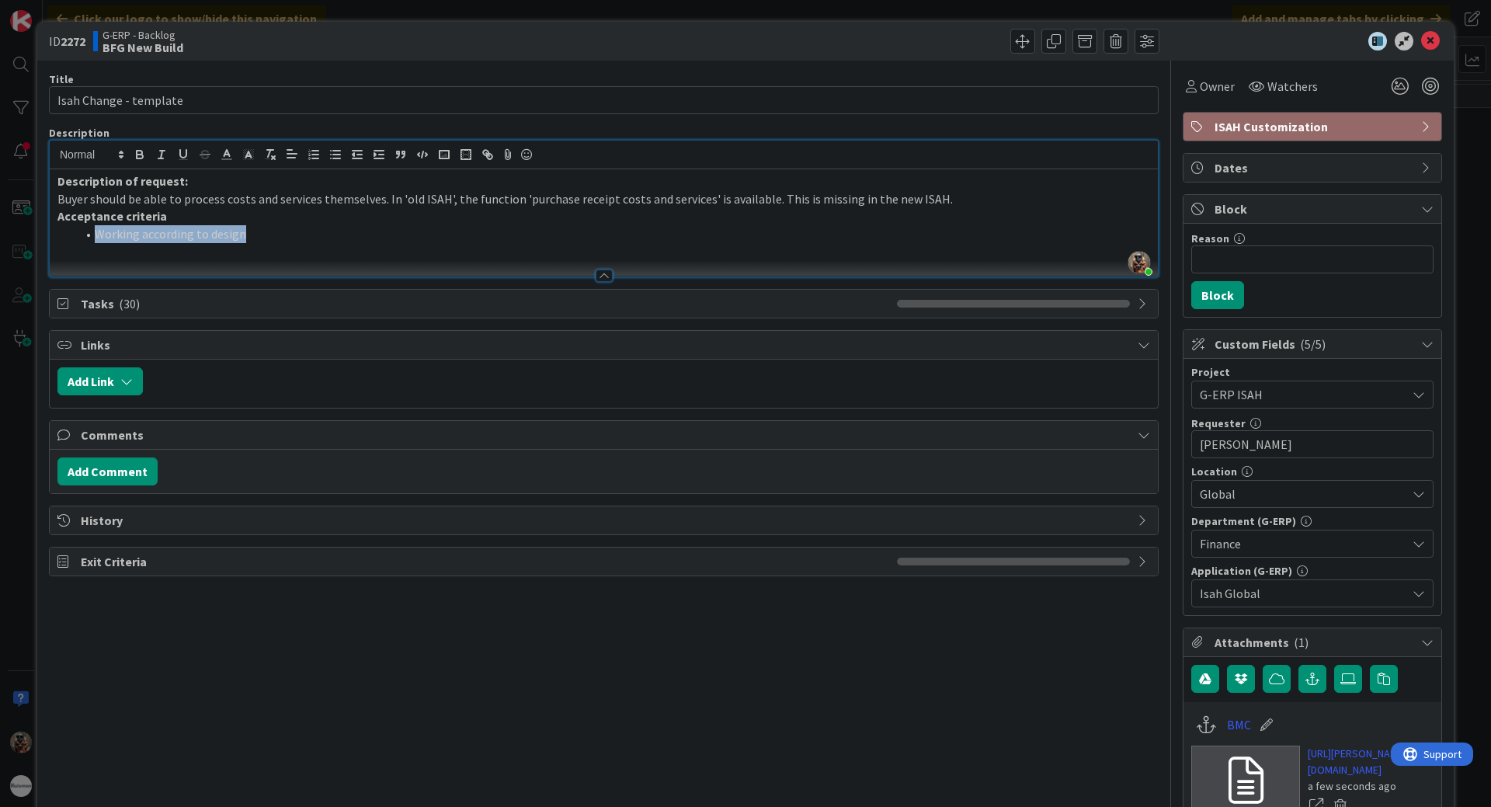
drag, startPoint x: 408, startPoint y: 230, endPoint x: 51, endPoint y: 233, distance: 356.6
click at [51, 233] on div "Description of request: Buyer should be able to process costs and services them…" at bounding box center [604, 222] width 1108 height 107
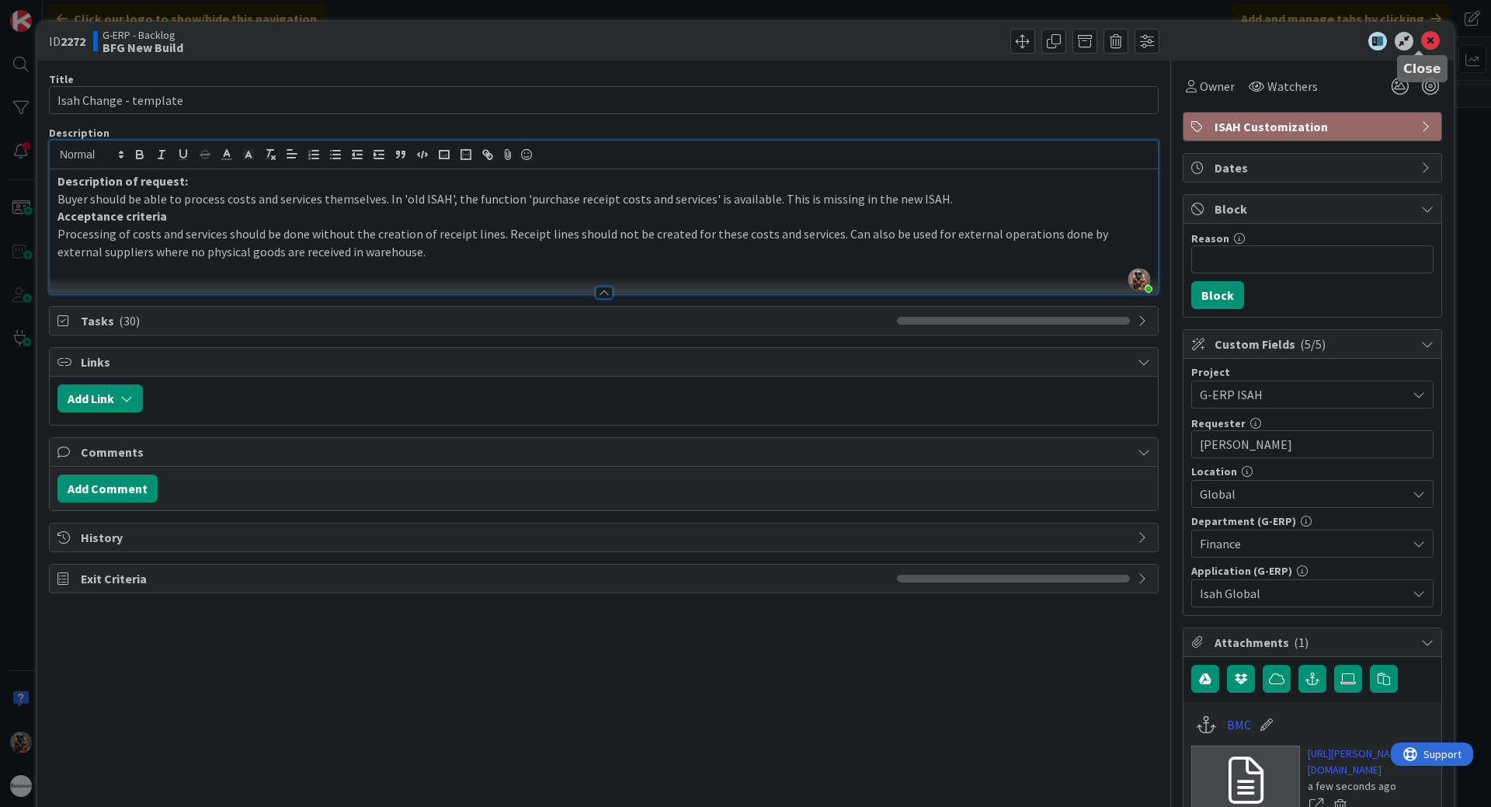
click at [1422, 39] on icon at bounding box center [1431, 41] width 19 height 19
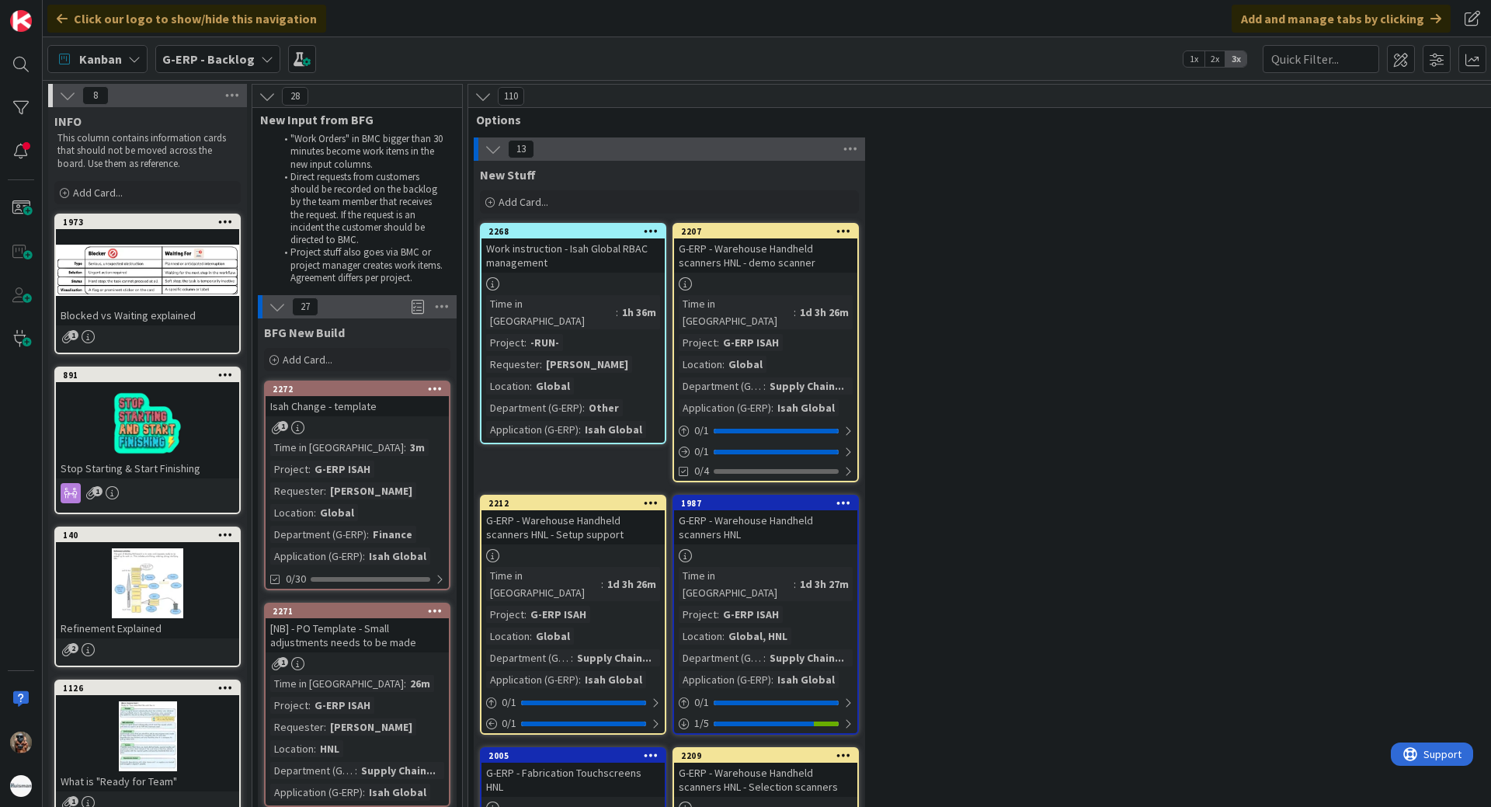
click at [366, 403] on div "Isah Change - template" at bounding box center [357, 406] width 183 height 20
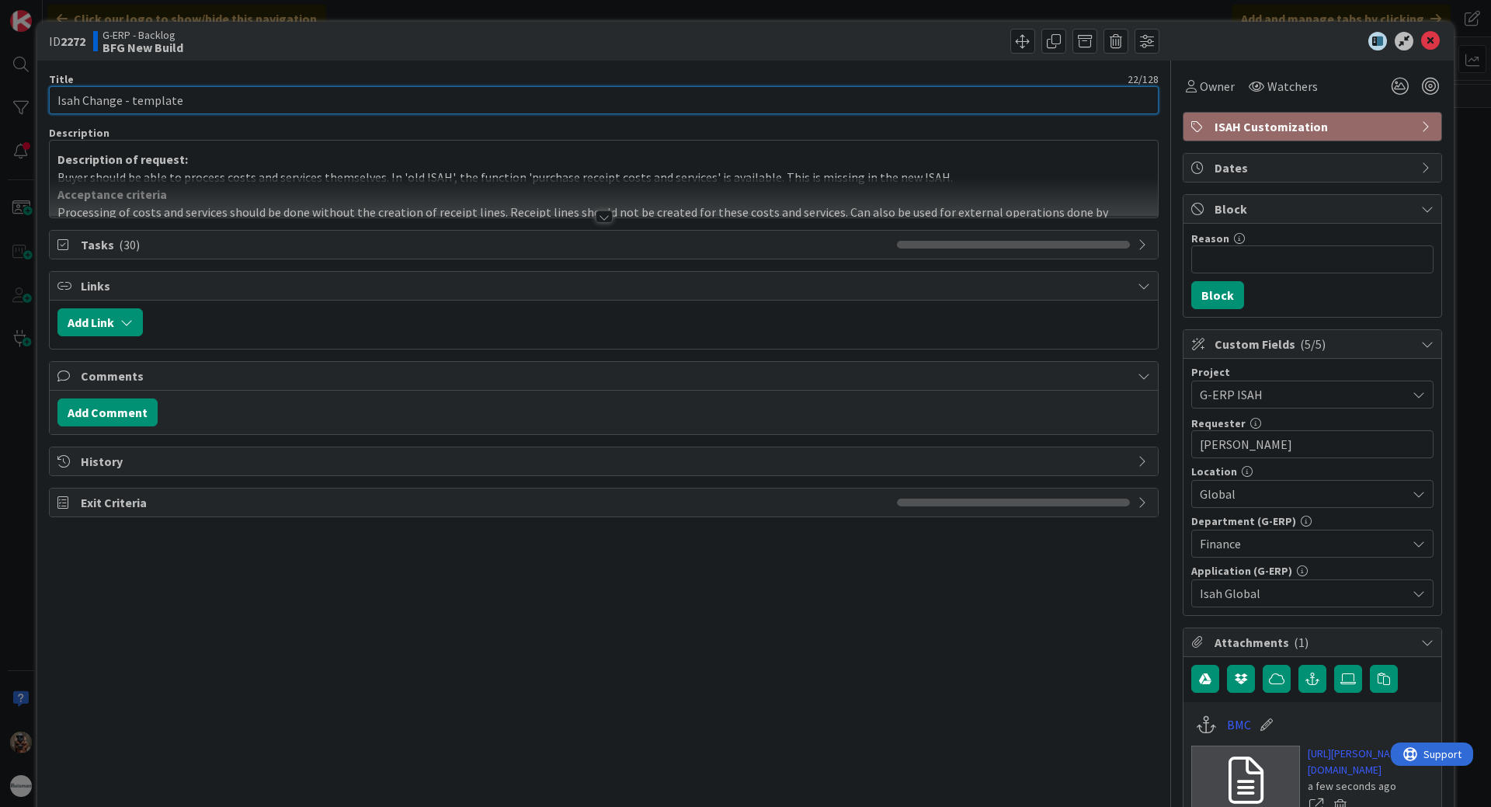
drag, startPoint x: 739, startPoint y: 89, endPoint x: -207, endPoint y: 148, distance: 948.0
click at [0, 148] on html "Click our logo to show/hide this navigation Add and manage tabs by clicking Kan…" at bounding box center [745, 403] width 1491 height 807
type input "Processing of costs and services by buyer"
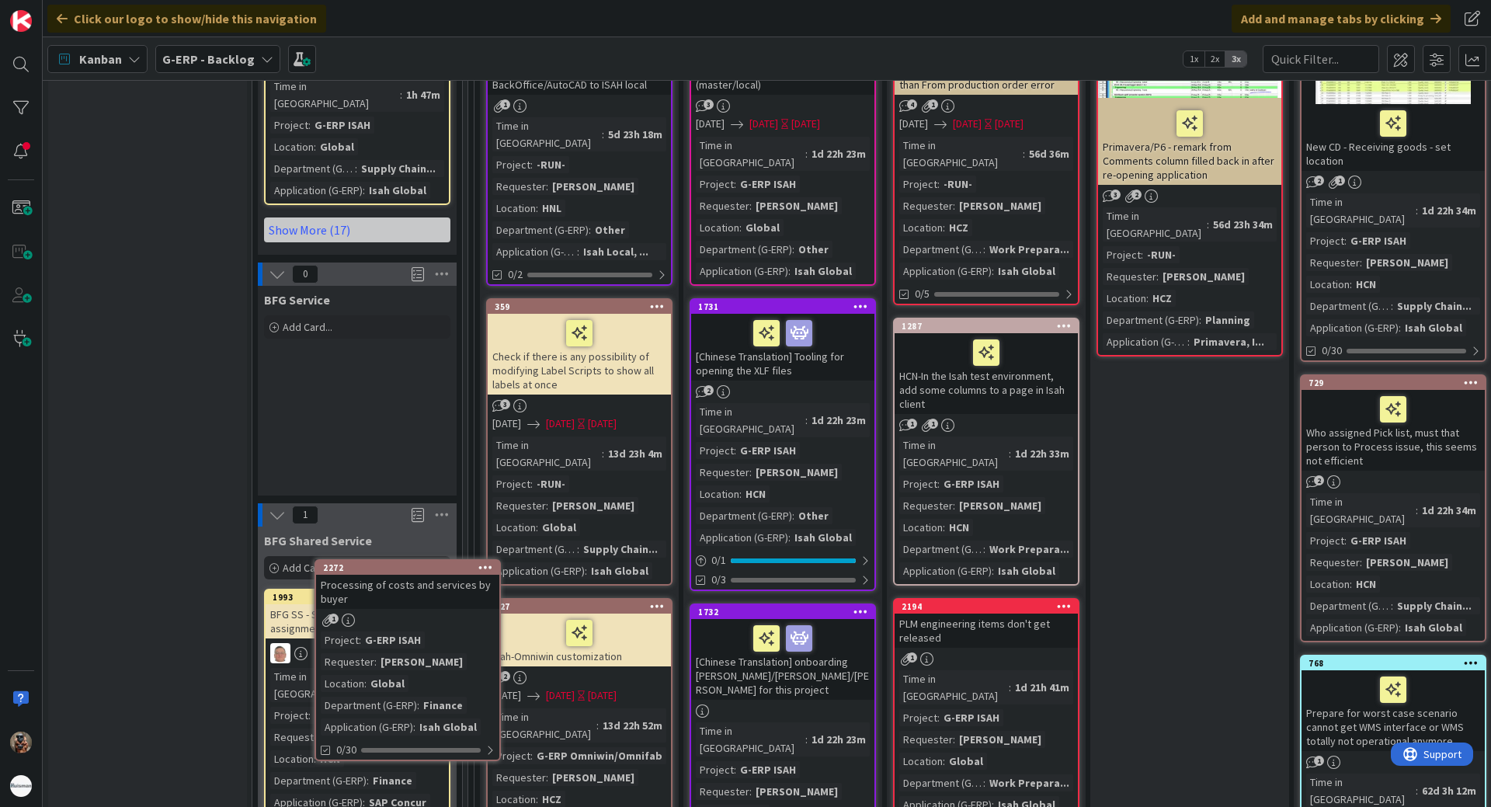
scroll to position [2281, 0]
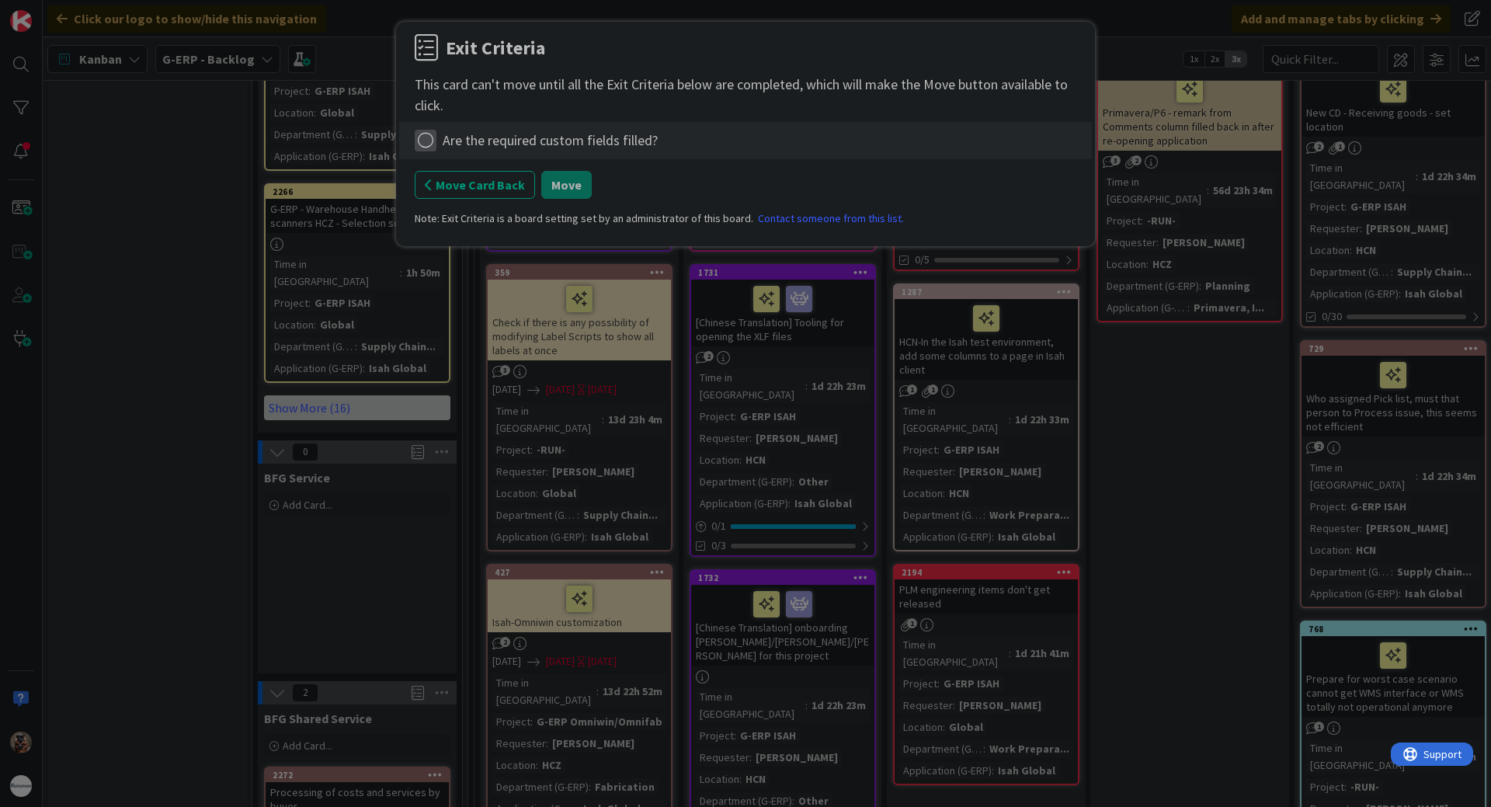
click at [419, 143] on icon at bounding box center [426, 141] width 22 height 22
click at [530, 172] on link "Complete" at bounding box center [512, 172] width 194 height 23
click at [552, 183] on button "Move" at bounding box center [566, 185] width 50 height 28
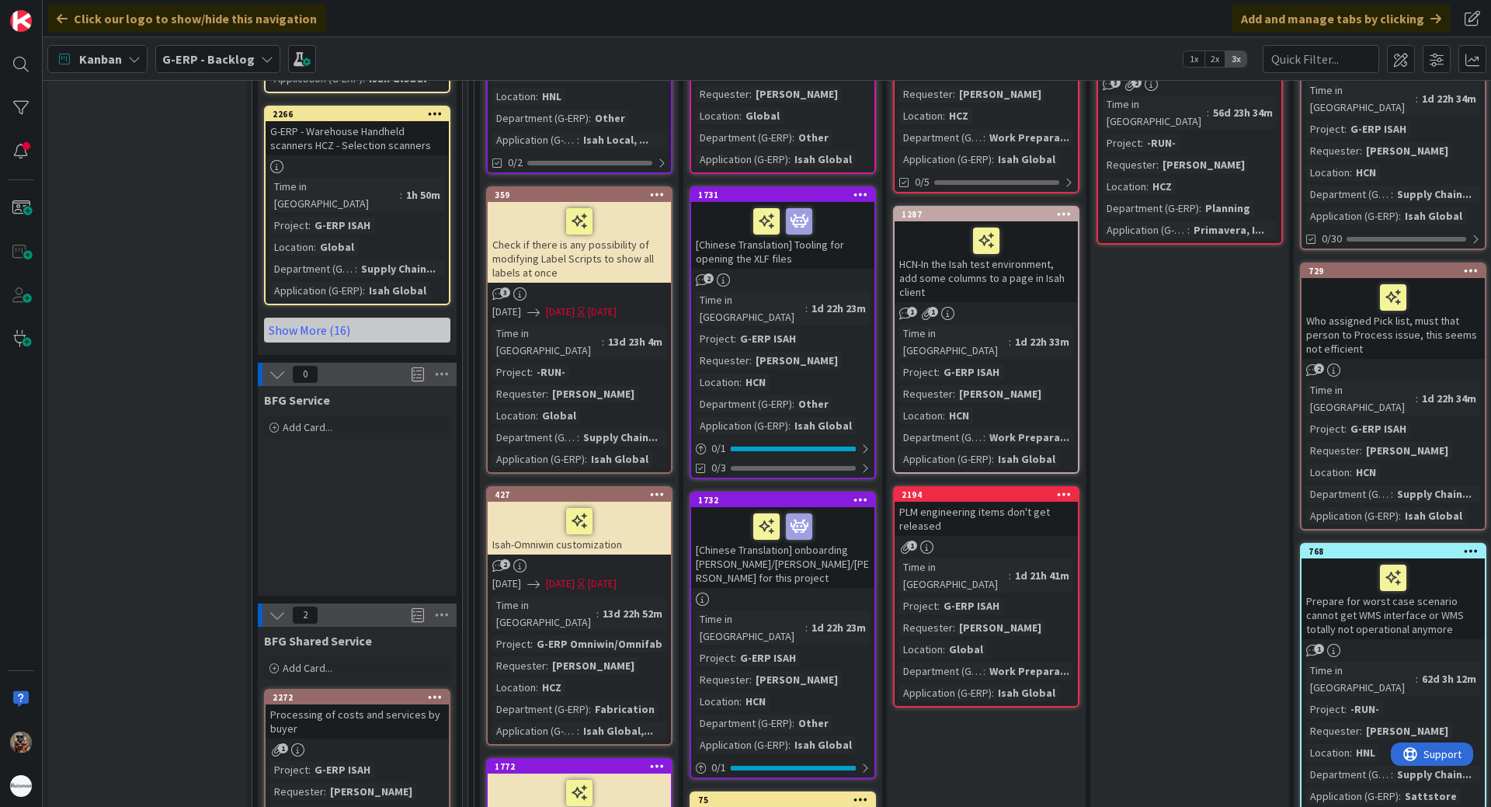
scroll to position [2436, 0]
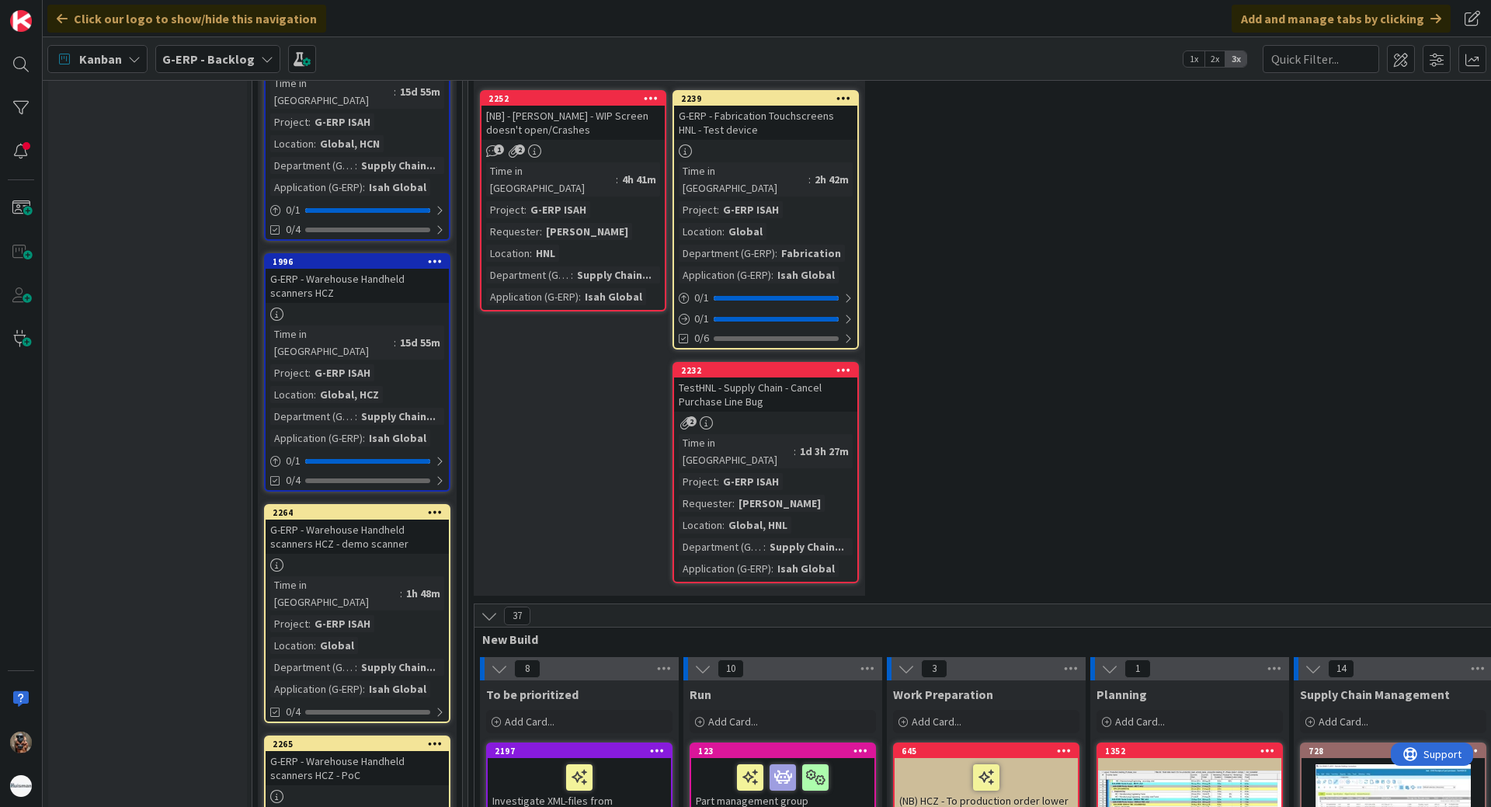
scroll to position [1504, 0]
